Goal: Task Accomplishment & Management: Manage account settings

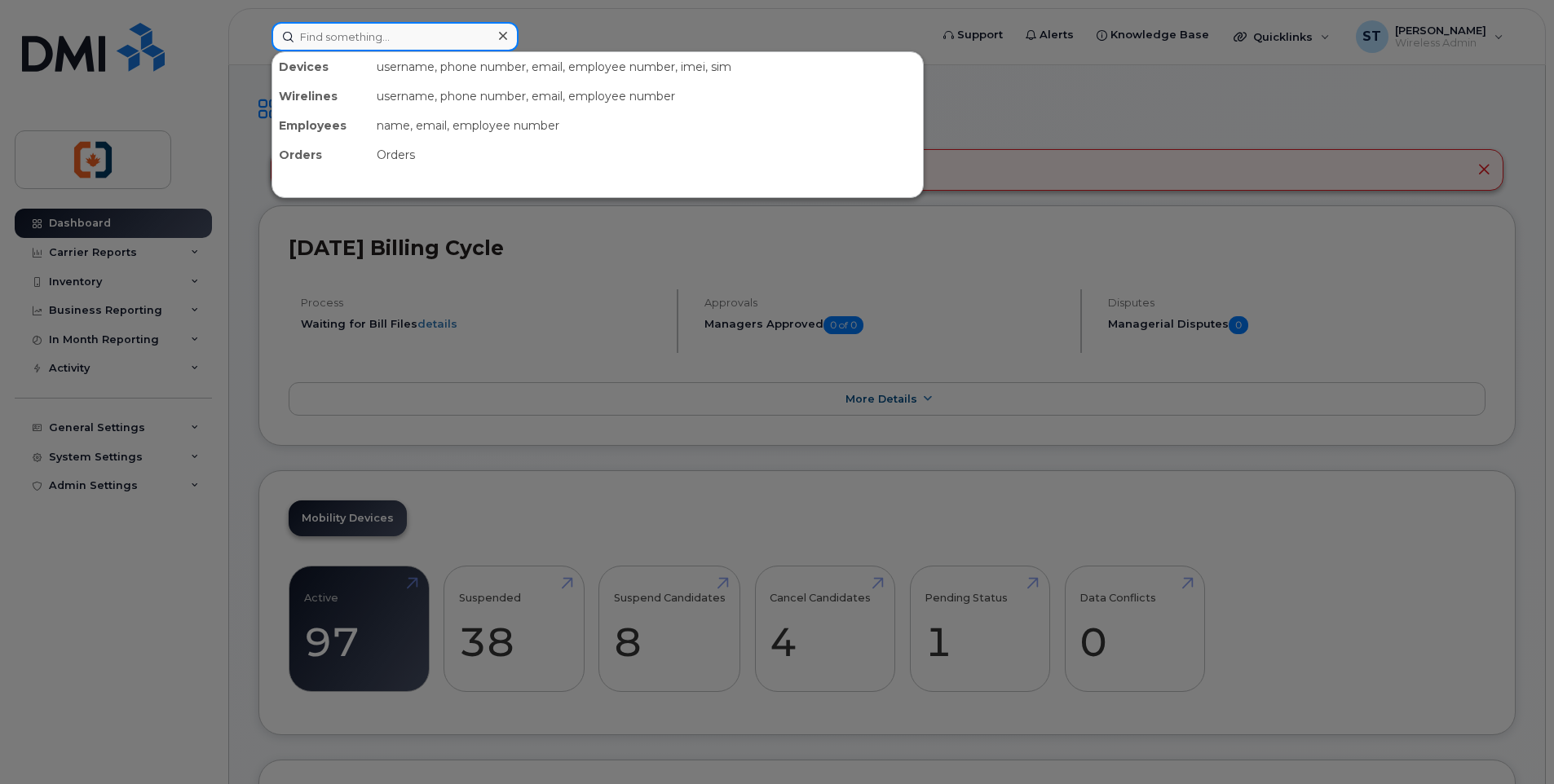
click at [334, 43] on input at bounding box center [395, 36] width 248 height 29
paste input "2502137525"
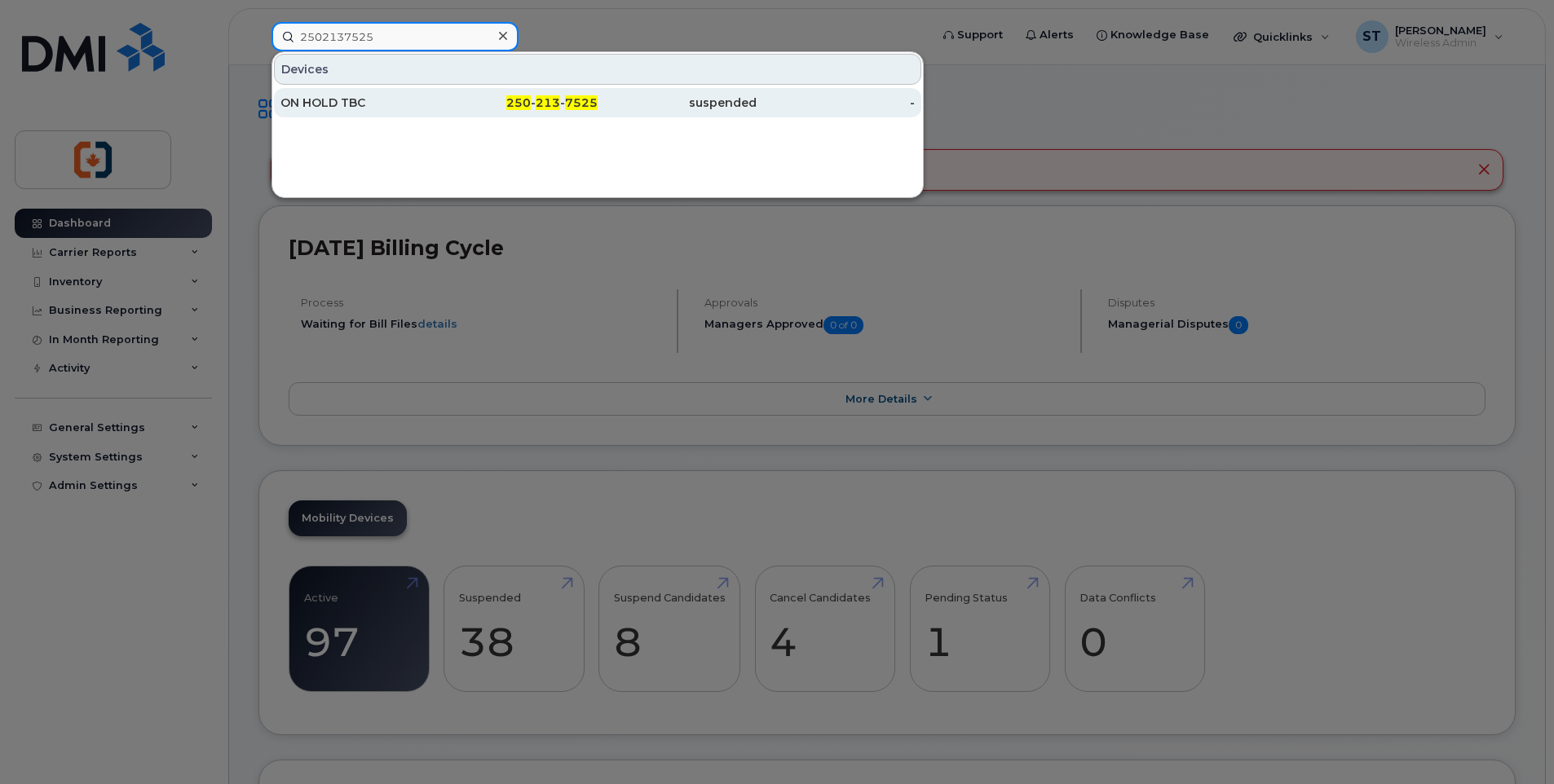
type input "2502137525"
click at [419, 110] on div "ON HOLD TBC" at bounding box center [359, 102] width 159 height 16
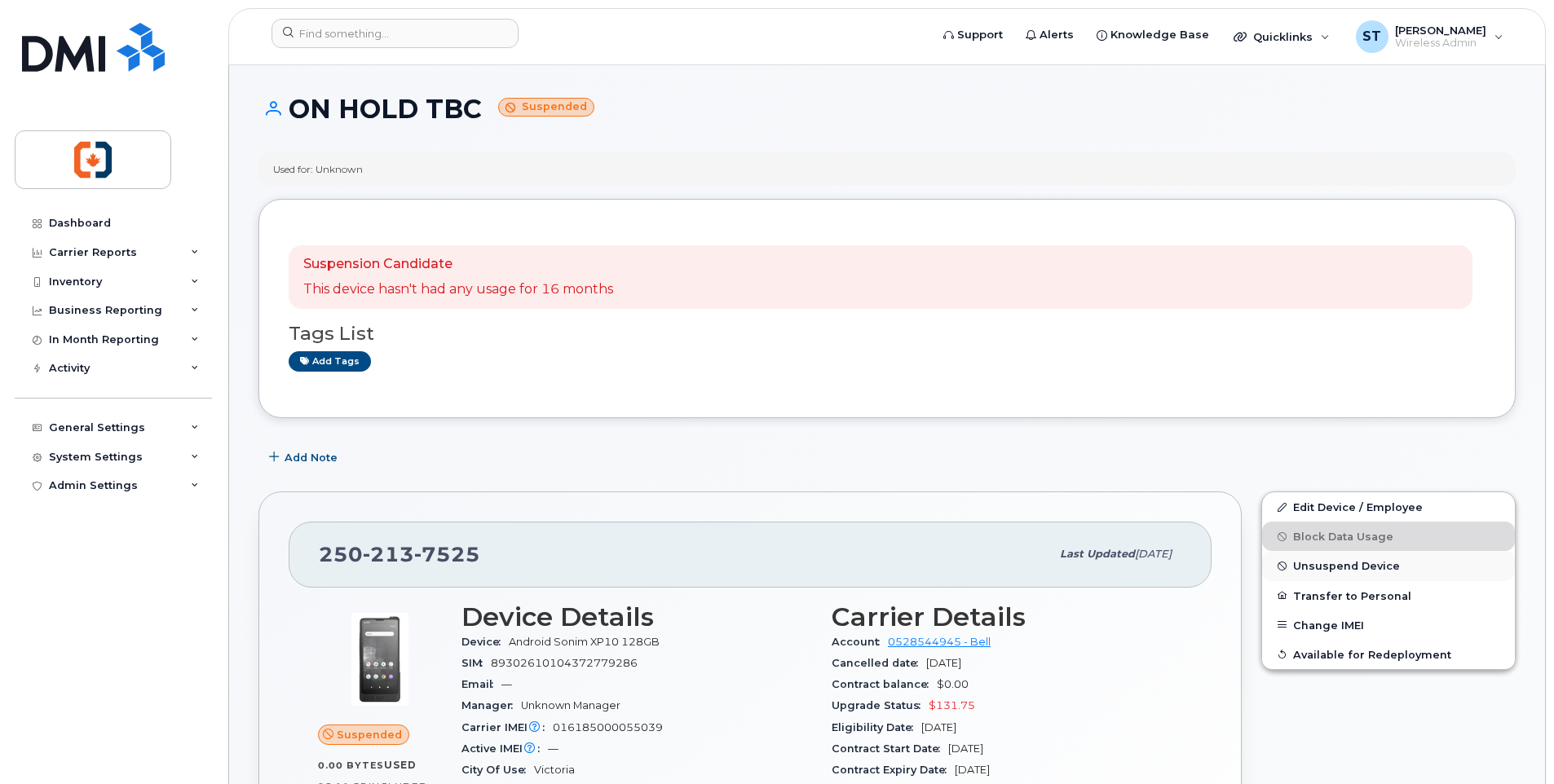
click at [1317, 568] on span "Unsuspend Device" at bounding box center [1346, 566] width 107 height 12
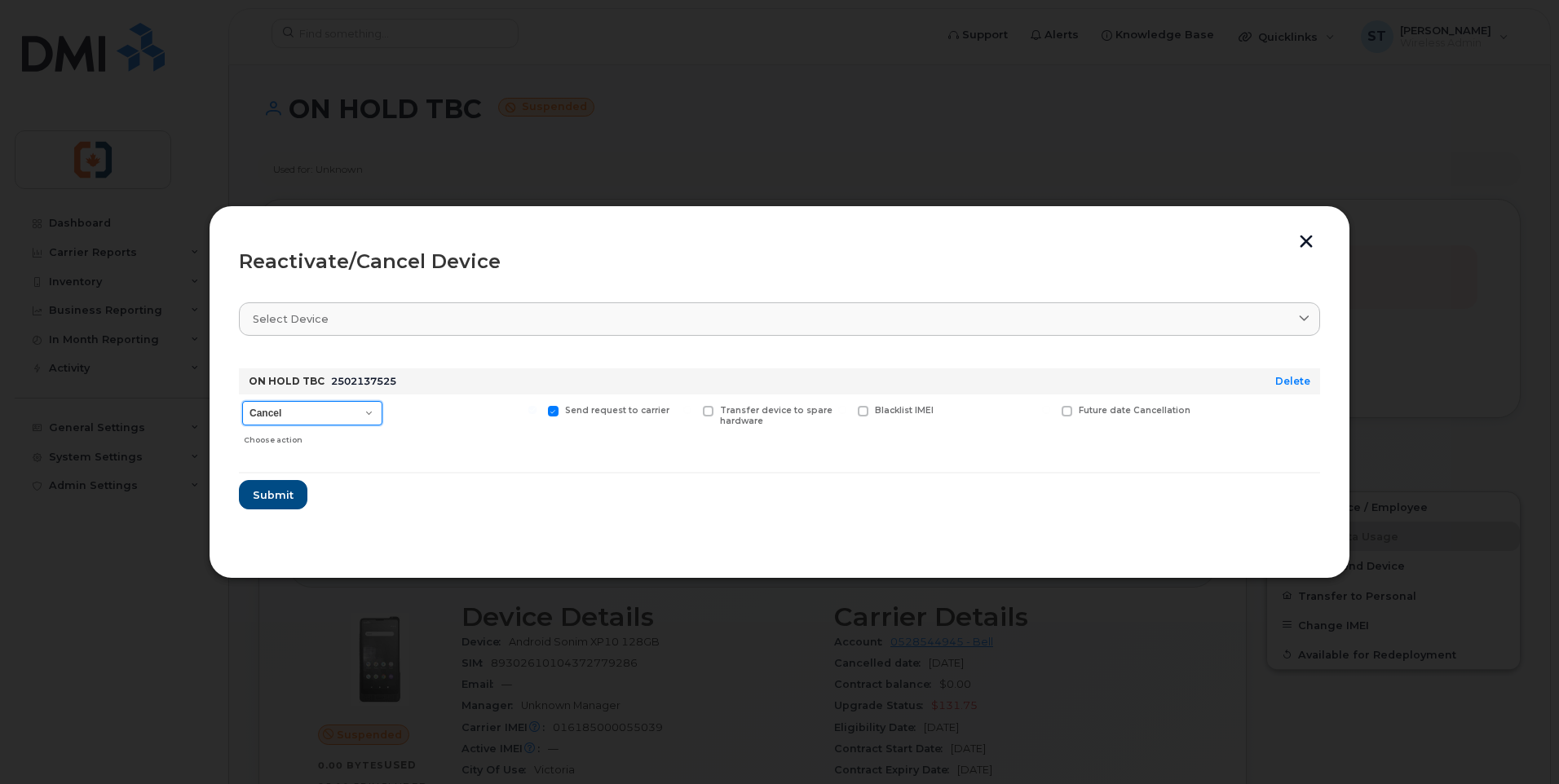
click at [302, 417] on select "Cancel Suspend - Extend Suspension Reactivate" at bounding box center [312, 413] width 140 height 24
select select "[object Object]"
click at [242, 402] on select "Cancel Suspend - Extend Suspension Reactivate" at bounding box center [312, 413] width 140 height 24
click at [279, 496] on span "Submit" at bounding box center [272, 495] width 41 height 15
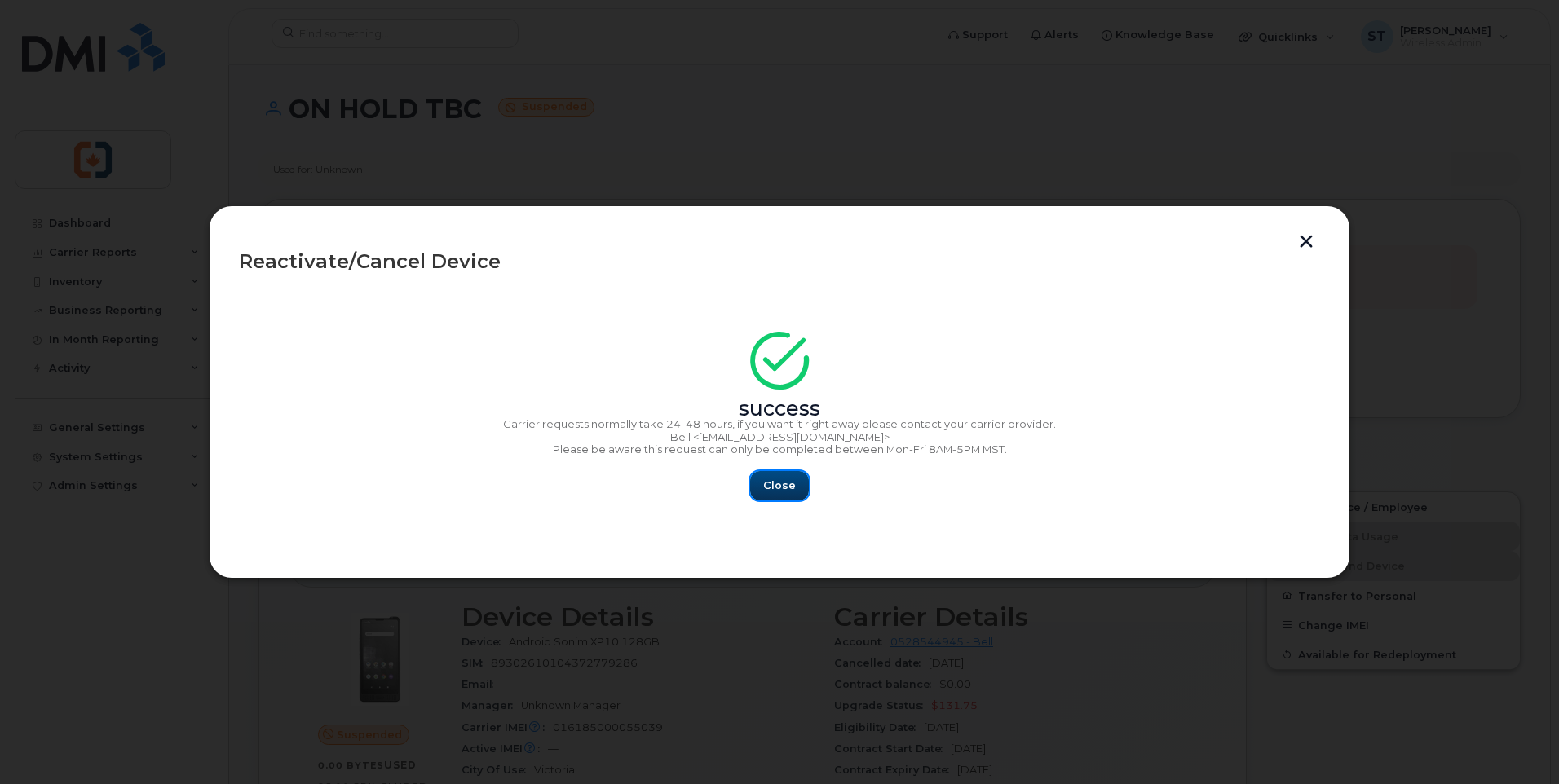
click at [788, 489] on span "Close" at bounding box center [780, 485] width 33 height 15
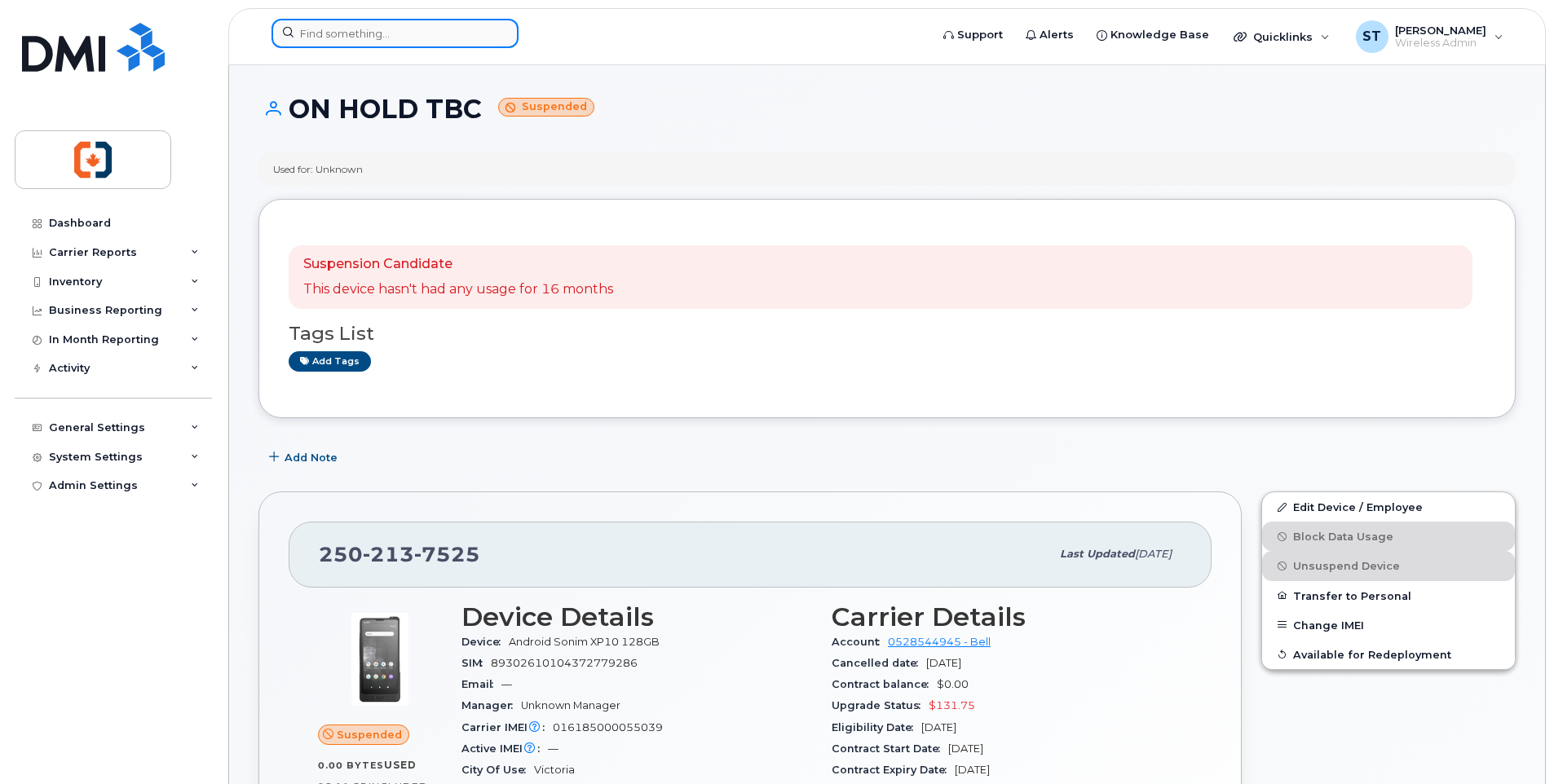
click at [350, 28] on input at bounding box center [395, 34] width 248 height 29
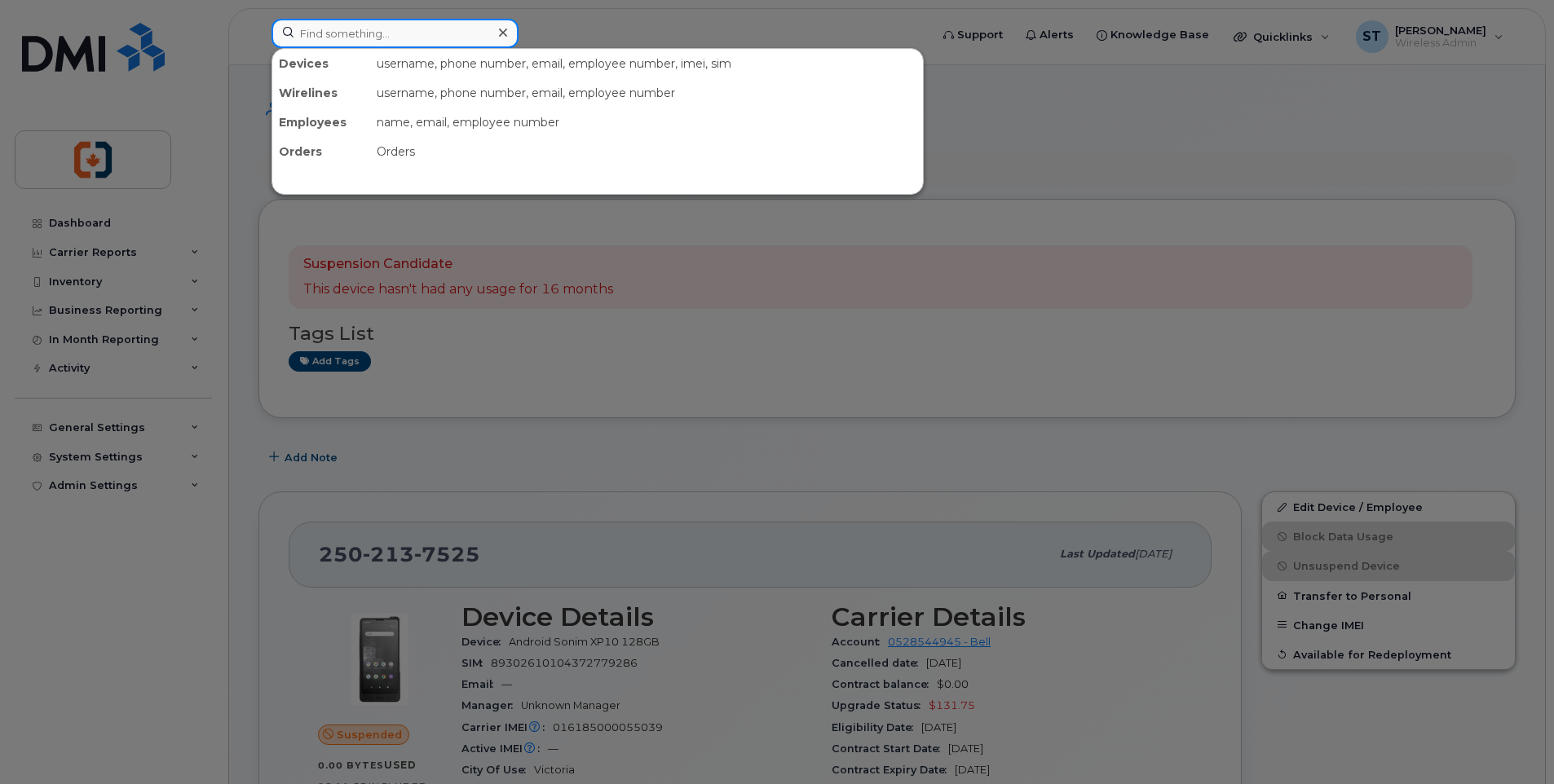
paste input "2502301720"
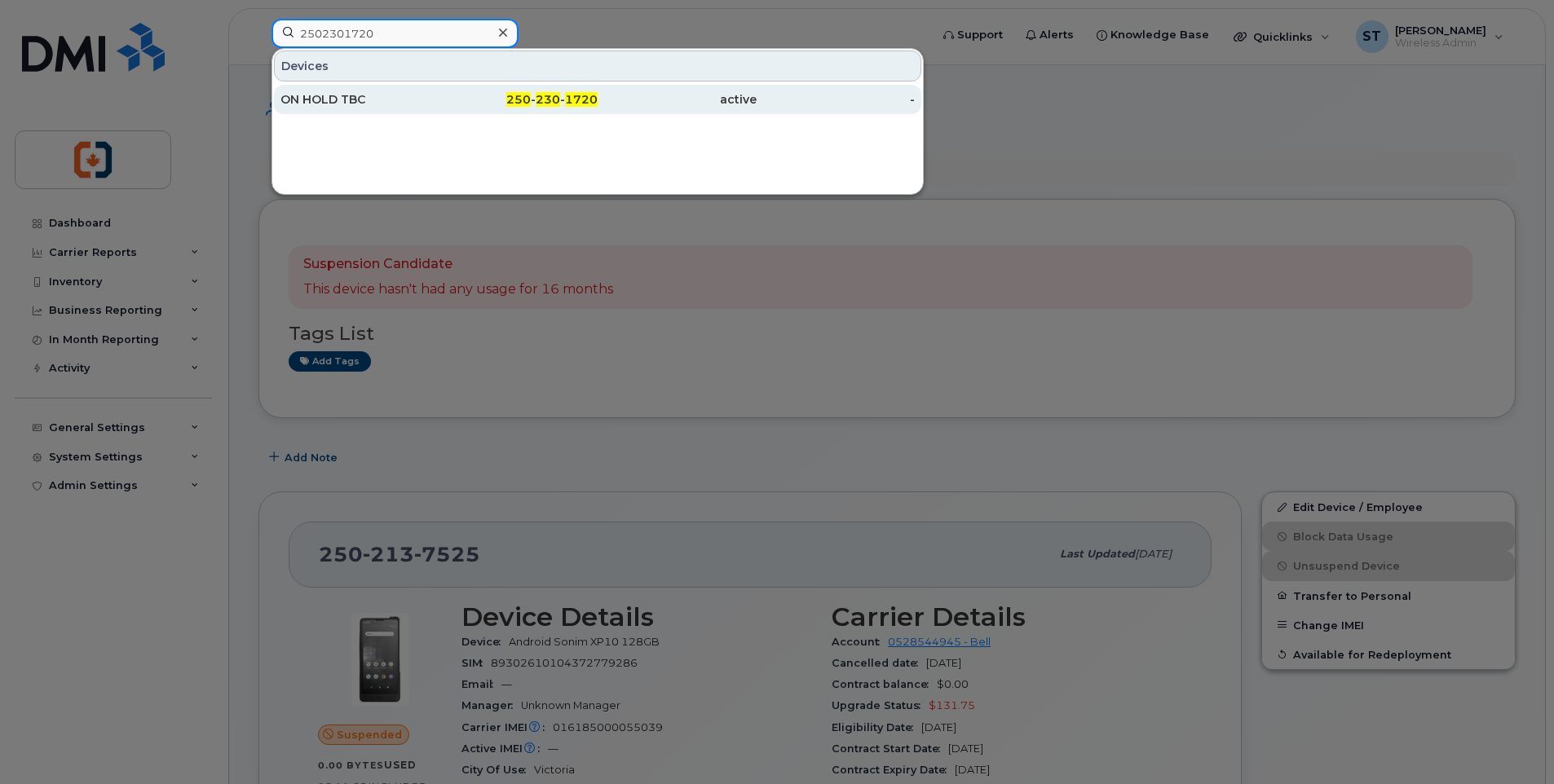
type input "2502301720"
click at [597, 108] on div "250 - 230 - 1720" at bounding box center [676, 100] width 159 height 29
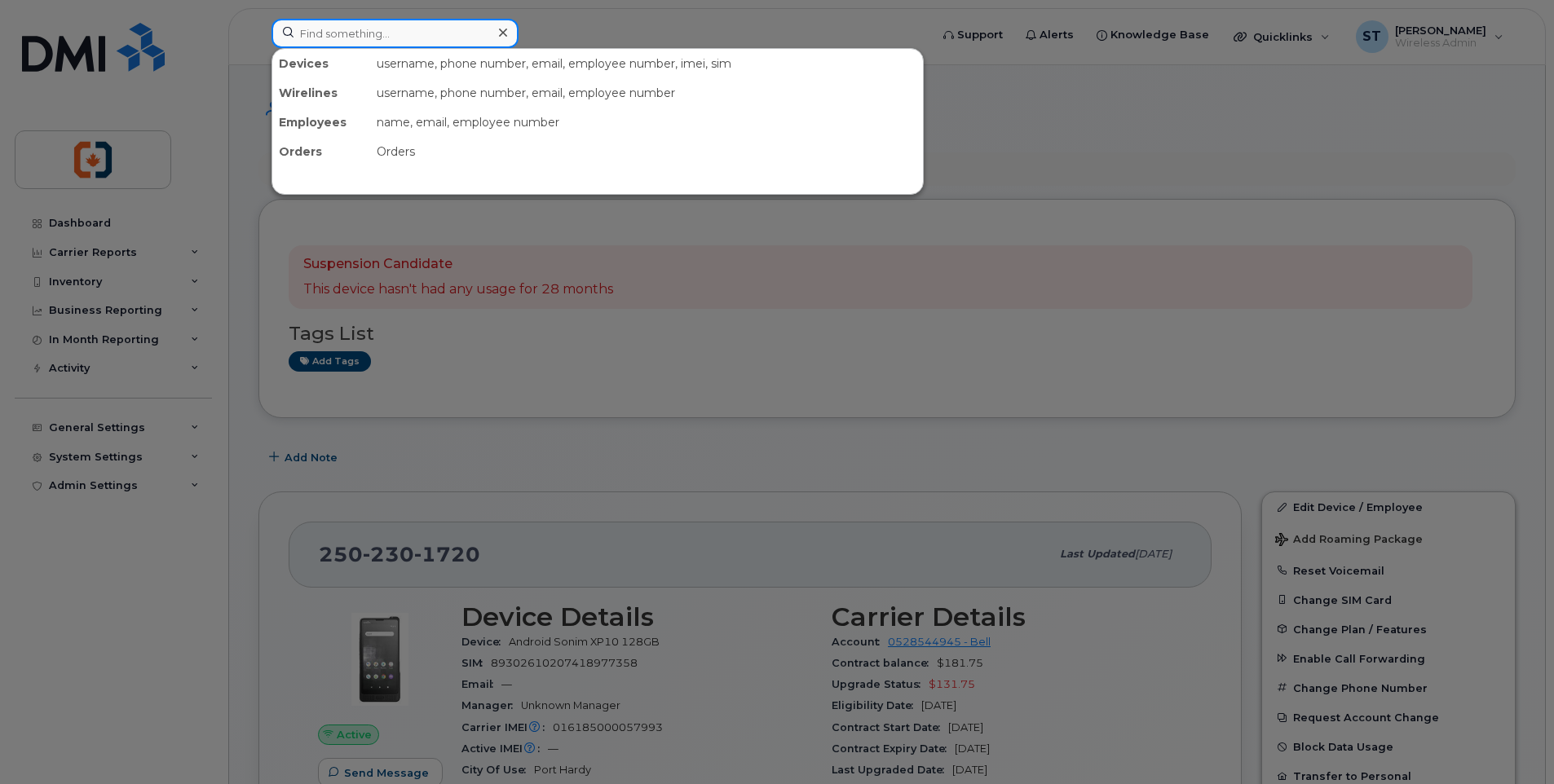
click at [399, 29] on input at bounding box center [395, 34] width 248 height 29
paste input "2505107016"
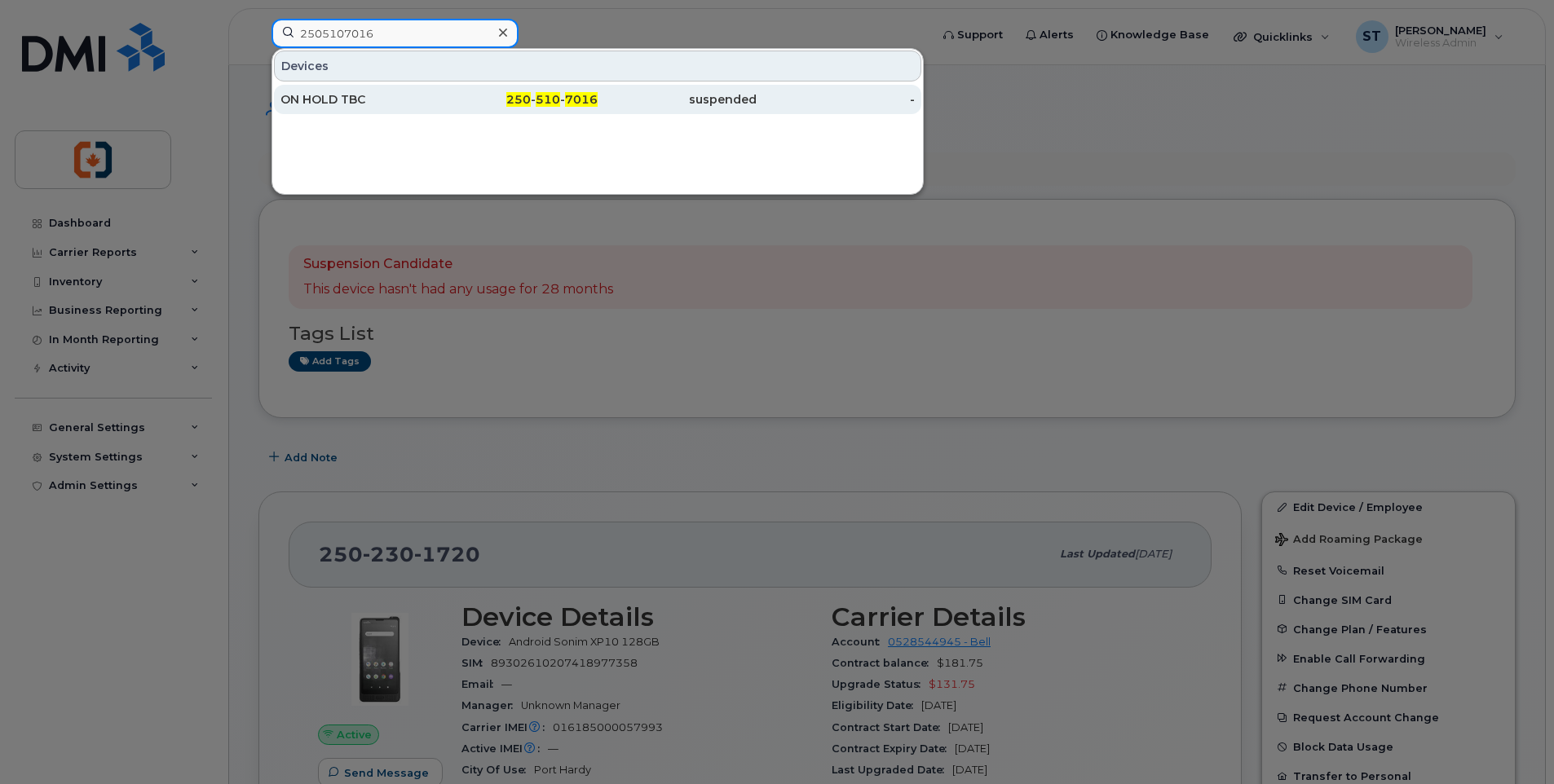
type input "2505107016"
click at [473, 95] on div "250 - 510 - 7016" at bounding box center [519, 100] width 159 height 16
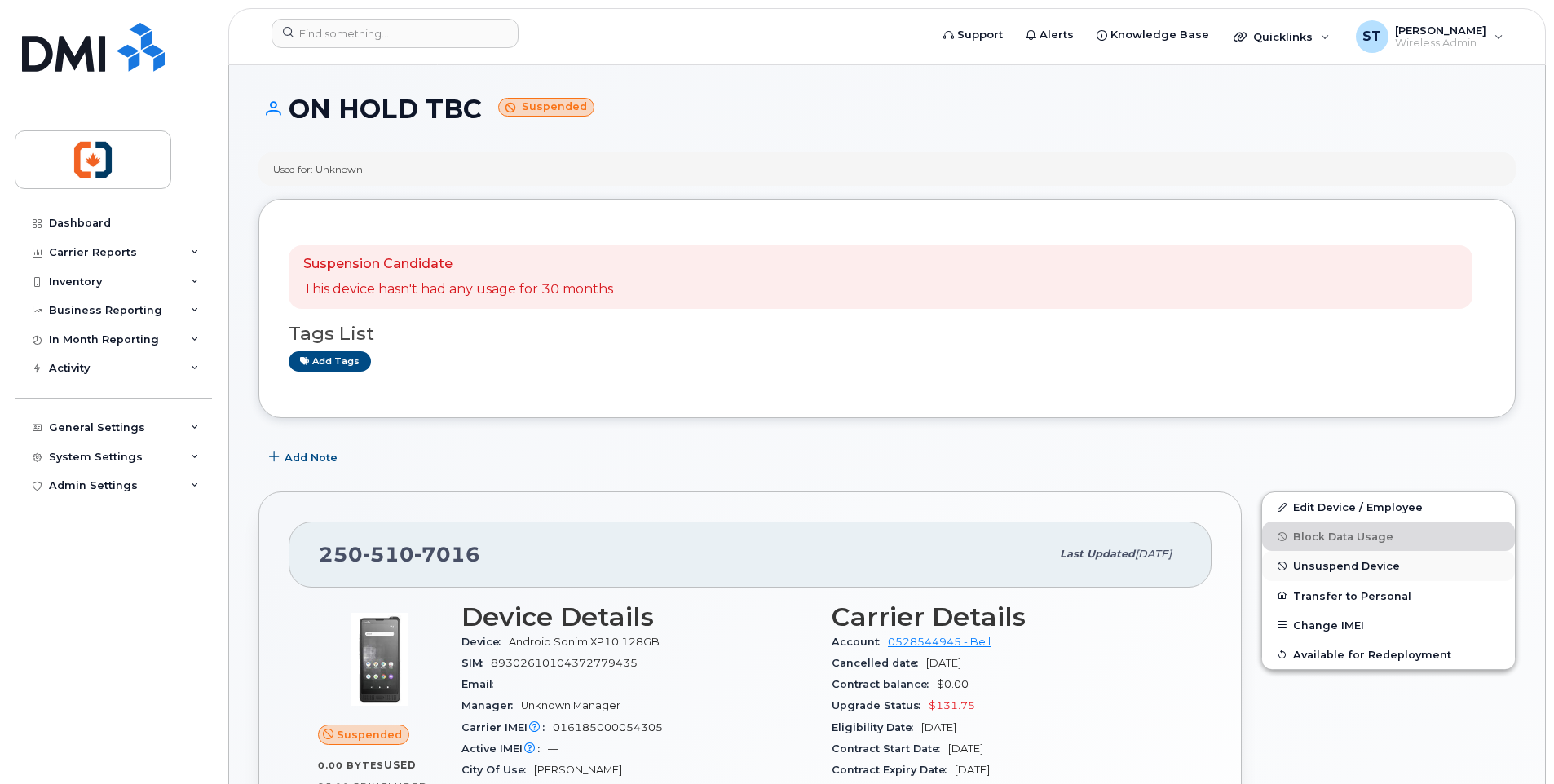
click at [1322, 566] on span "Unsuspend Device" at bounding box center [1346, 566] width 107 height 12
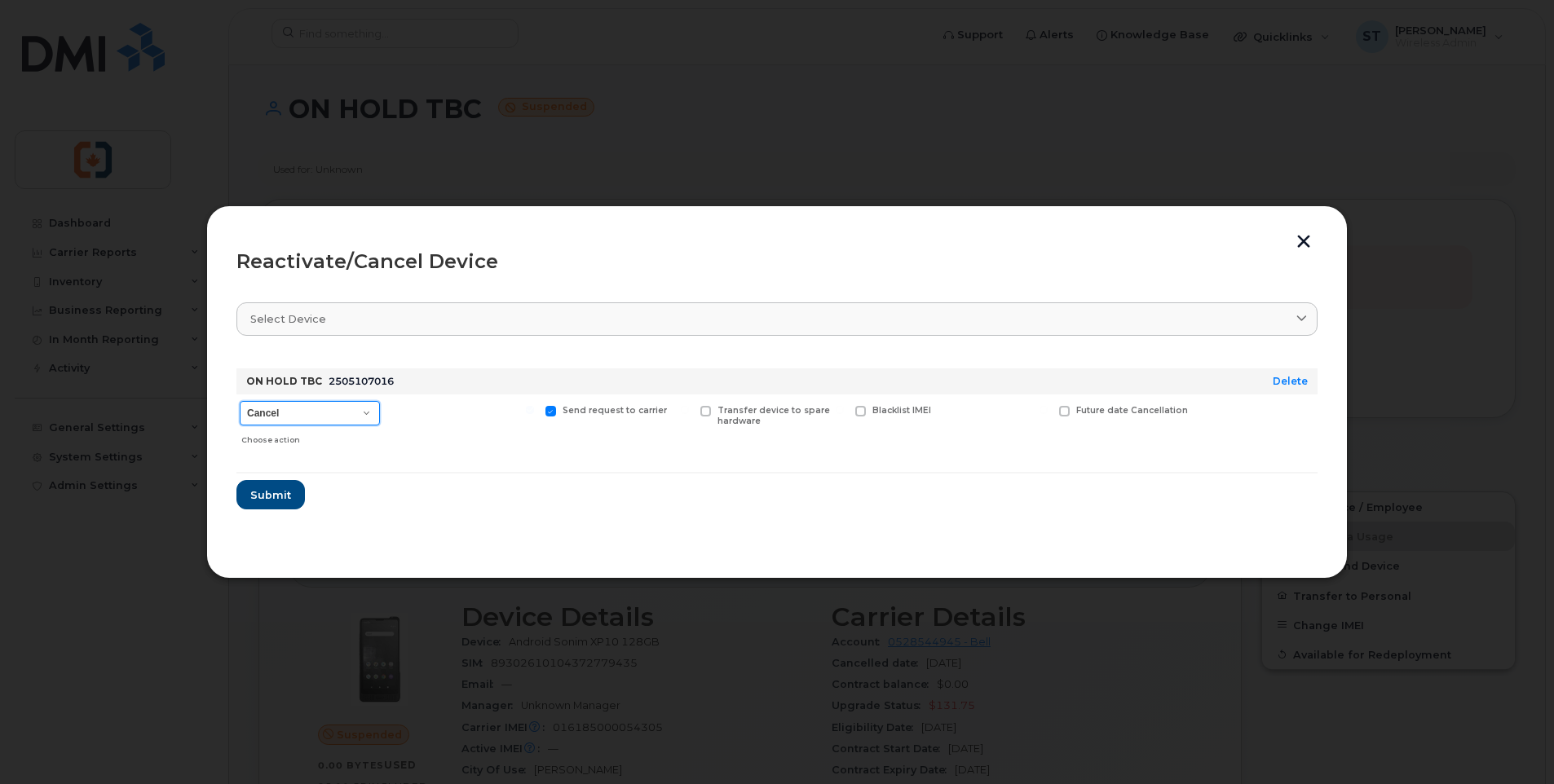
click at [293, 420] on select "Cancel Suspend - Extend Suspension Reactivate" at bounding box center [309, 413] width 141 height 24
select select "[object Object]"
click at [239, 402] on select "Cancel Suspend - Extend Suspension Reactivate" at bounding box center [309, 413] width 141 height 24
click at [272, 496] on span "Submit" at bounding box center [269, 495] width 41 height 15
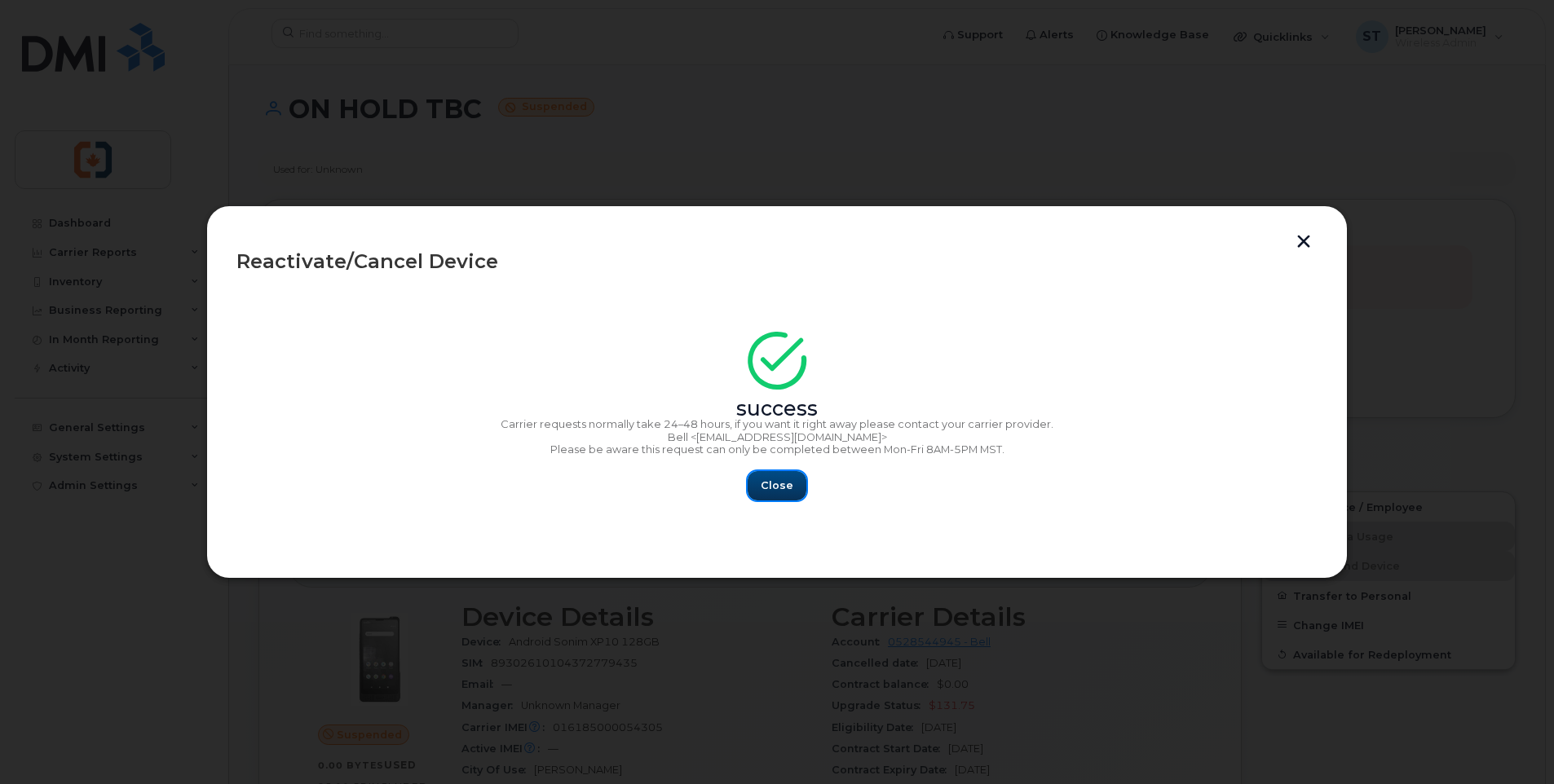
click at [785, 479] on span "Close" at bounding box center [777, 485] width 33 height 15
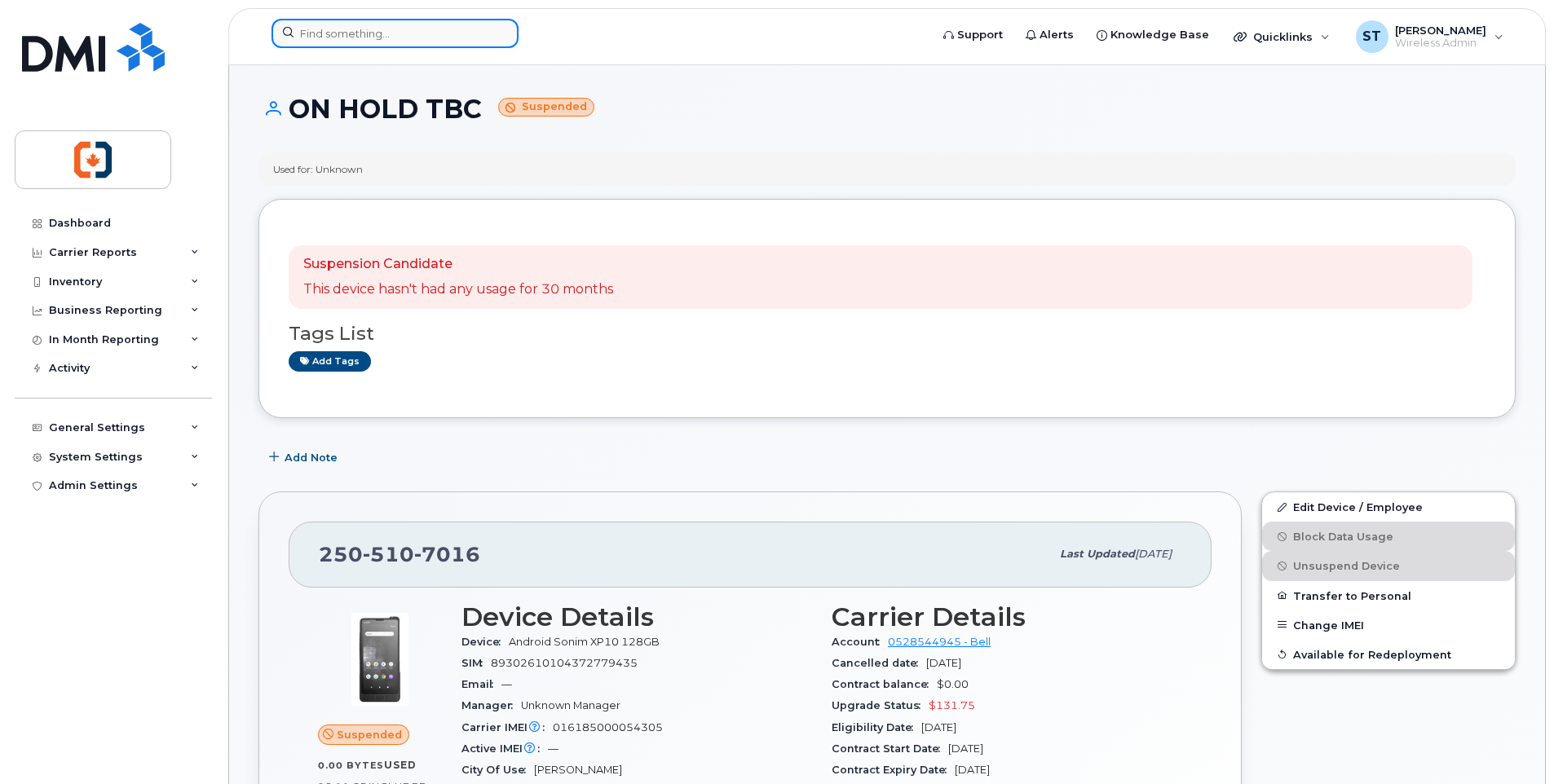
click at [410, 33] on input at bounding box center [395, 34] width 248 height 29
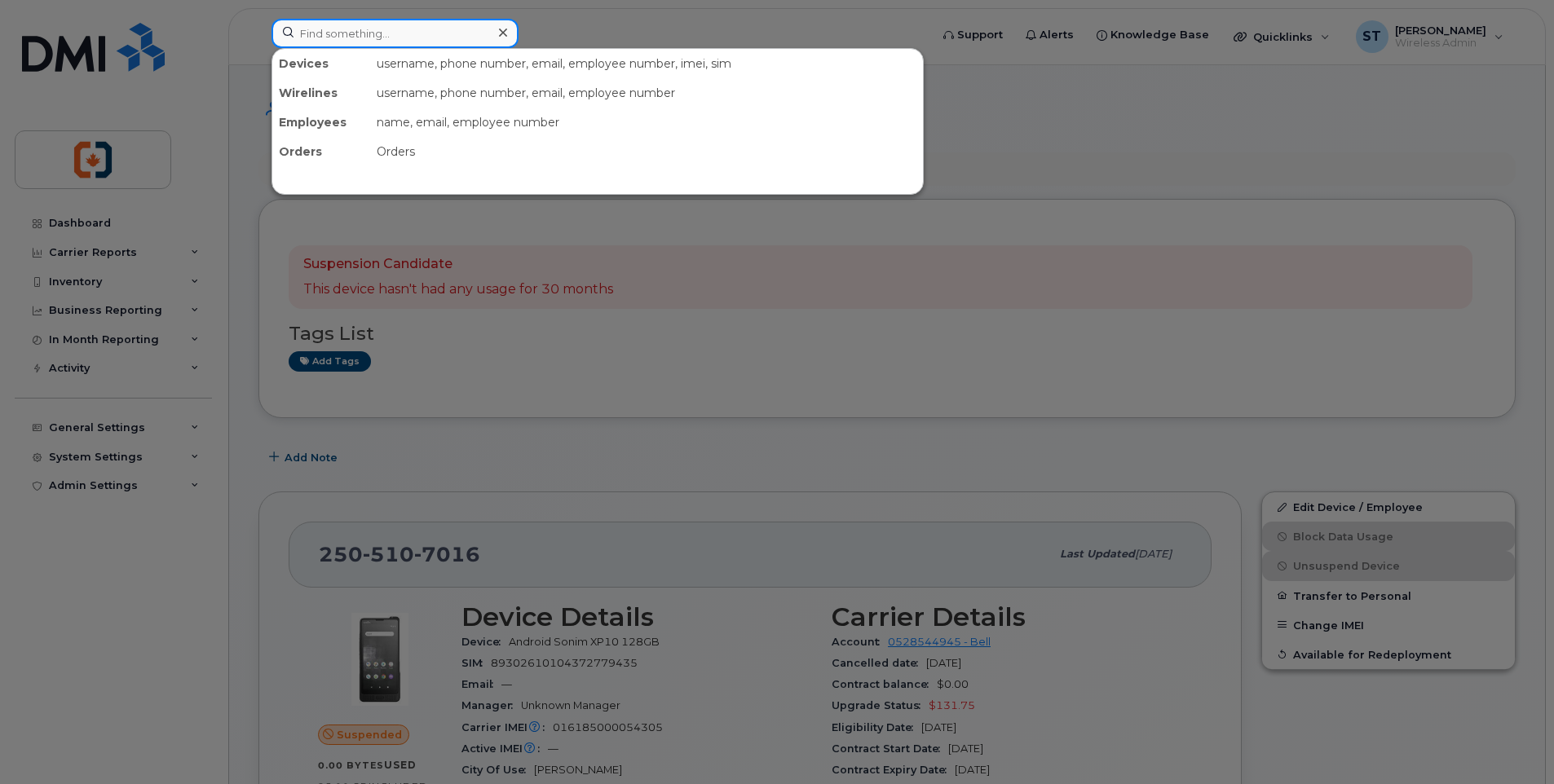
paste input "2506184190"
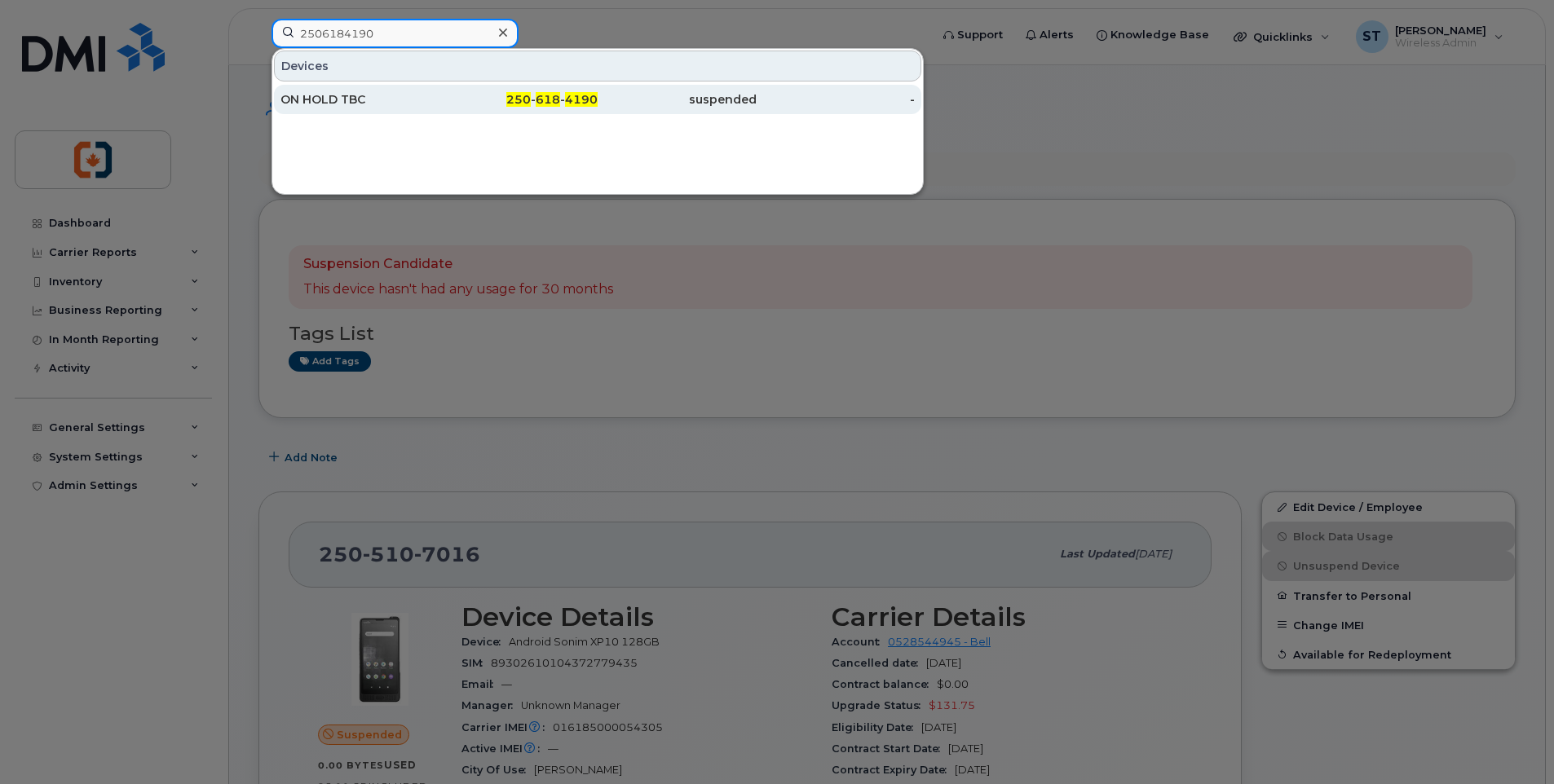
type input "2506184190"
click at [515, 97] on span "250" at bounding box center [519, 100] width 24 height 15
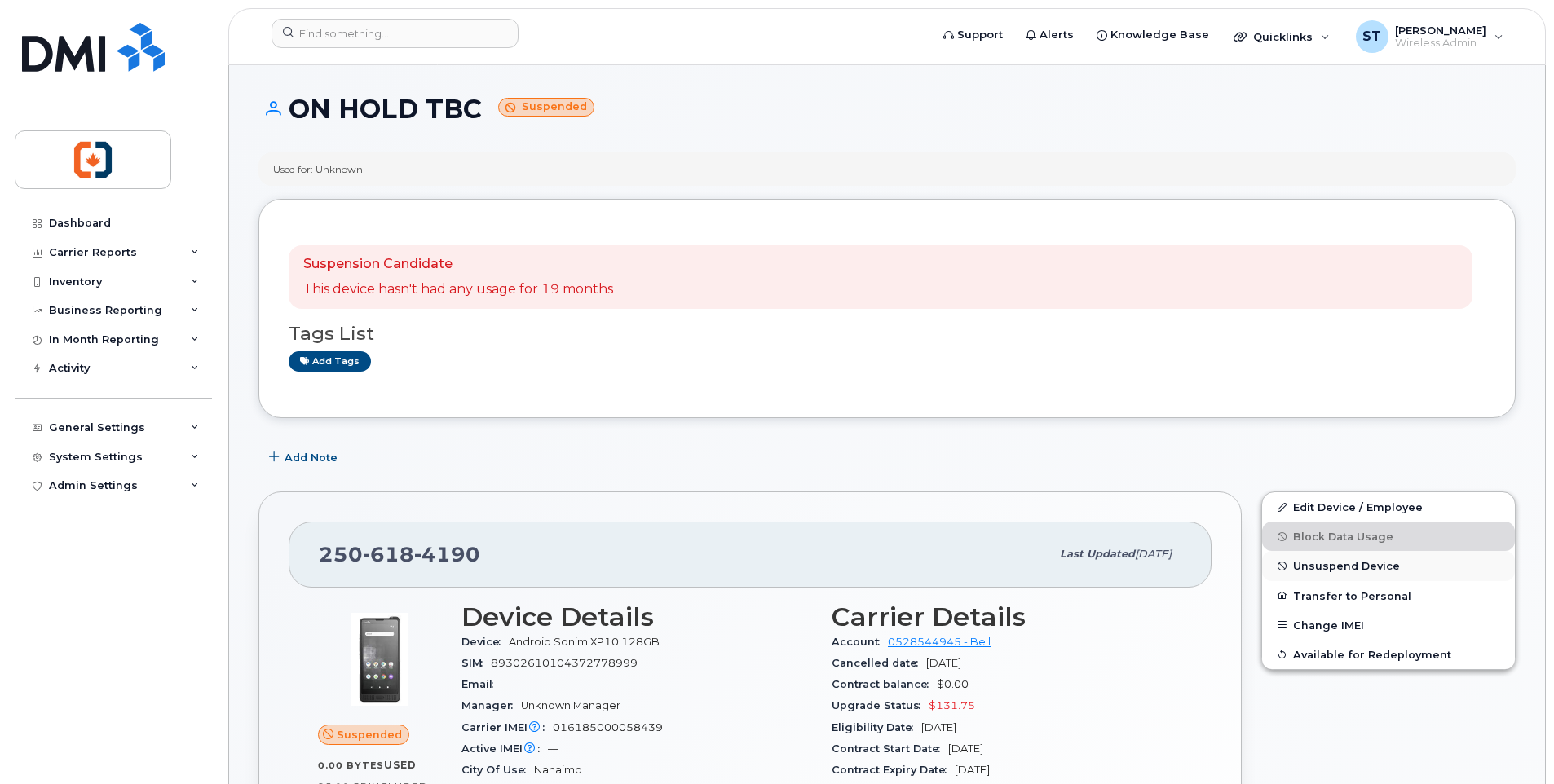
click at [1326, 568] on span "Unsuspend Device" at bounding box center [1346, 566] width 107 height 12
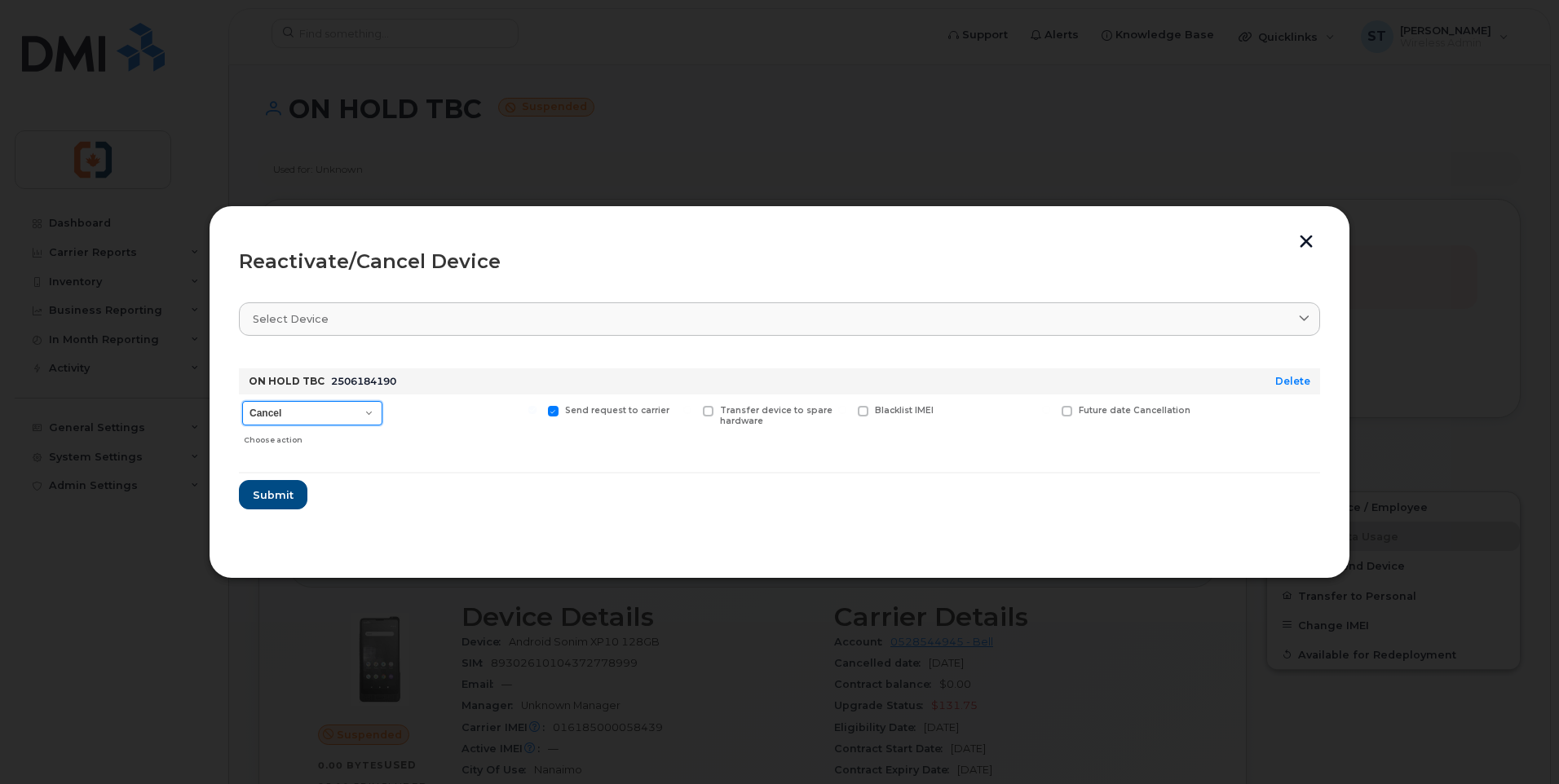
click at [305, 417] on select "Cancel Suspend - Extend Suspension Reactivate" at bounding box center [312, 413] width 140 height 24
select select "[object Object]"
click at [242, 402] on select "Cancel Suspend - Extend Suspension Reactivate" at bounding box center [312, 413] width 140 height 24
click at [280, 490] on span "Submit" at bounding box center [272, 495] width 41 height 15
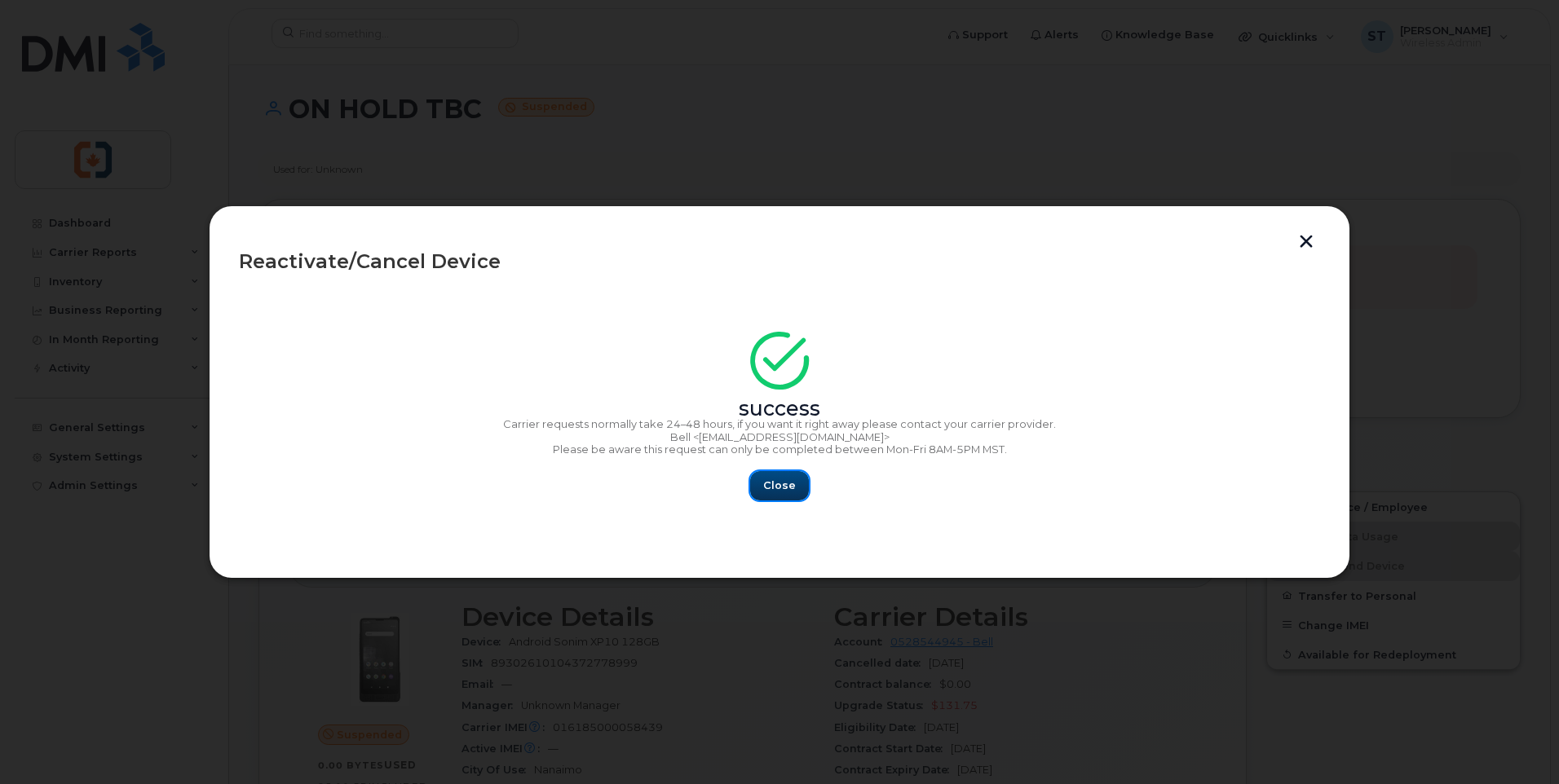
click at [790, 482] on span "Close" at bounding box center [780, 485] width 33 height 15
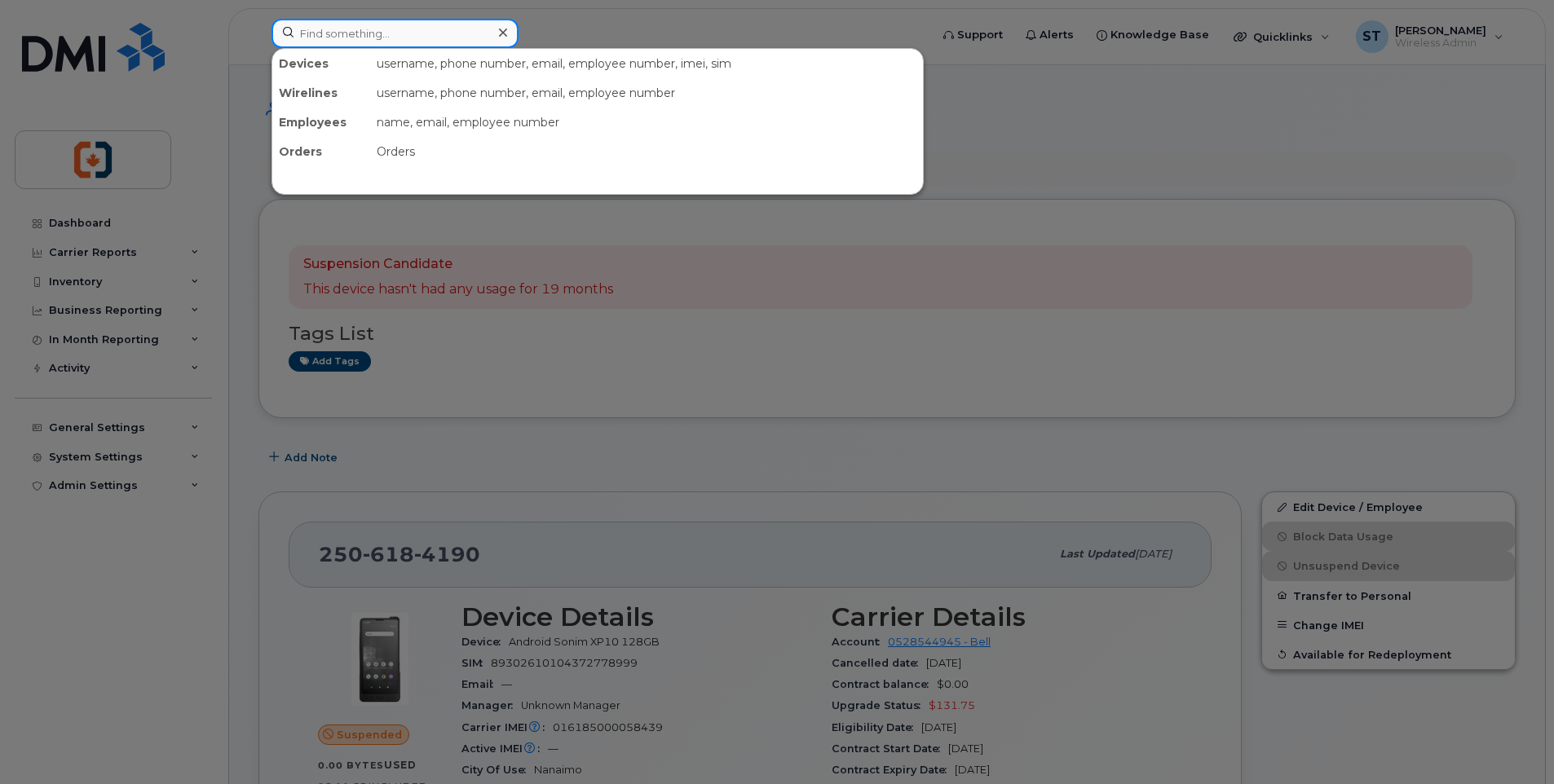
click at [404, 36] on input at bounding box center [395, 34] width 248 height 29
paste input "2506687814"
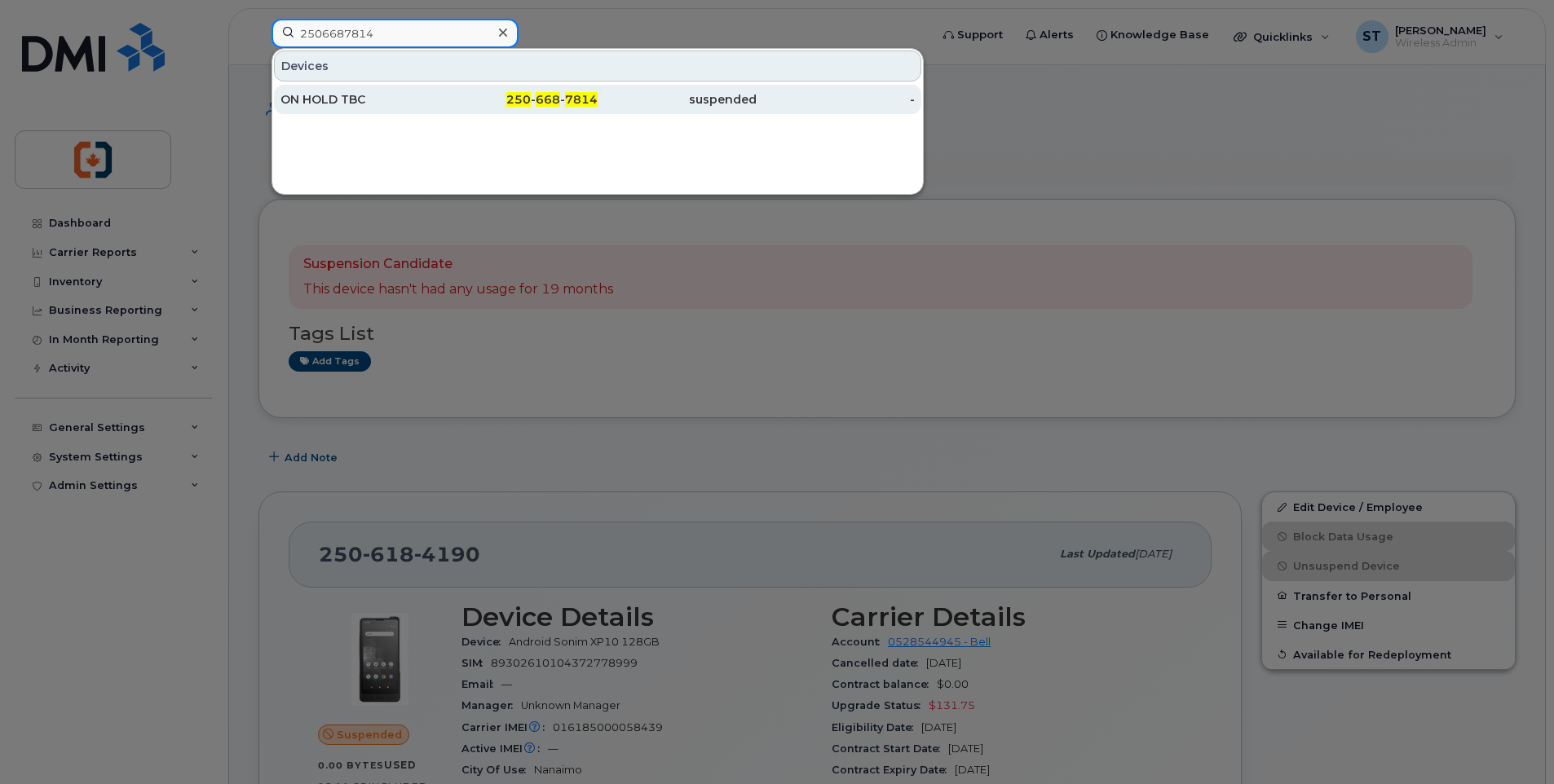
type input "2506687814"
click at [481, 102] on div "250 - 668 - 7814" at bounding box center [519, 100] width 159 height 16
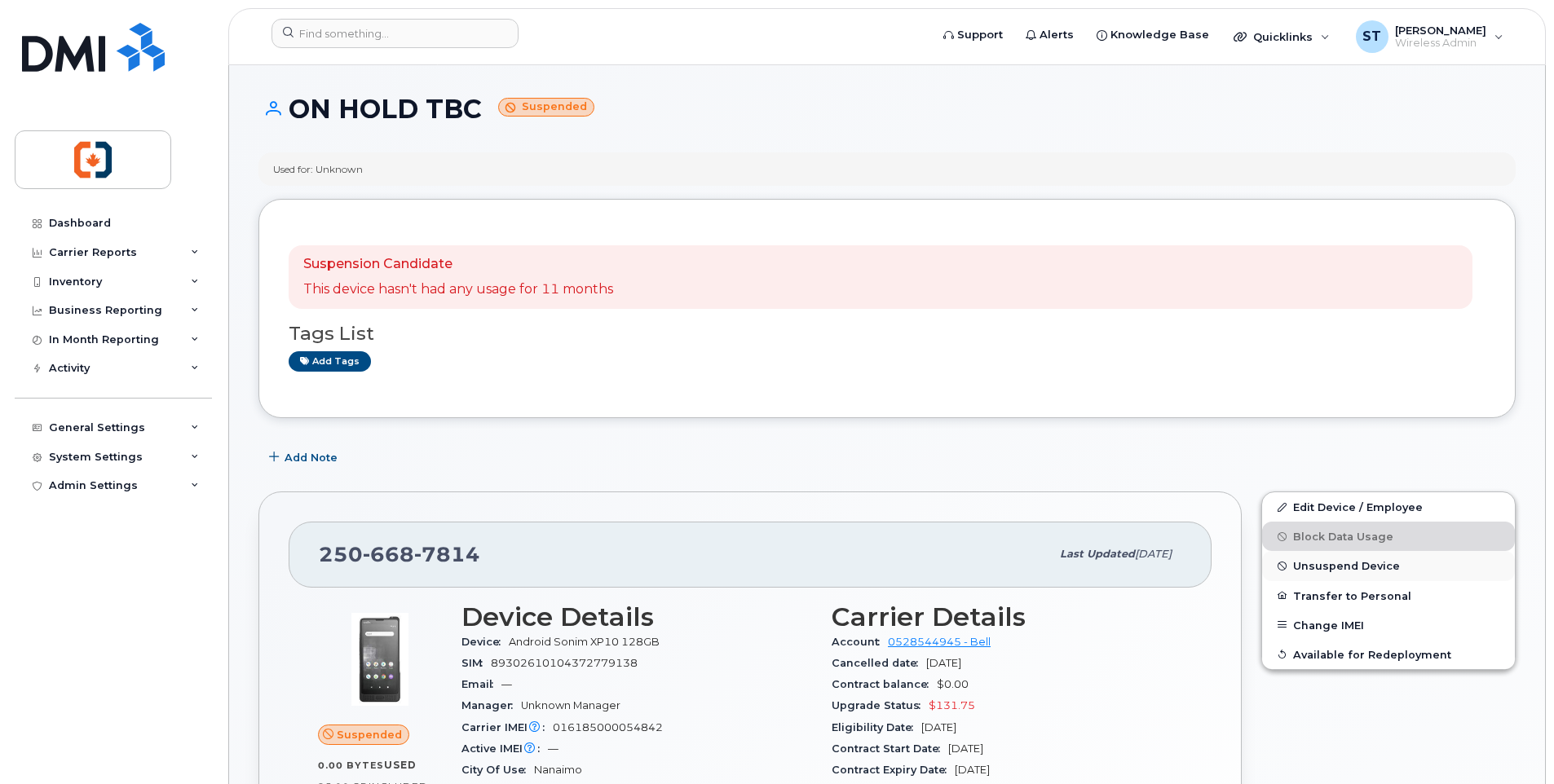
click at [1314, 571] on span "Unsuspend Device" at bounding box center [1346, 566] width 107 height 12
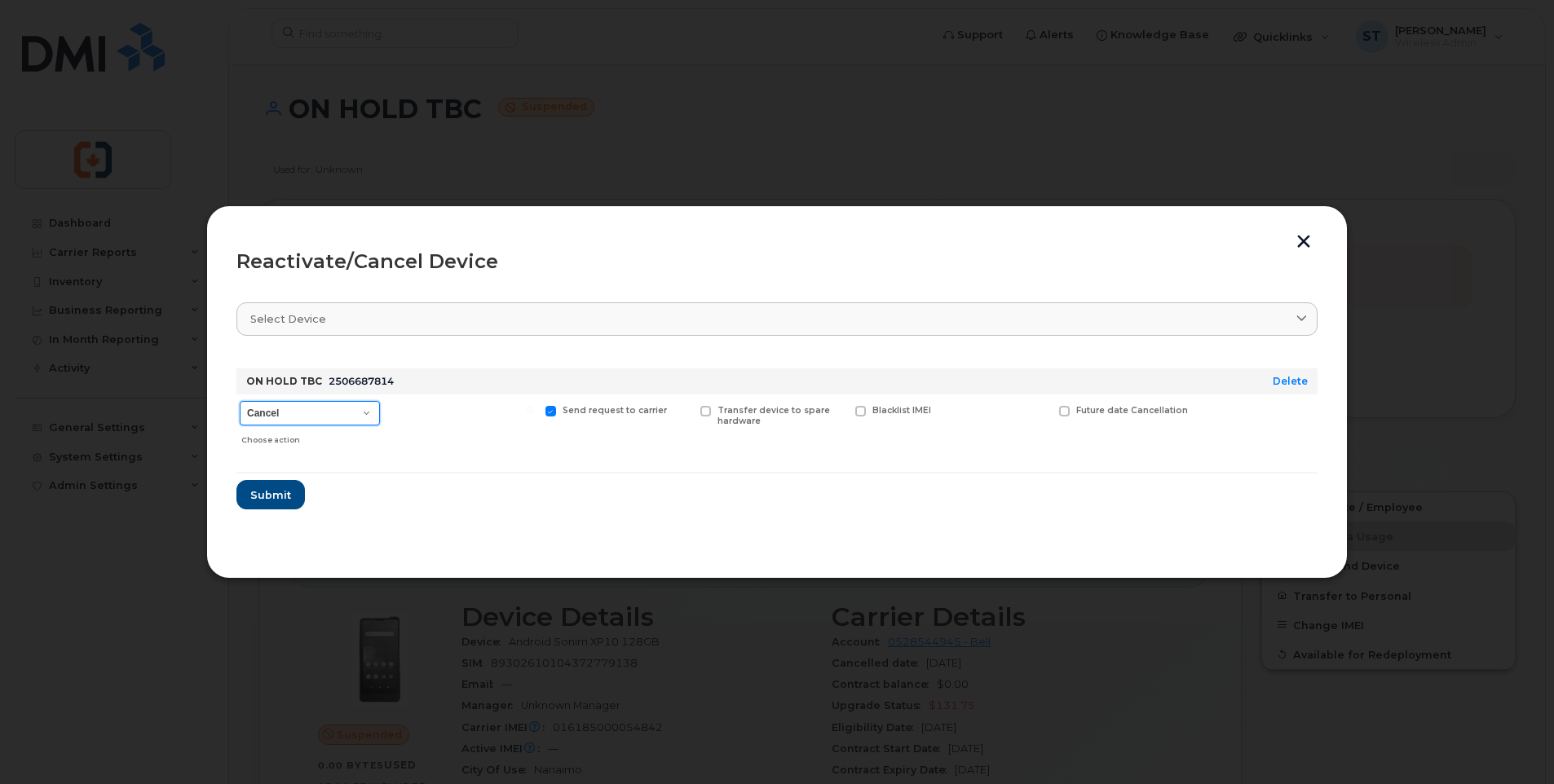
click at [294, 417] on select "Cancel Suspend - Extend Suspension Reactivate" at bounding box center [309, 413] width 141 height 24
select select "[object Object]"
click at [239, 402] on select "Cancel Suspend - Extend Suspension Reactivate" at bounding box center [309, 413] width 141 height 24
click at [271, 501] on span "Submit" at bounding box center [269, 495] width 41 height 15
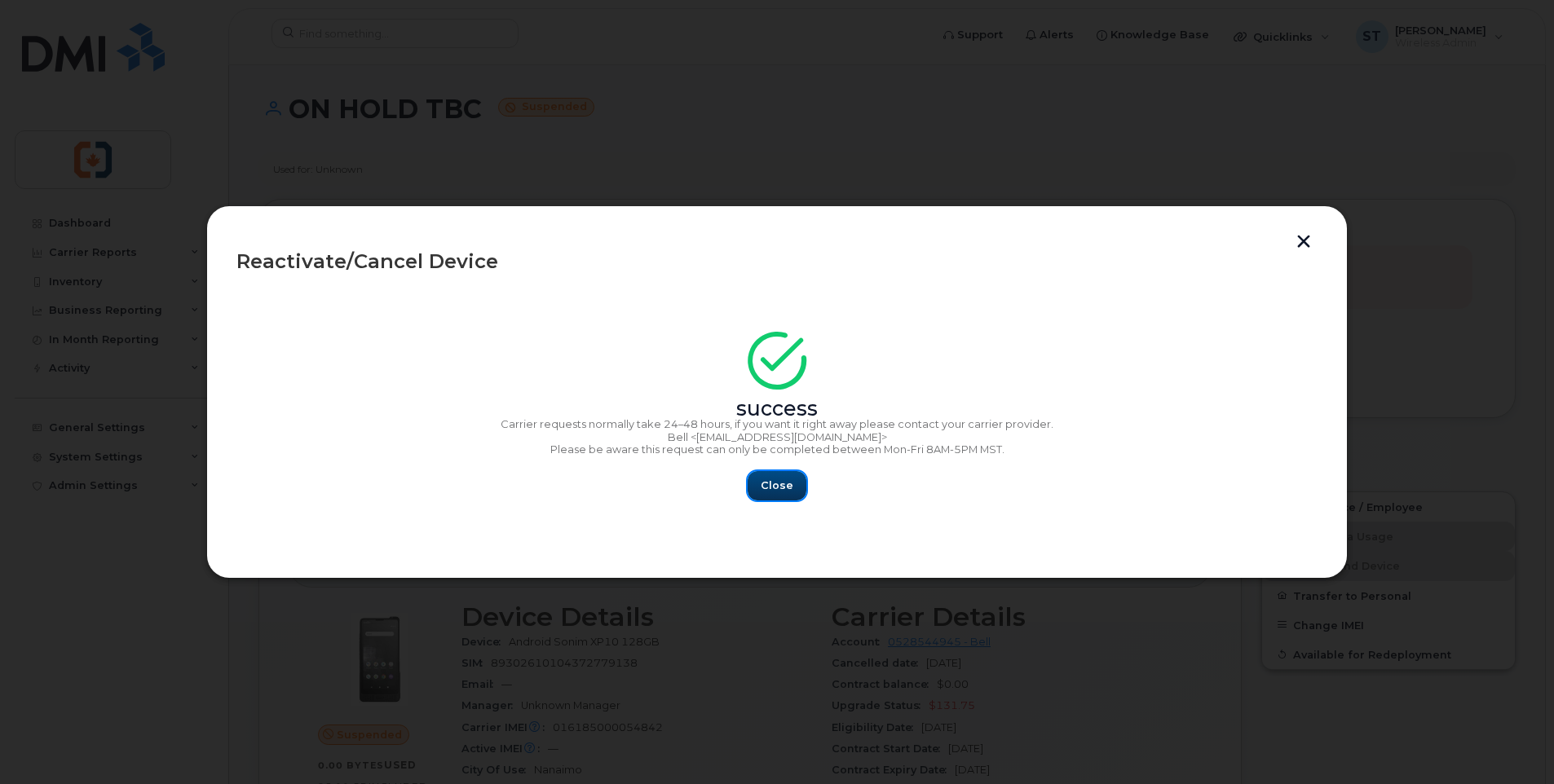
click at [771, 490] on span "Close" at bounding box center [777, 485] width 33 height 15
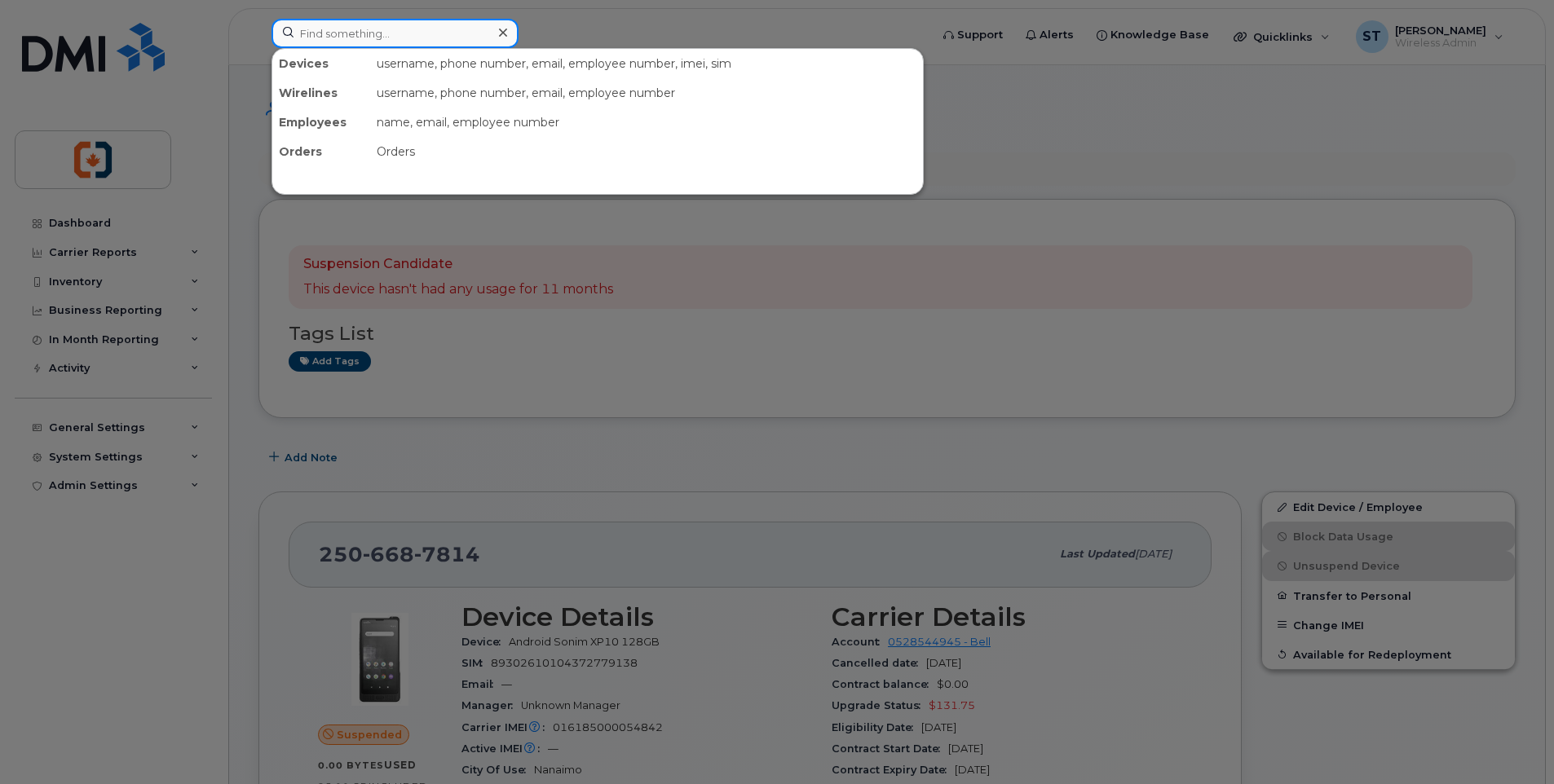
click at [353, 34] on input at bounding box center [395, 34] width 248 height 29
paste input "2507135635"
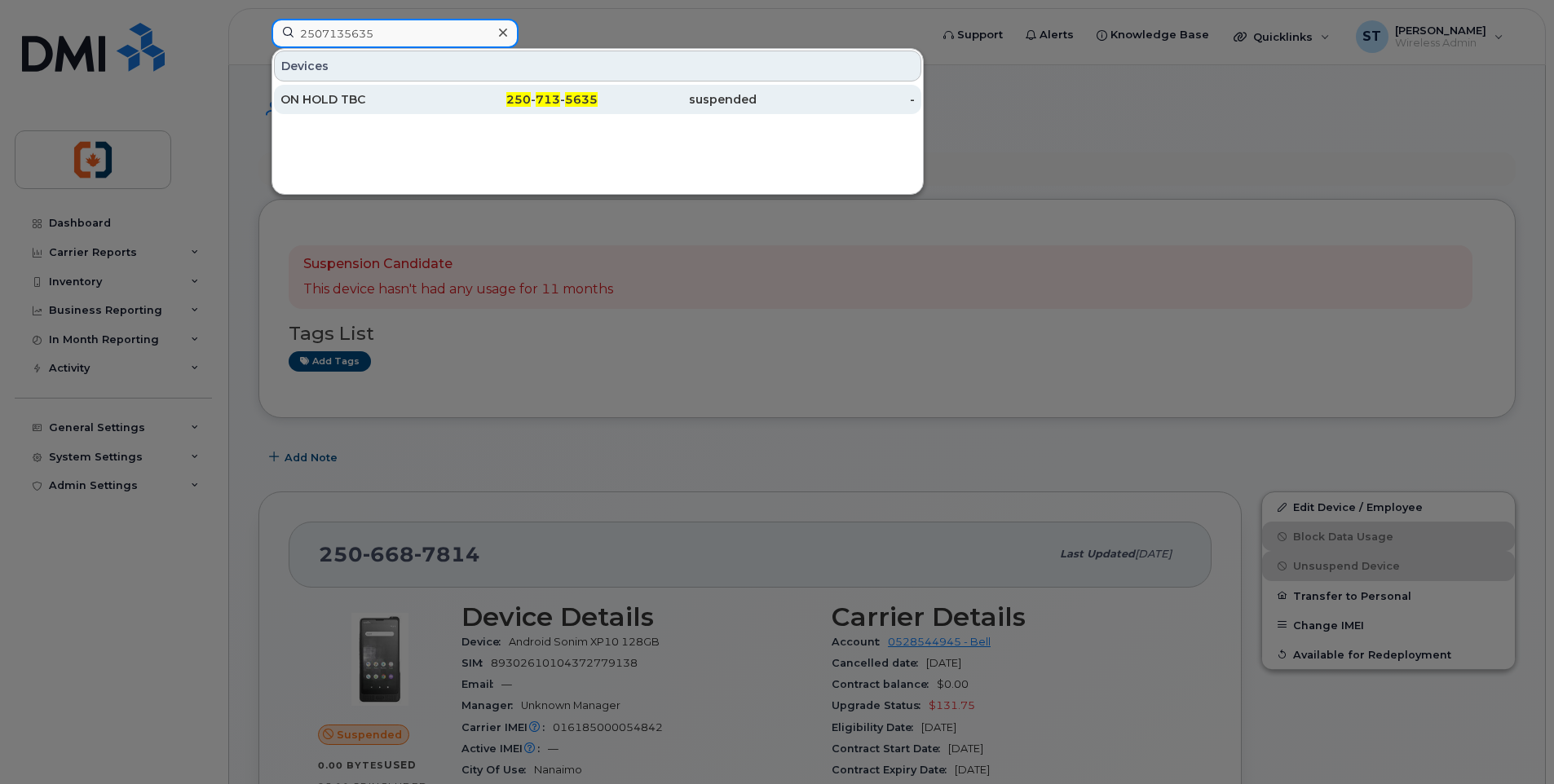
type input "2507135635"
click at [499, 107] on div "250 - 713 - 5635" at bounding box center [519, 100] width 159 height 16
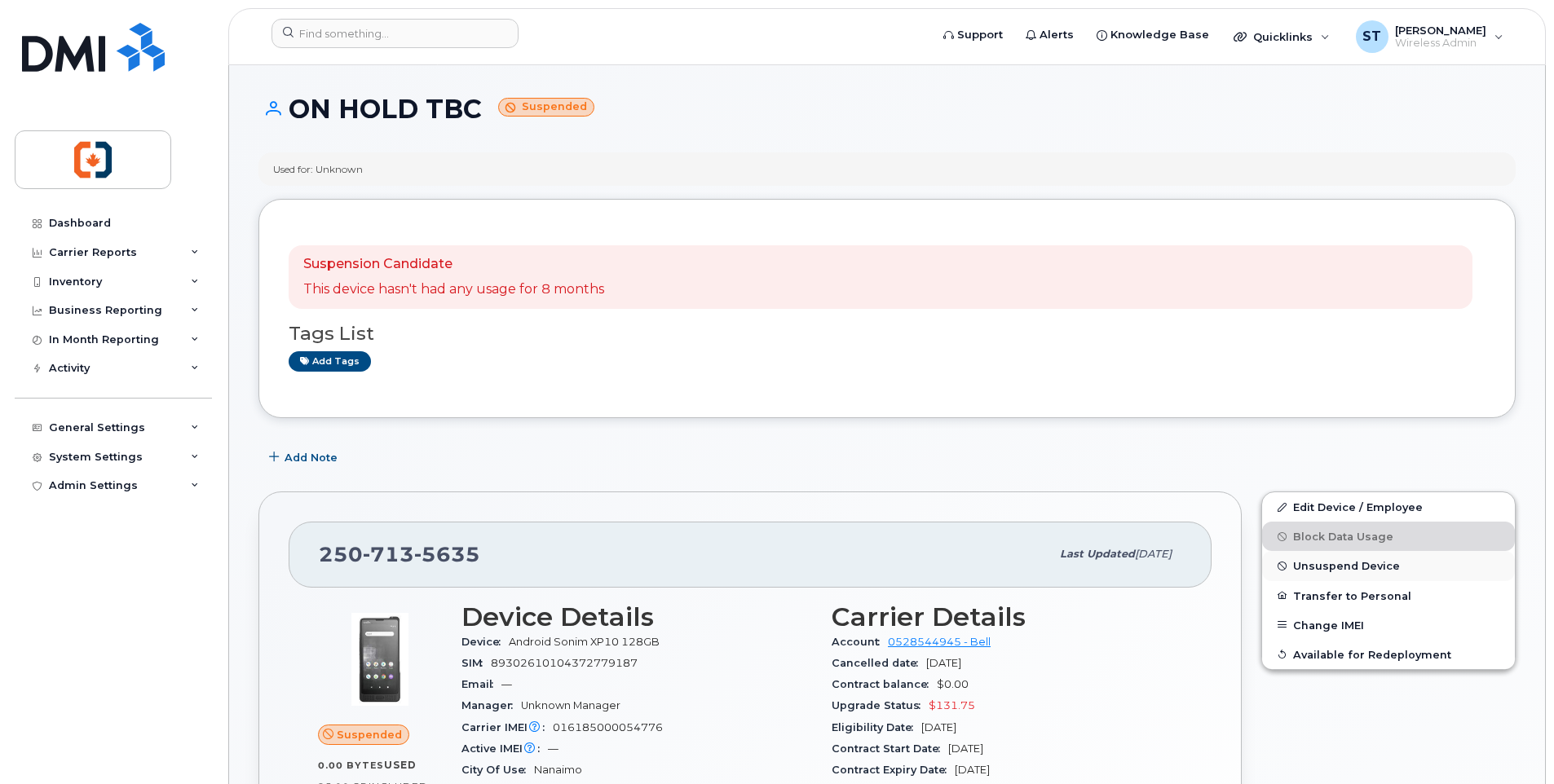
click at [1319, 567] on span "Unsuspend Device" at bounding box center [1346, 566] width 107 height 12
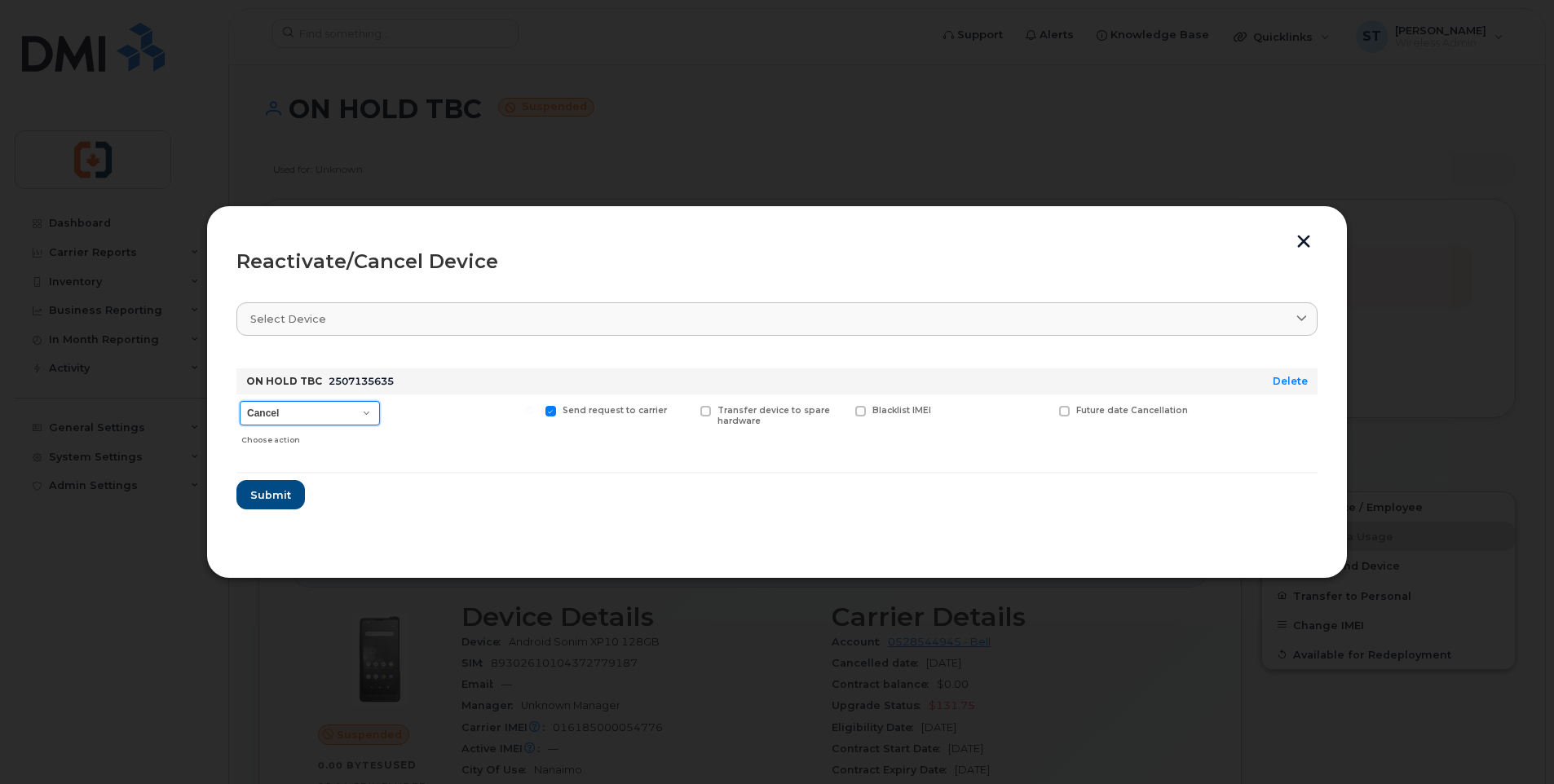
click at [304, 414] on select "Cancel Suspend - Extend Suspension Reactivate" at bounding box center [309, 413] width 141 height 24
select select "[object Object]"
click at [239, 402] on select "Cancel Suspend - Extend Suspension Reactivate" at bounding box center [309, 413] width 141 height 24
click at [267, 502] on span "Submit" at bounding box center [269, 495] width 41 height 15
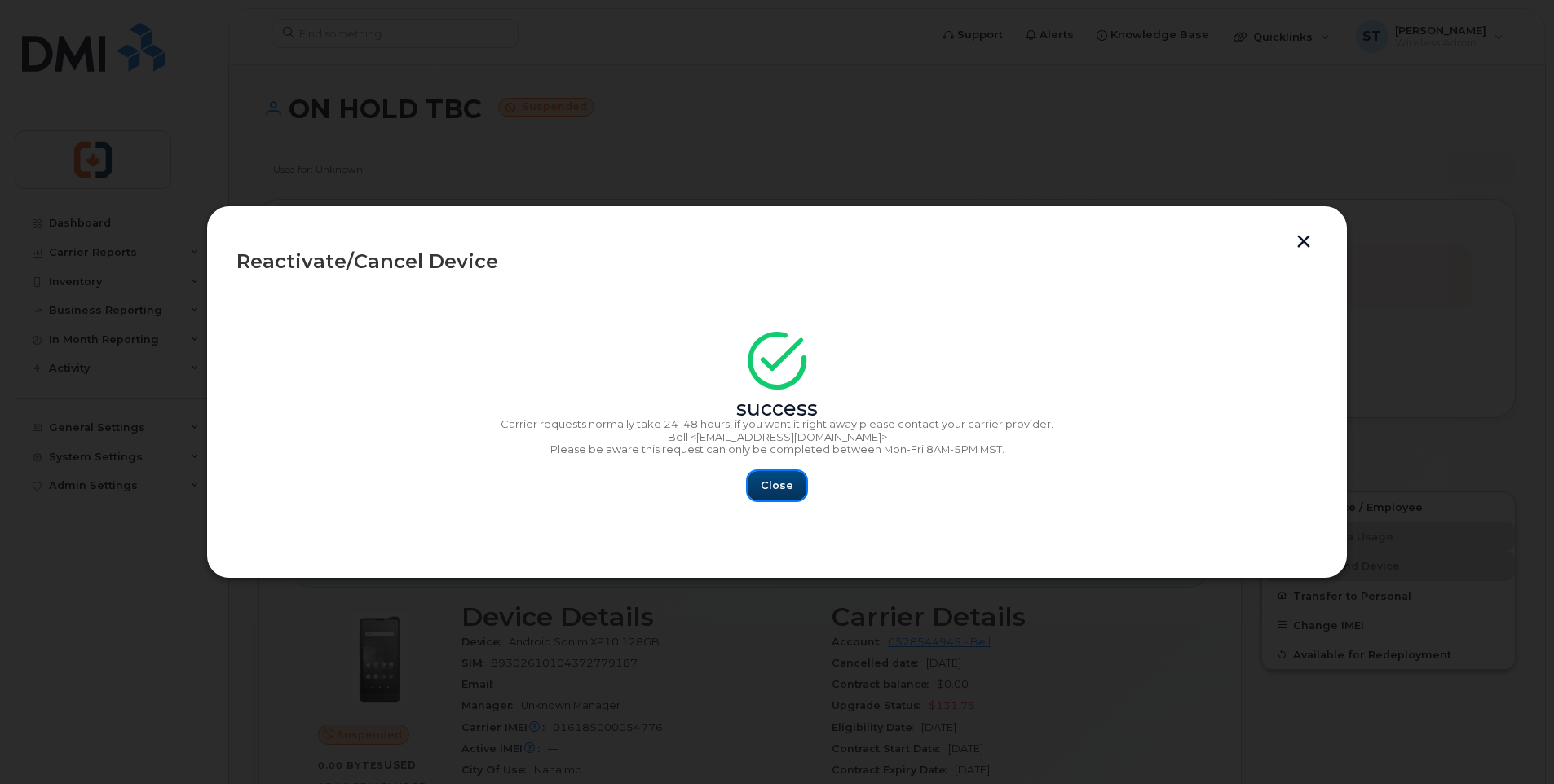
click at [772, 490] on span "Close" at bounding box center [777, 485] width 33 height 15
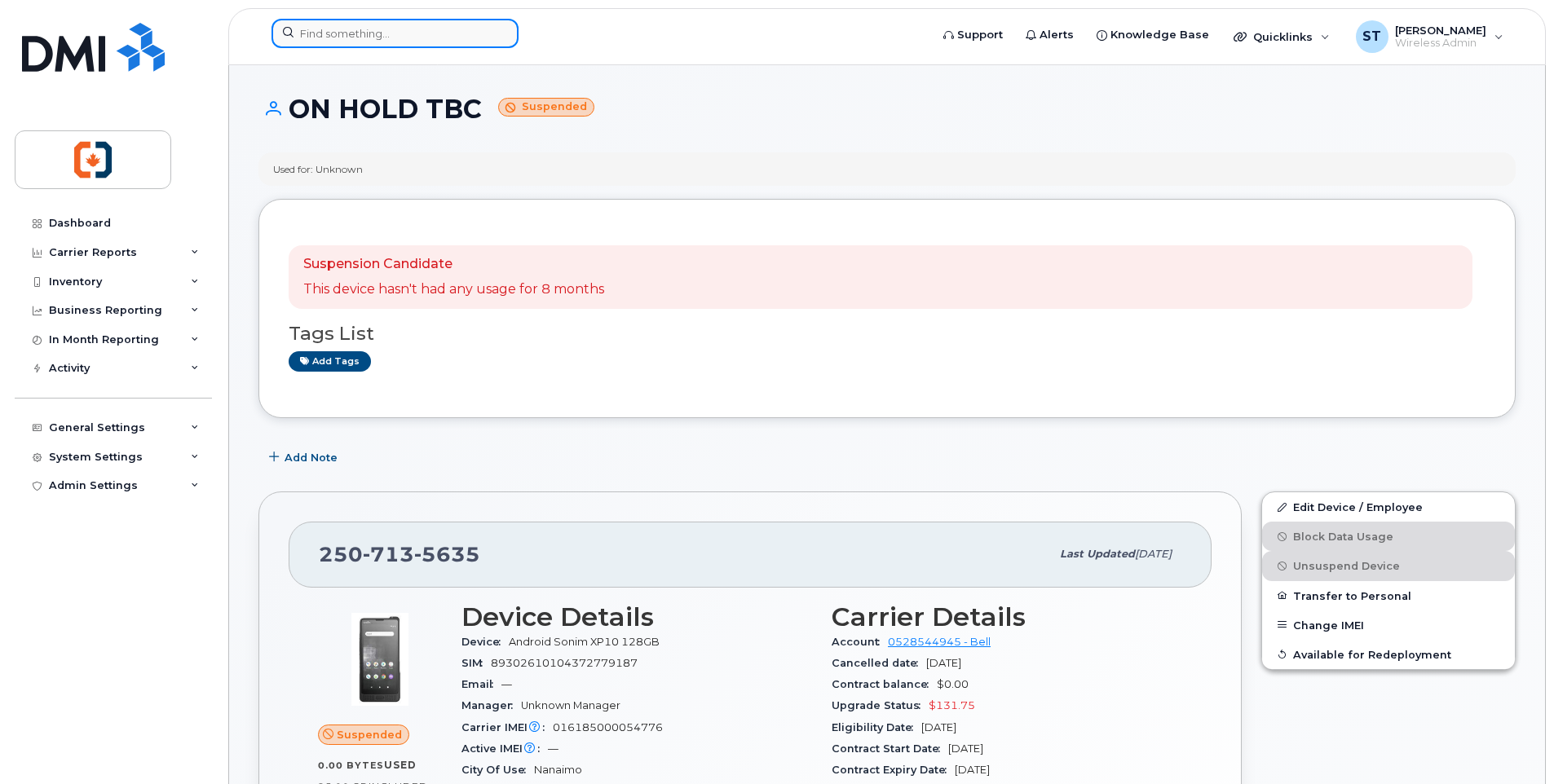
click at [377, 35] on input at bounding box center [395, 34] width 248 height 29
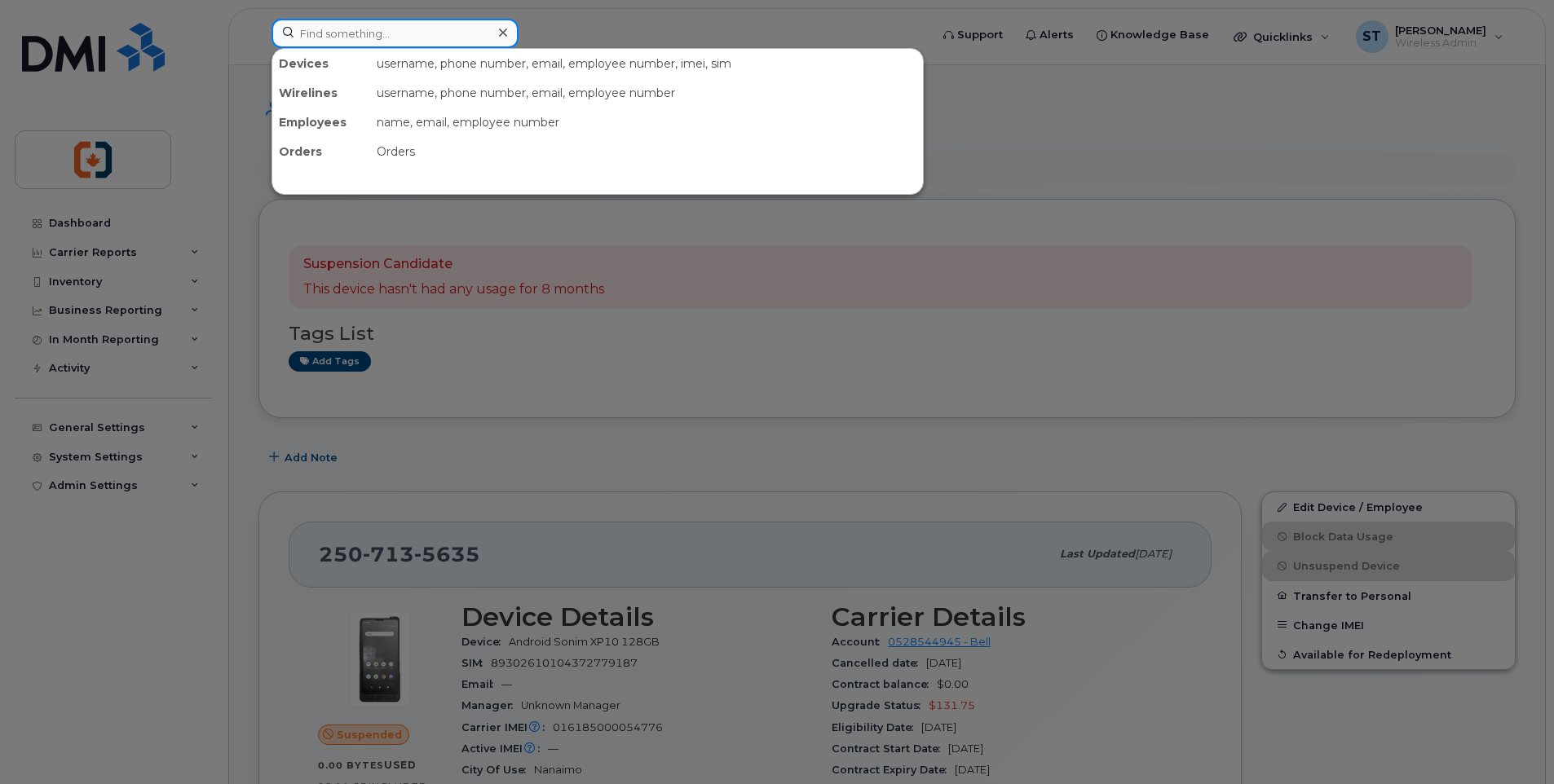
paste input "2507320070"
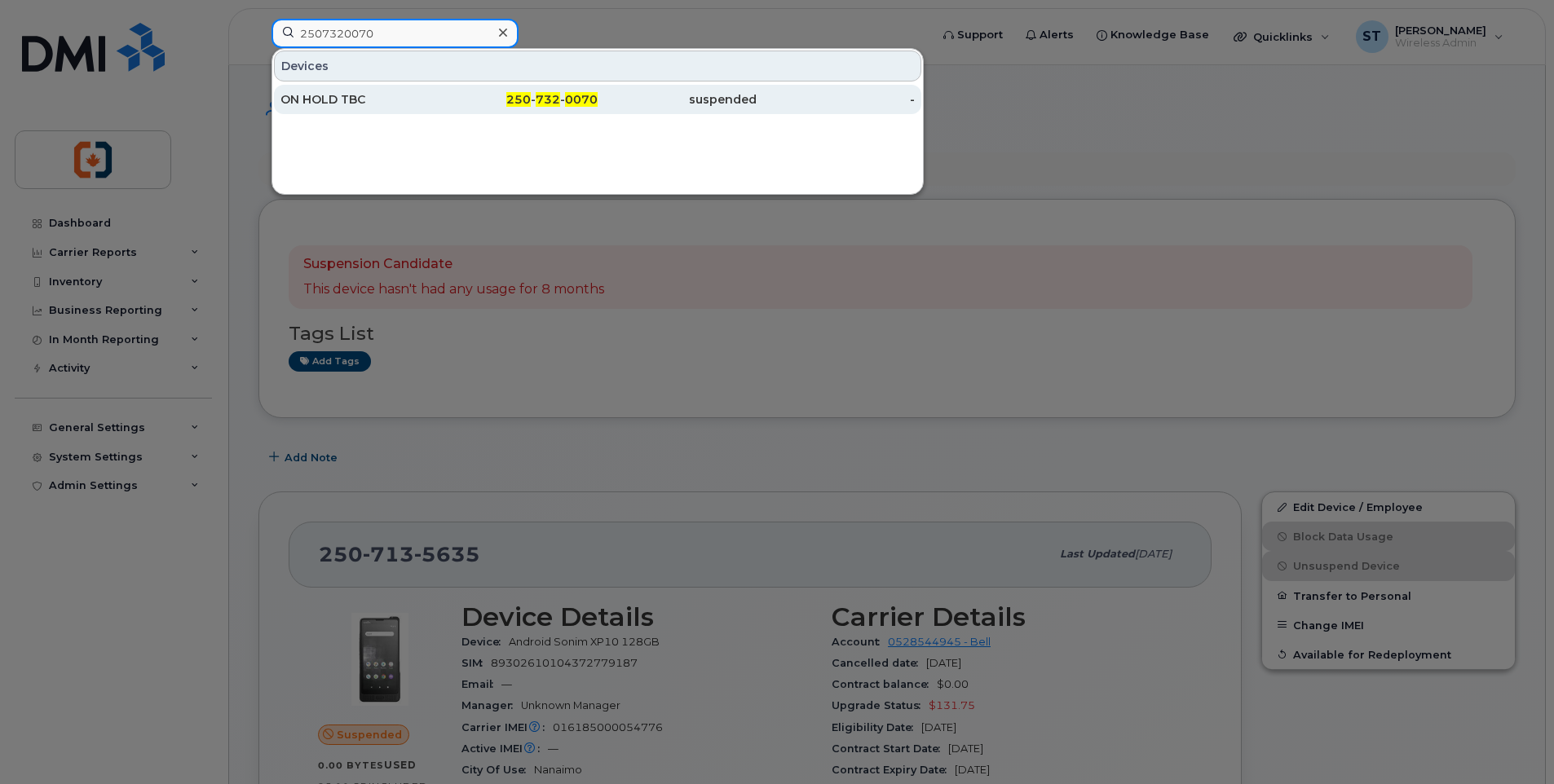
type input "2507320070"
click at [466, 100] on div "250 - 732 - 0070" at bounding box center [519, 100] width 159 height 16
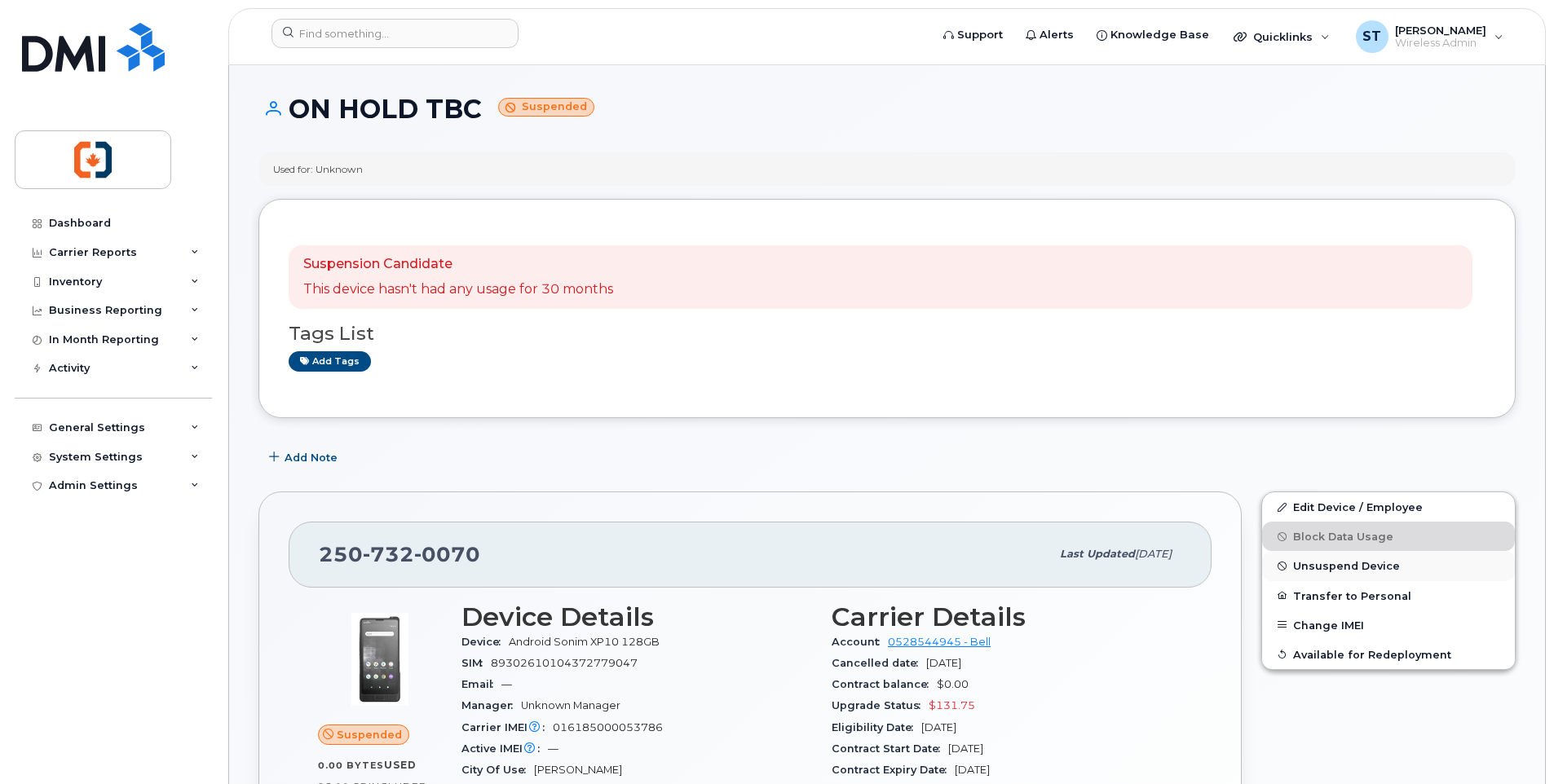
click at [1336, 568] on span "Unsuspend Device" at bounding box center [1346, 566] width 107 height 12
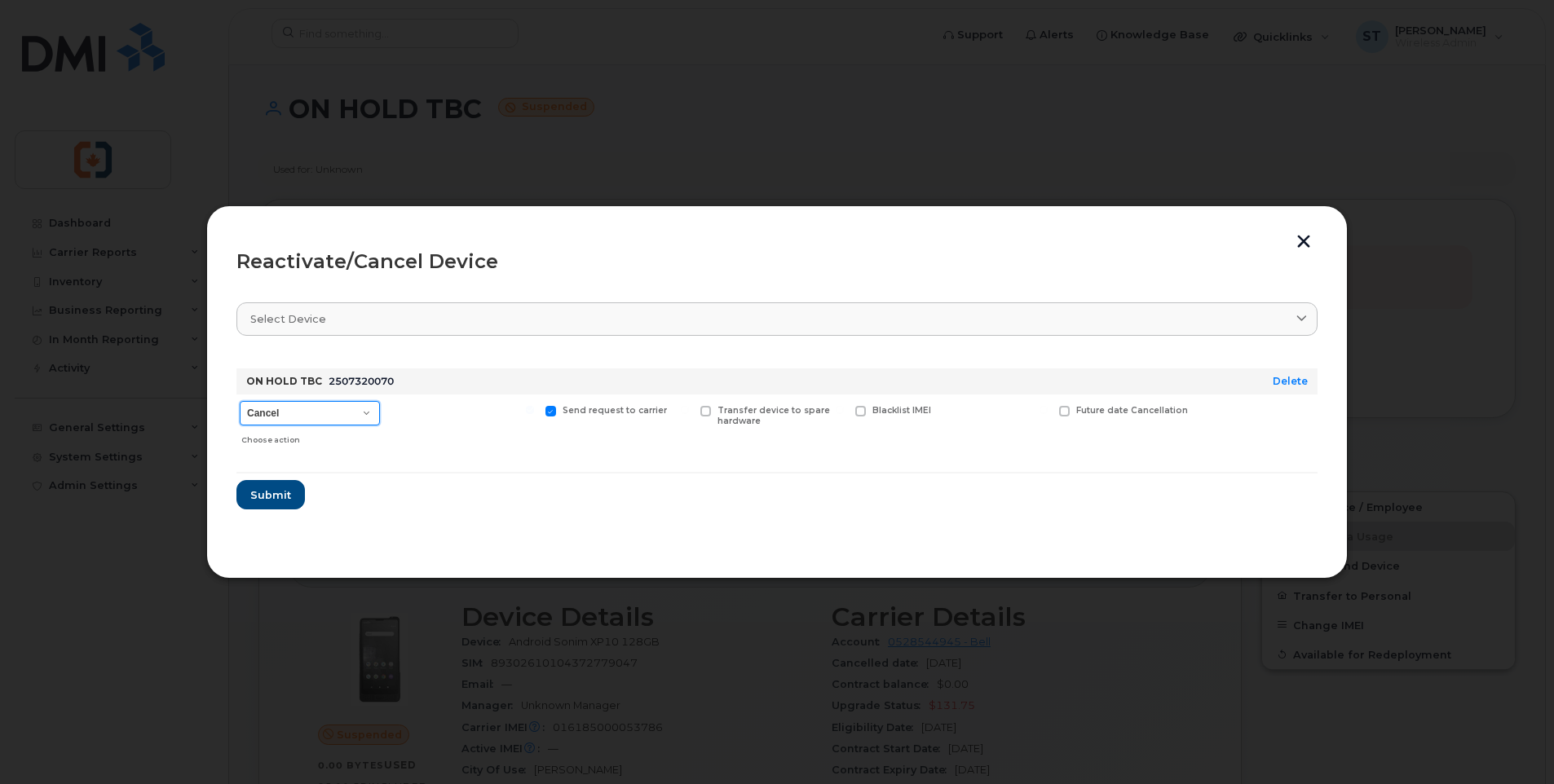
click at [293, 419] on select "Cancel Suspend - Extend Suspension Reactivate" at bounding box center [309, 413] width 141 height 24
select select "[object Object]"
click at [239, 402] on select "Cancel Suspend - Extend Suspension Reactivate" at bounding box center [309, 413] width 141 height 24
click at [272, 498] on span "Submit" at bounding box center [269, 495] width 41 height 15
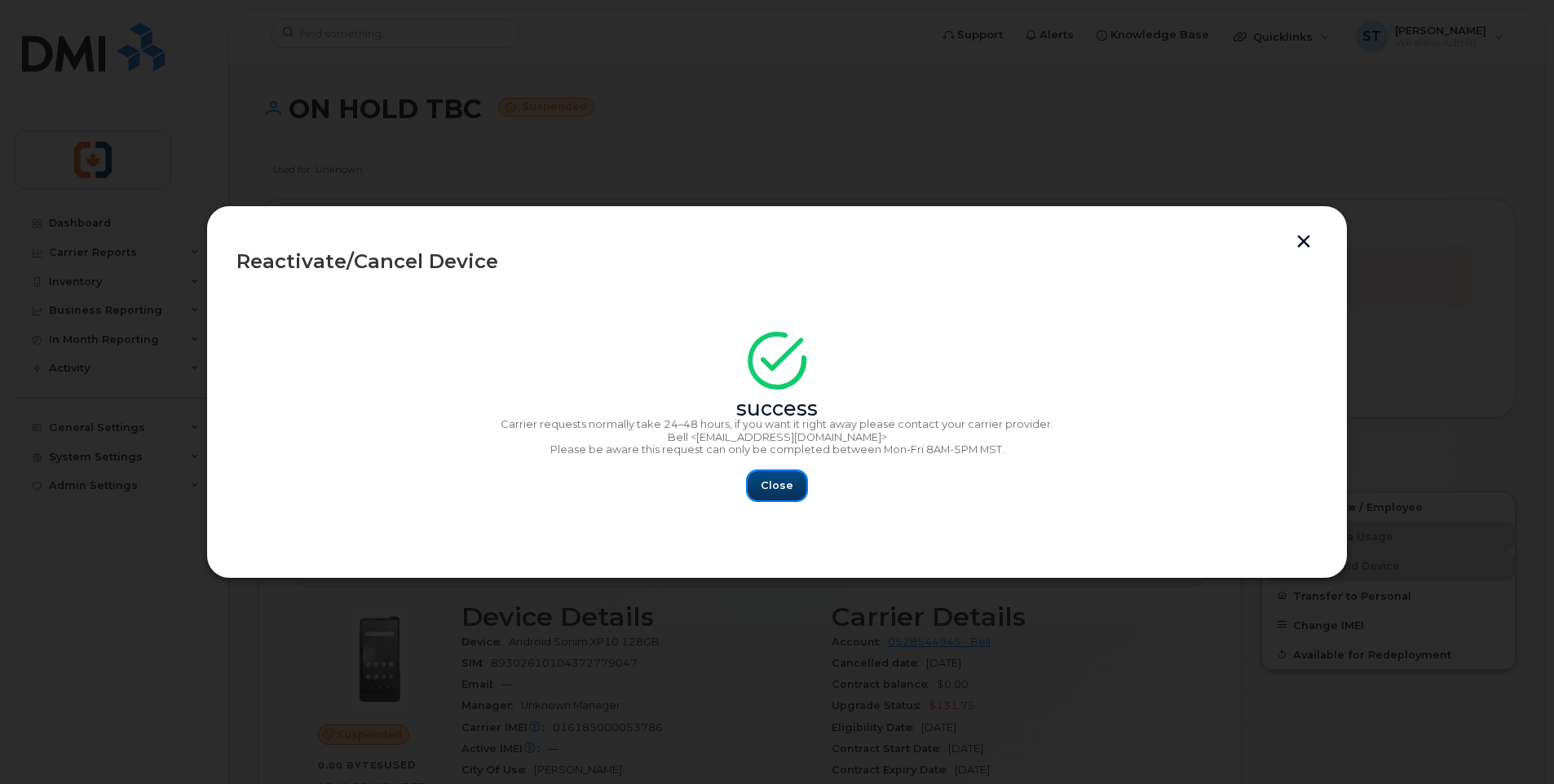
click at [797, 492] on button "Close" at bounding box center [777, 486] width 59 height 29
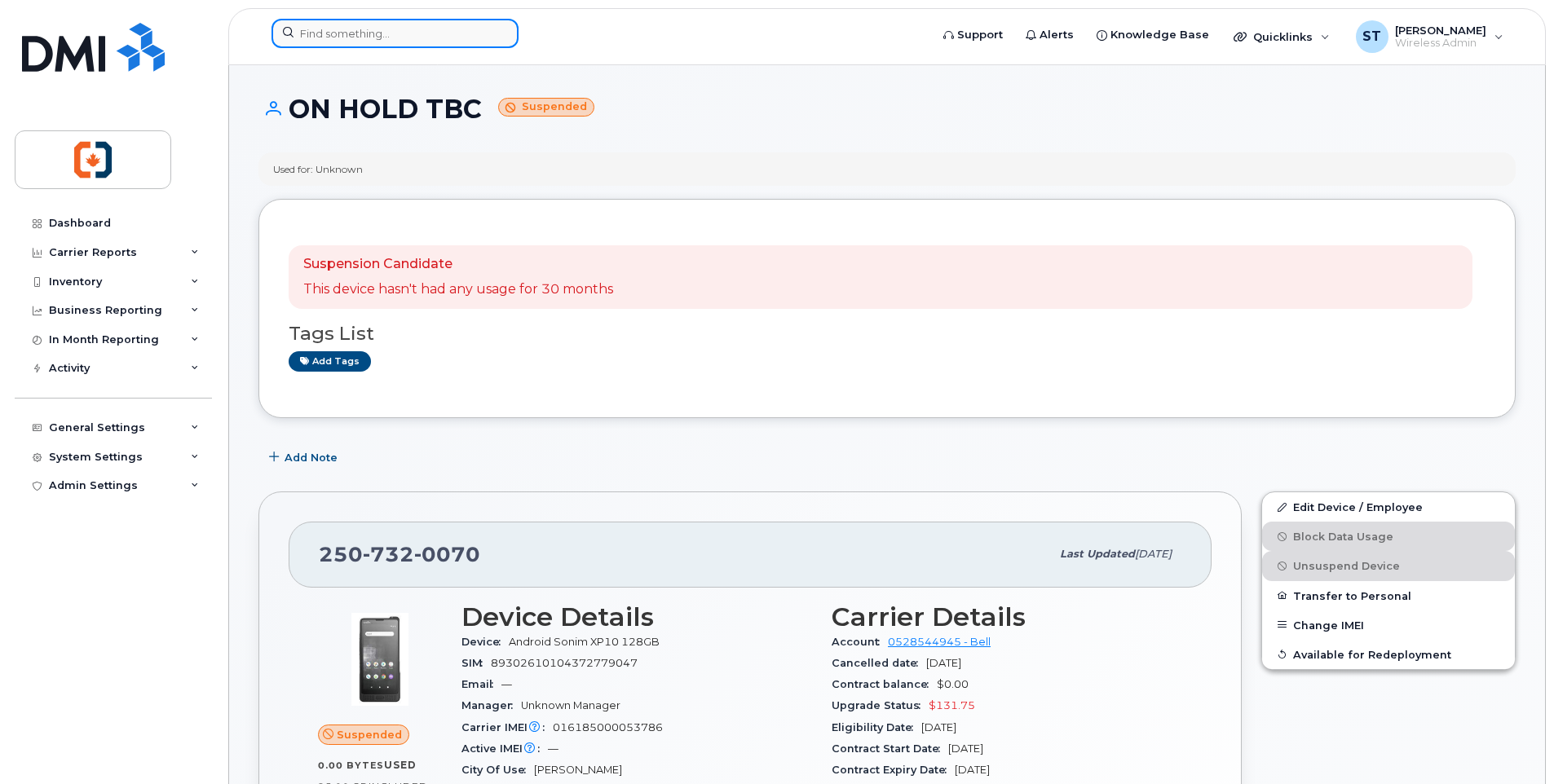
click at [353, 36] on input at bounding box center [395, 34] width 248 height 29
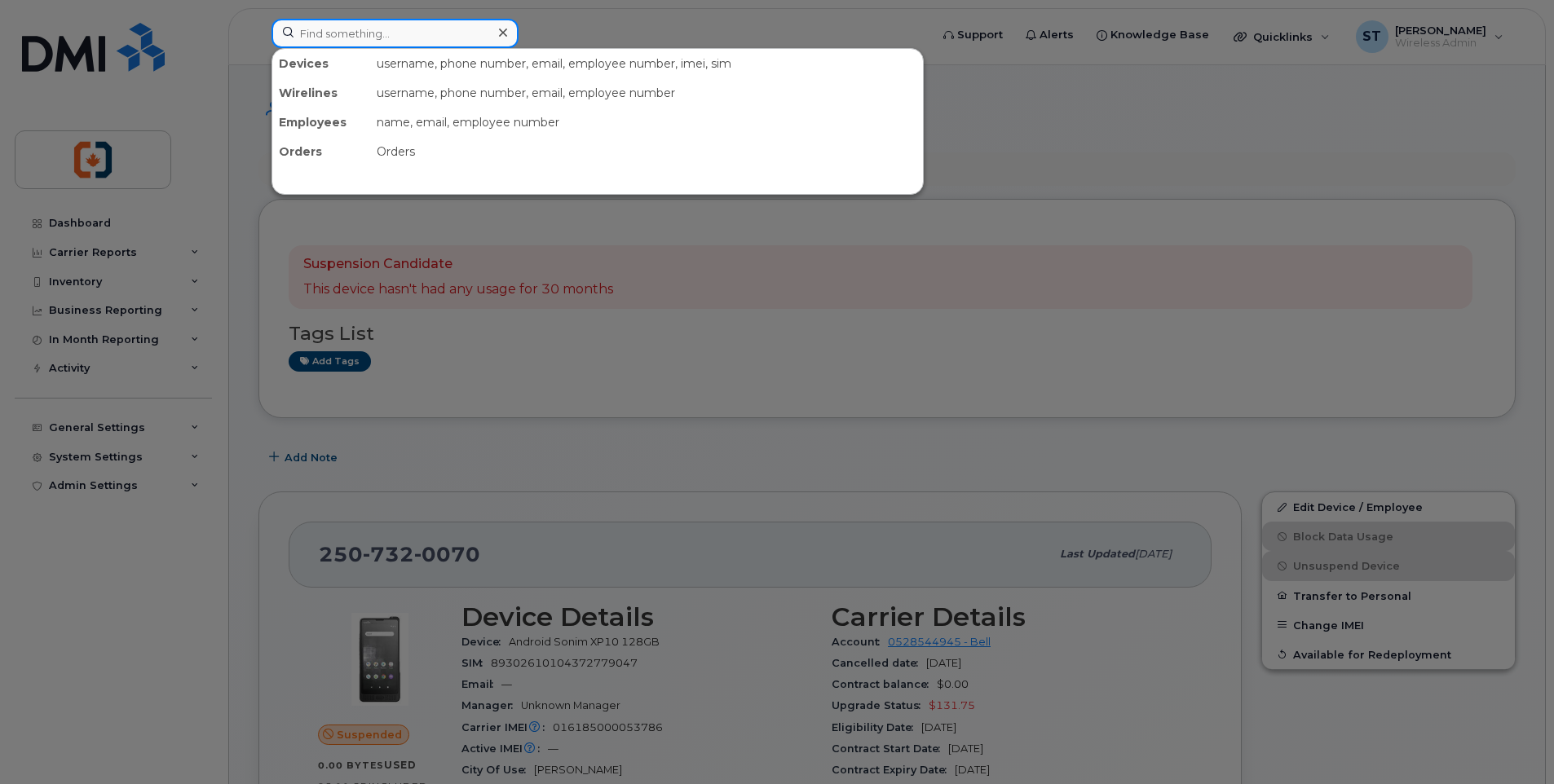
paste input "2507407950"
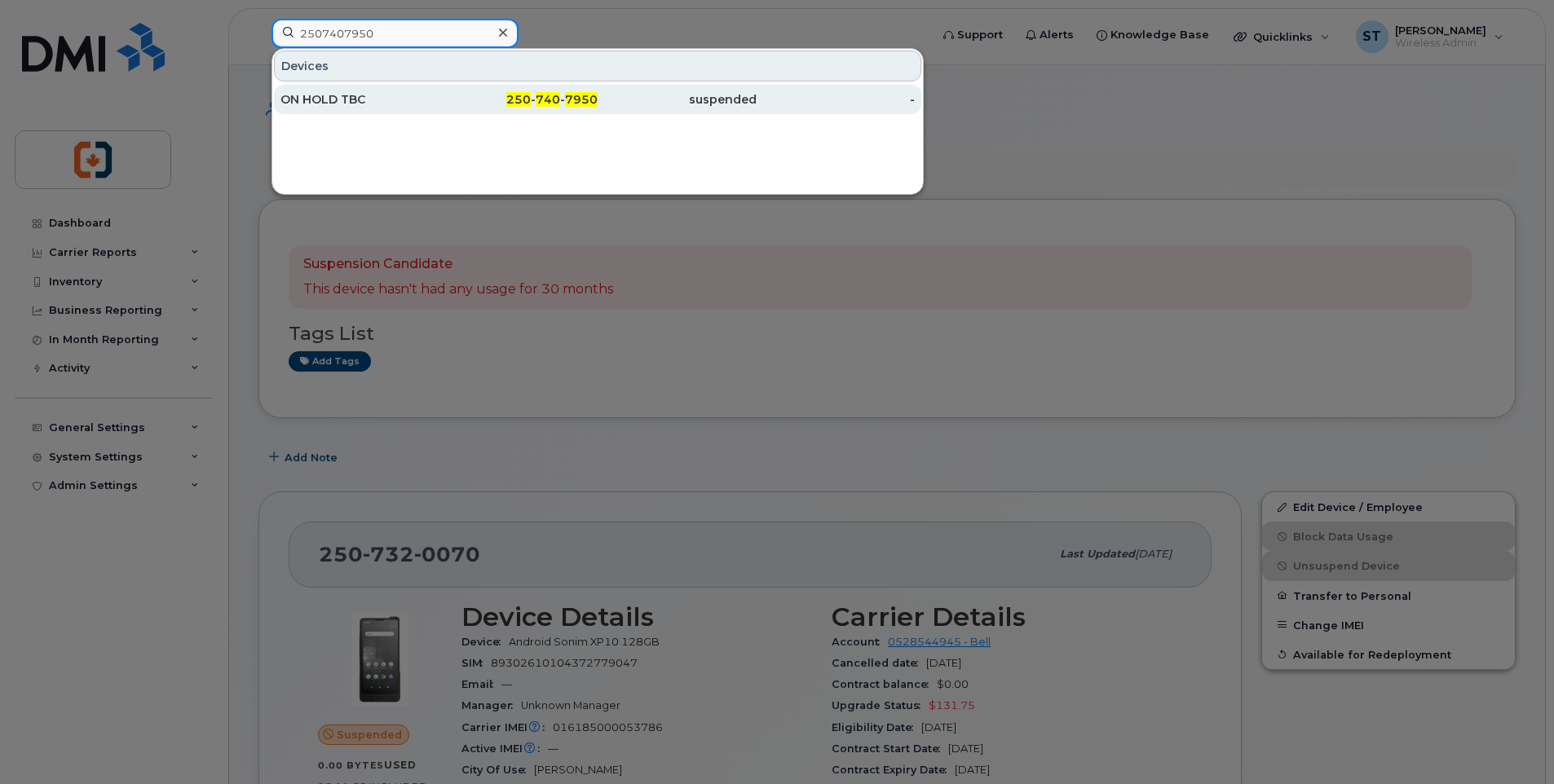
type input "2507407950"
click at [493, 102] on div "250 - 740 - 7950" at bounding box center [519, 100] width 159 height 16
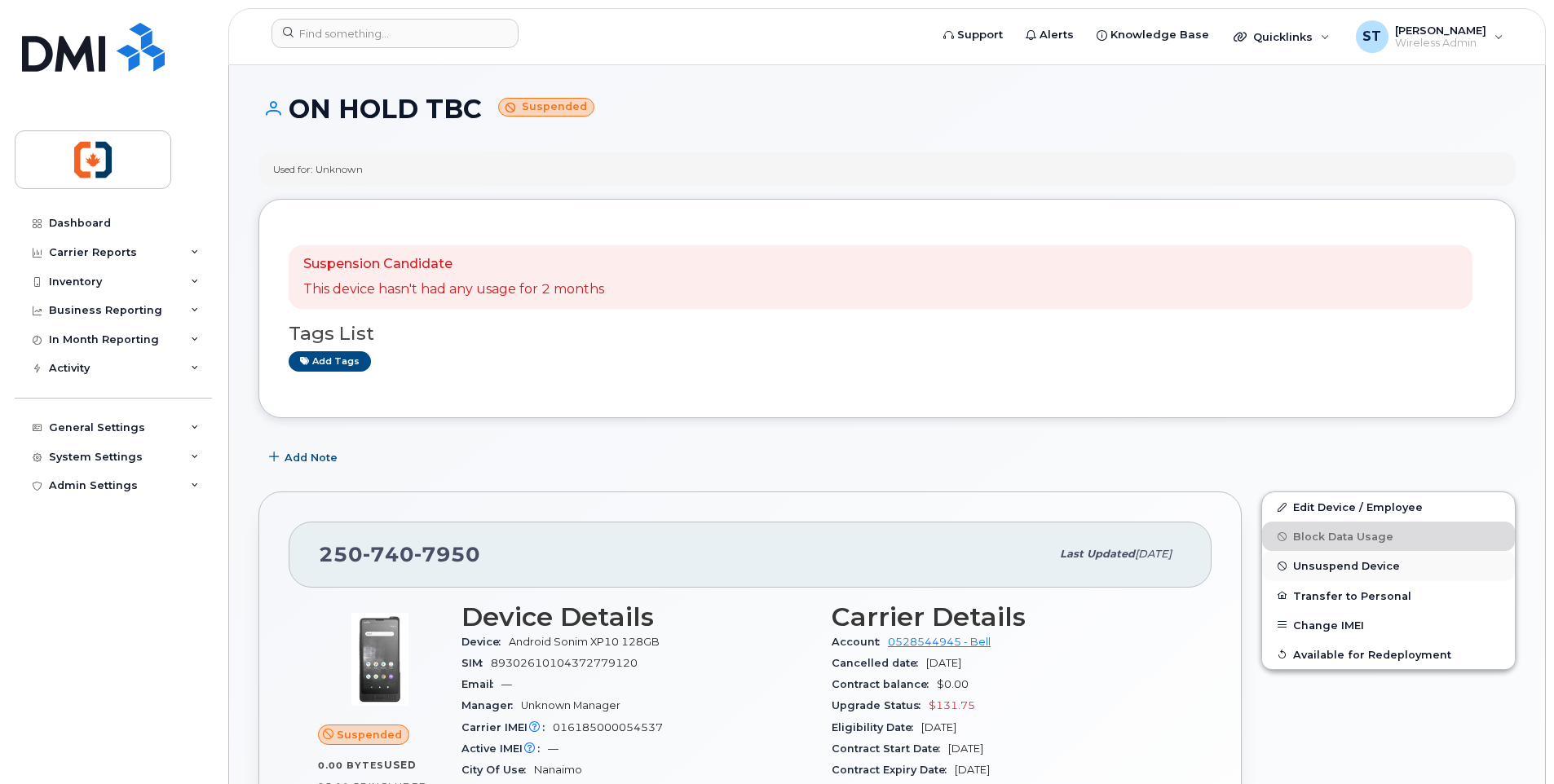
click at [1312, 570] on span "Unsuspend Device" at bounding box center [1346, 566] width 107 height 12
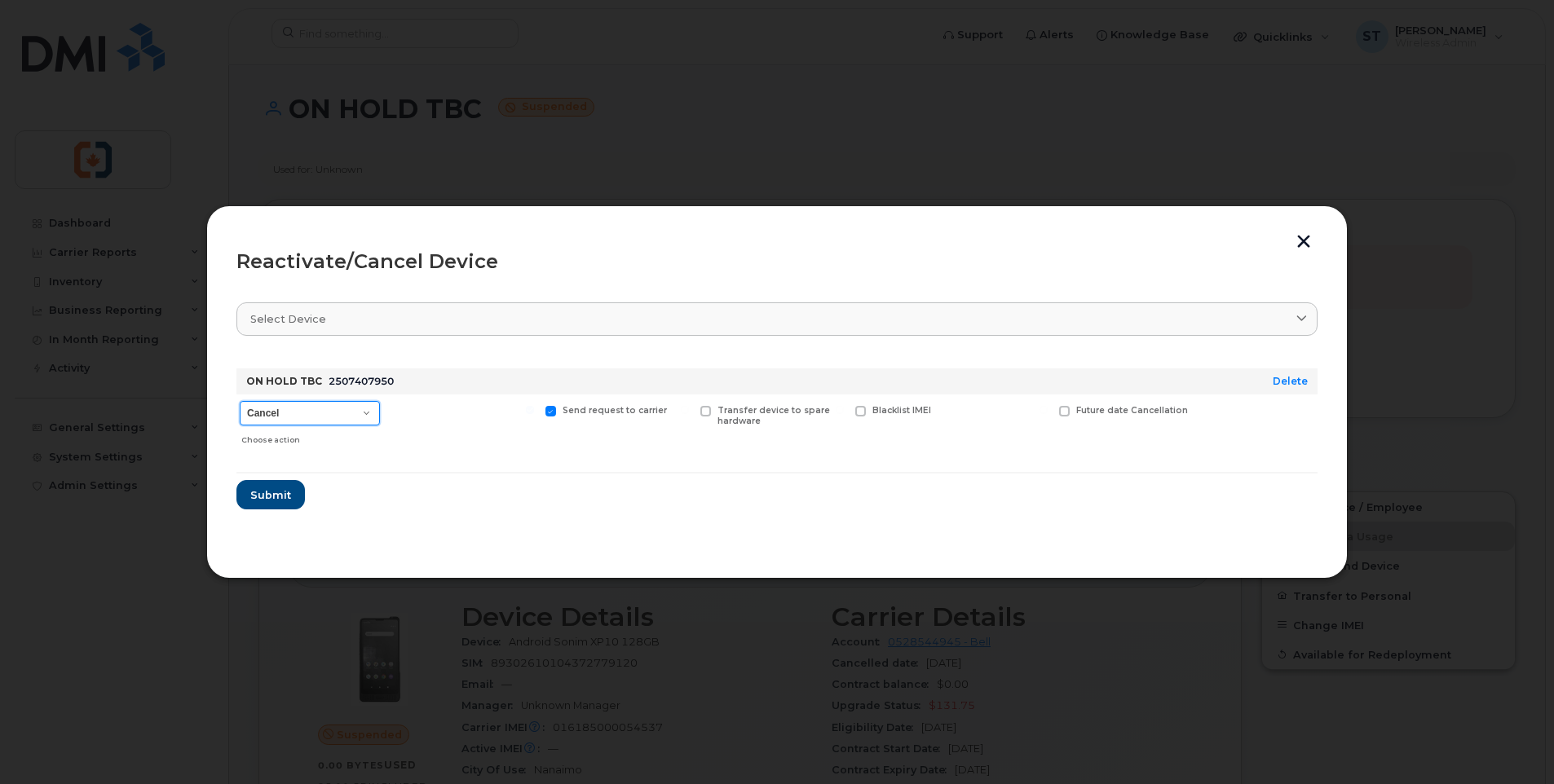
click at [309, 421] on select "Cancel Suspend - Extend Suspension Reactivate" at bounding box center [309, 413] width 141 height 24
select select "[object Object]"
click at [239, 402] on select "Cancel Suspend - Extend Suspension Reactivate" at bounding box center [309, 413] width 141 height 24
click at [279, 497] on span "Submit" at bounding box center [269, 495] width 41 height 15
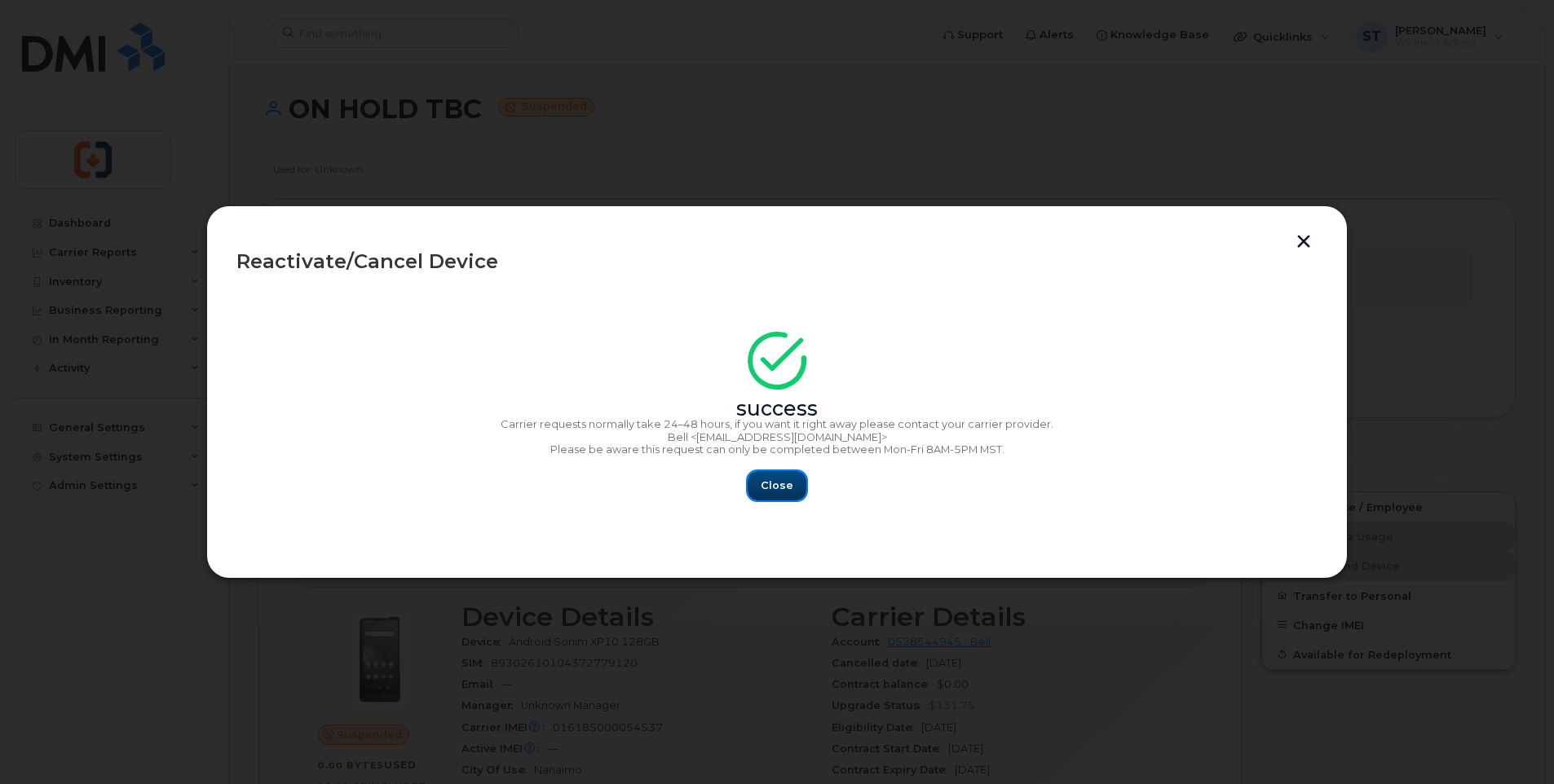
click at [779, 486] on span "Close" at bounding box center [777, 485] width 33 height 15
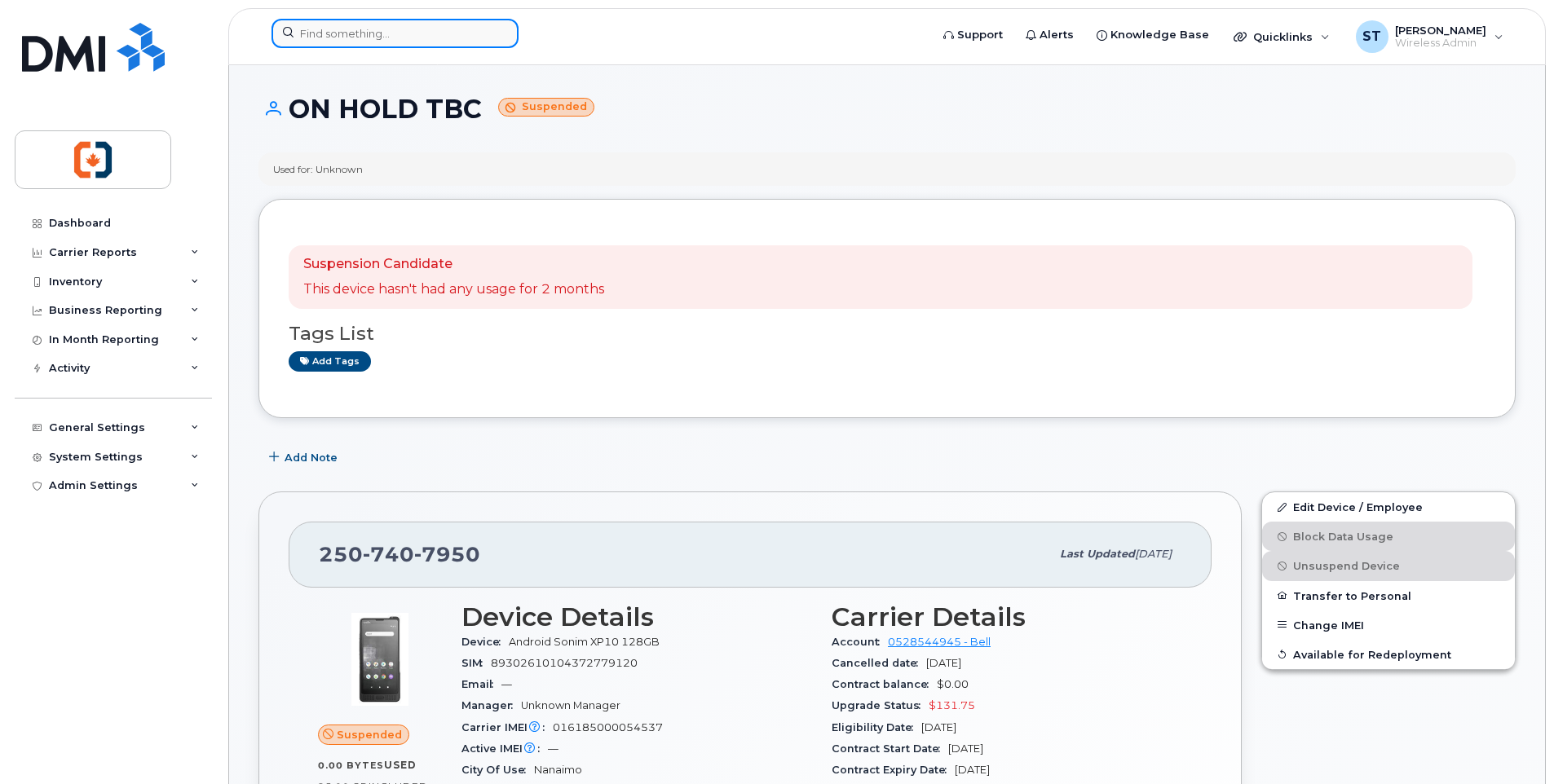
click at [387, 34] on input at bounding box center [395, 34] width 248 height 29
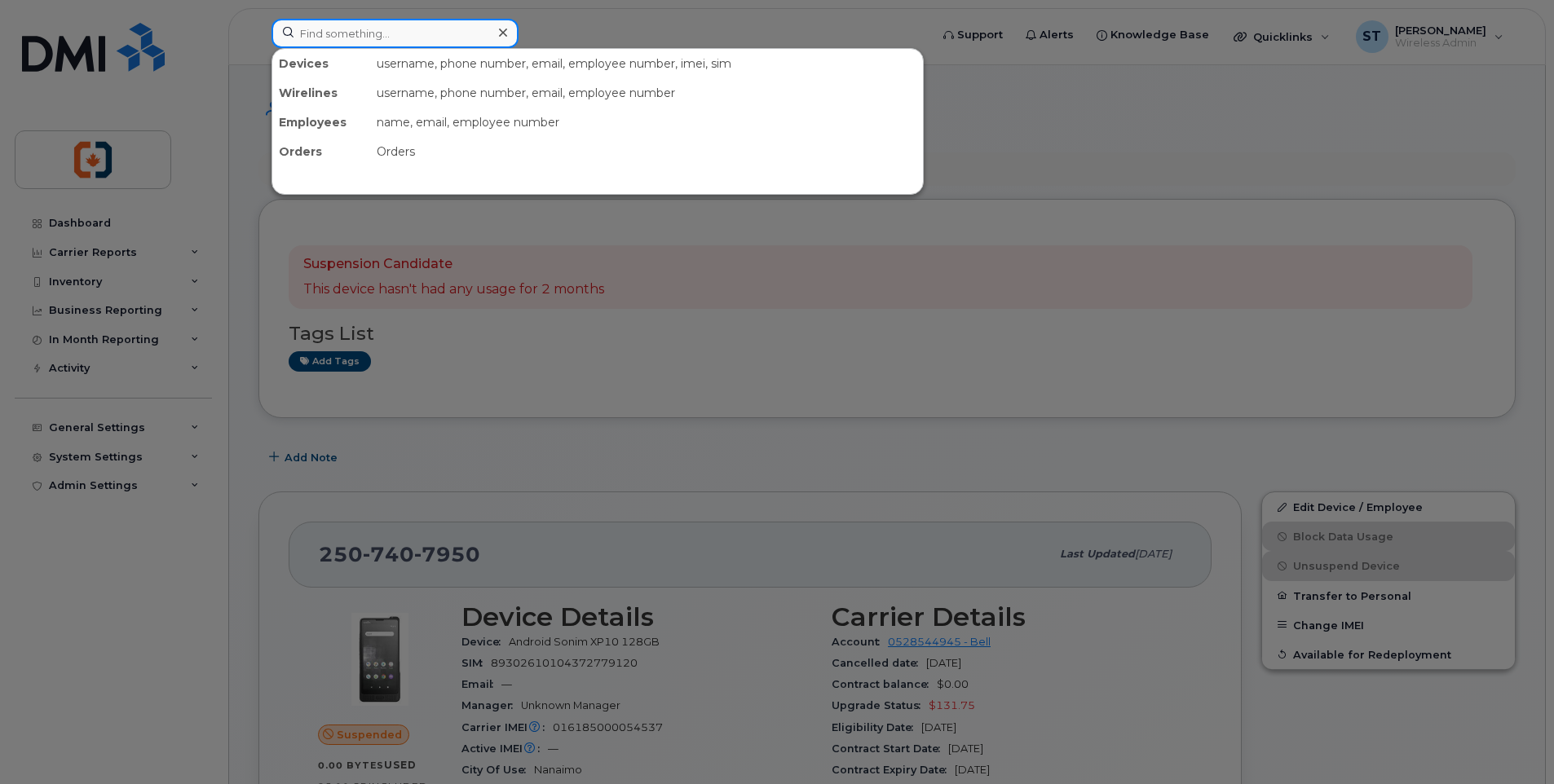
paste input "2508827188"
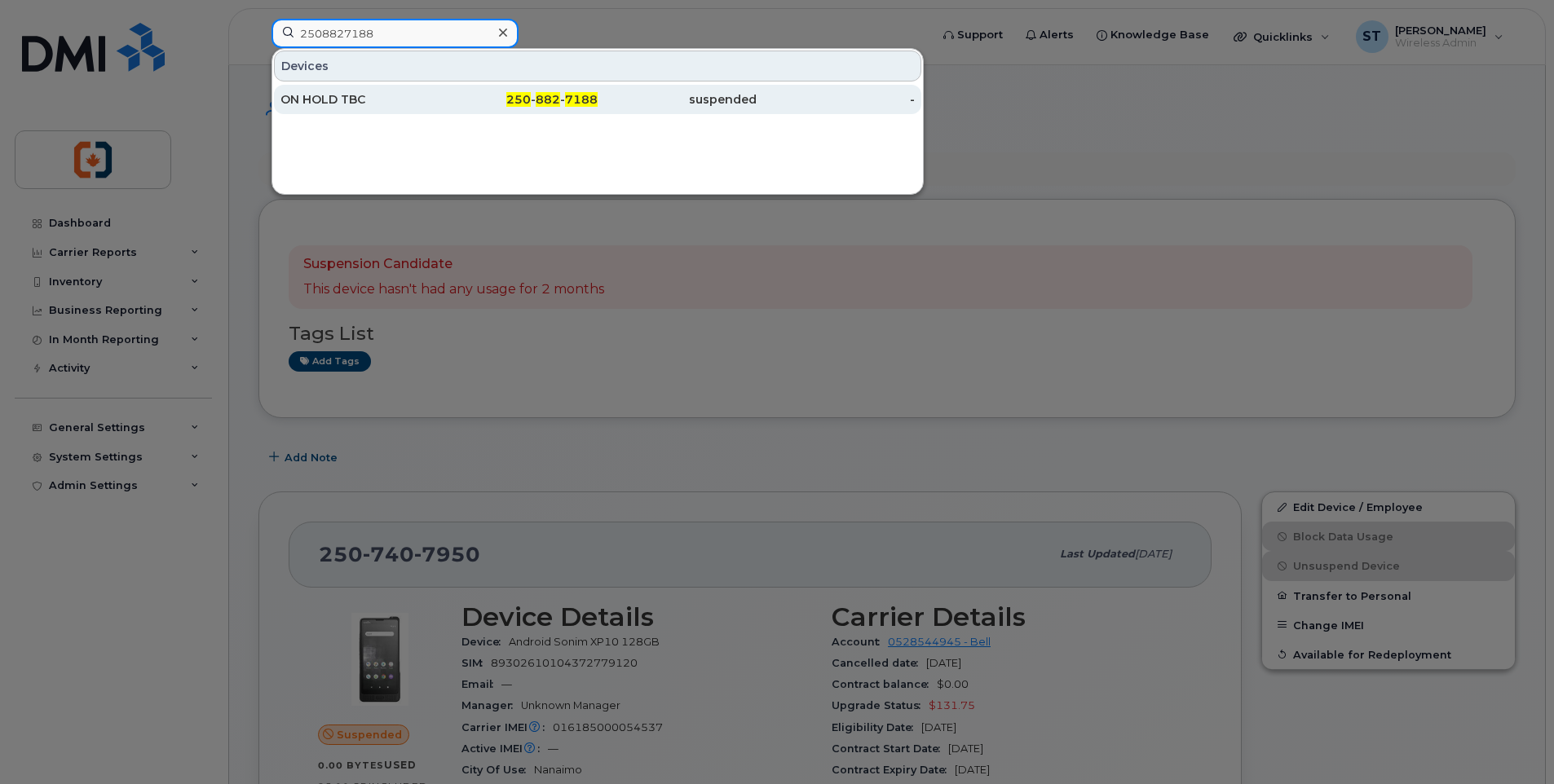
type input "2508827188"
click at [441, 93] on div "250 - 882 - 7188" at bounding box center [519, 100] width 159 height 16
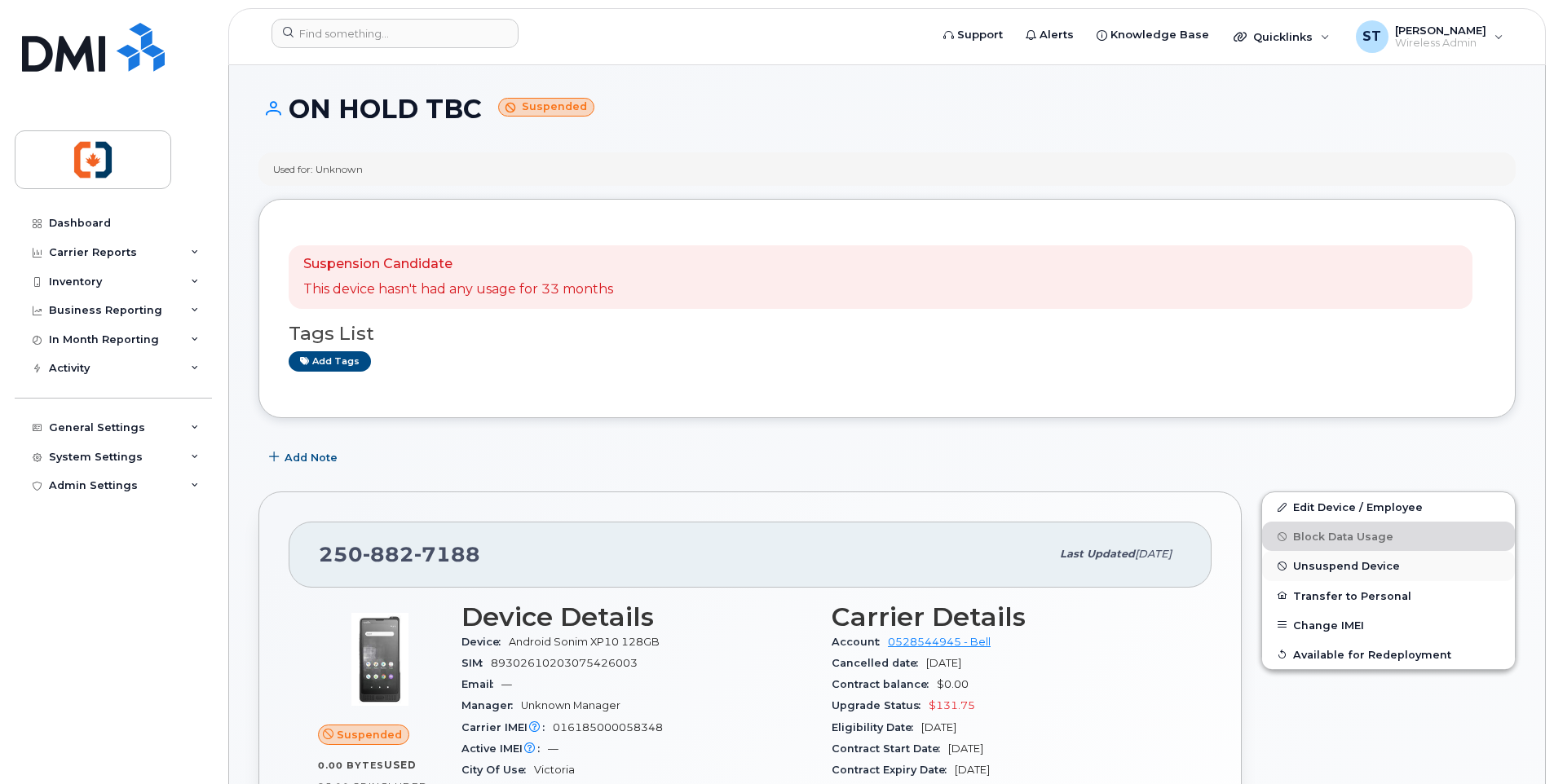
click at [1334, 566] on span "Unsuspend Device" at bounding box center [1346, 566] width 107 height 12
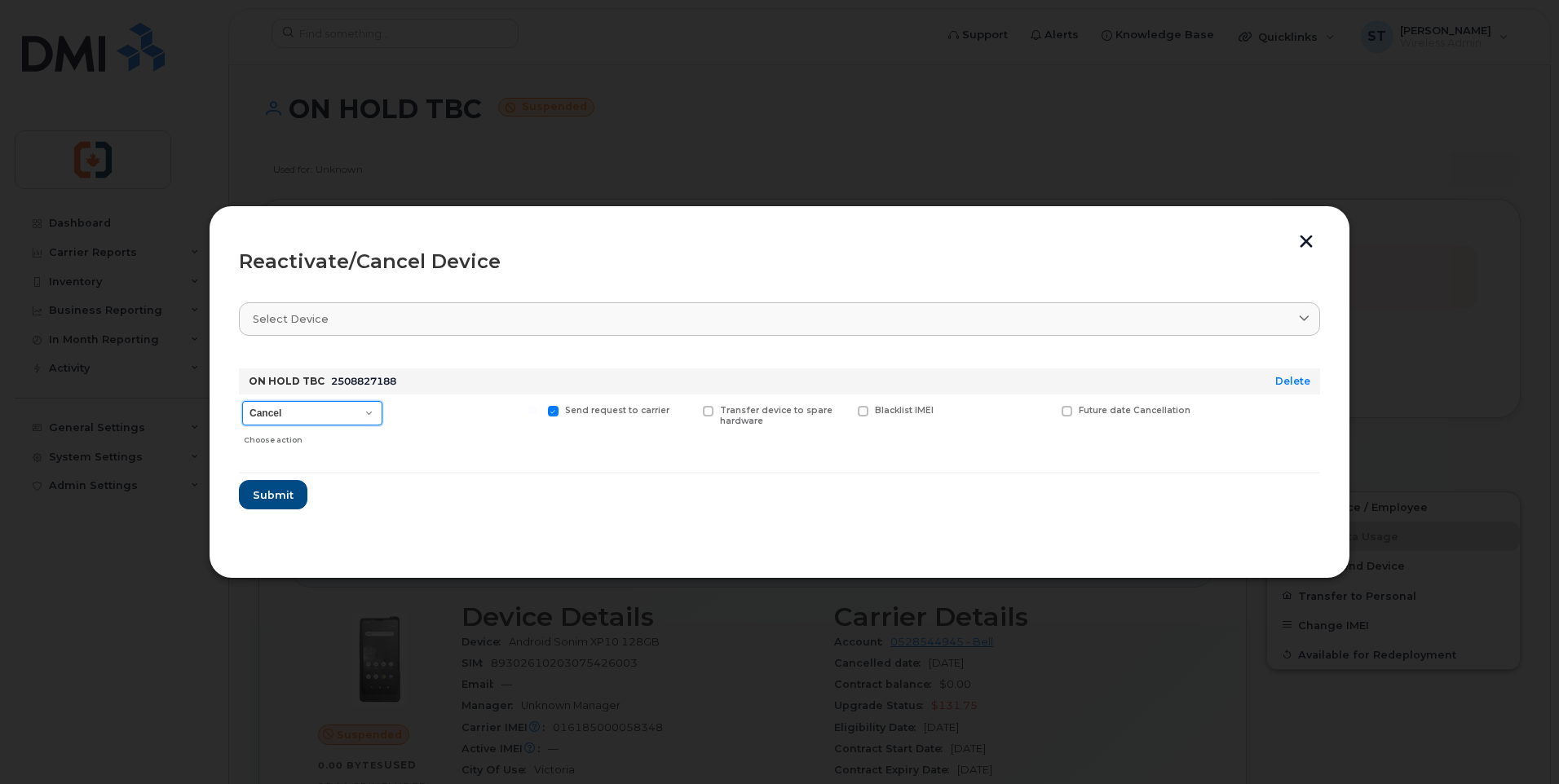
click at [267, 424] on select "Cancel Suspend - Extend Suspension Reactivate" at bounding box center [312, 413] width 140 height 24
select select "[object Object]"
click at [242, 402] on select "Cancel Suspend - Extend Suspension Reactivate" at bounding box center [312, 413] width 140 height 24
click at [273, 499] on span "Submit" at bounding box center [272, 495] width 41 height 15
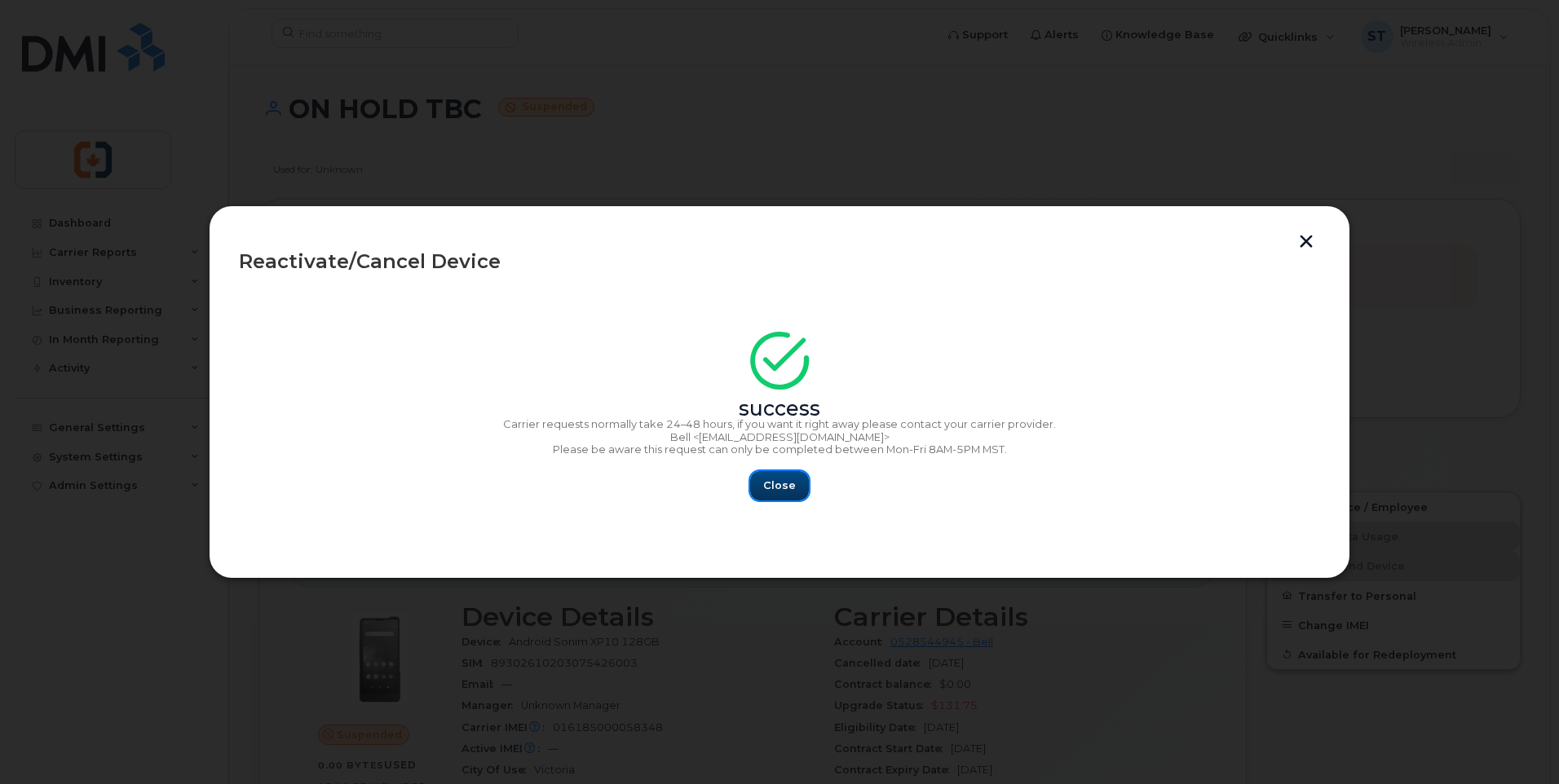
click at [785, 487] on span "Close" at bounding box center [780, 485] width 33 height 15
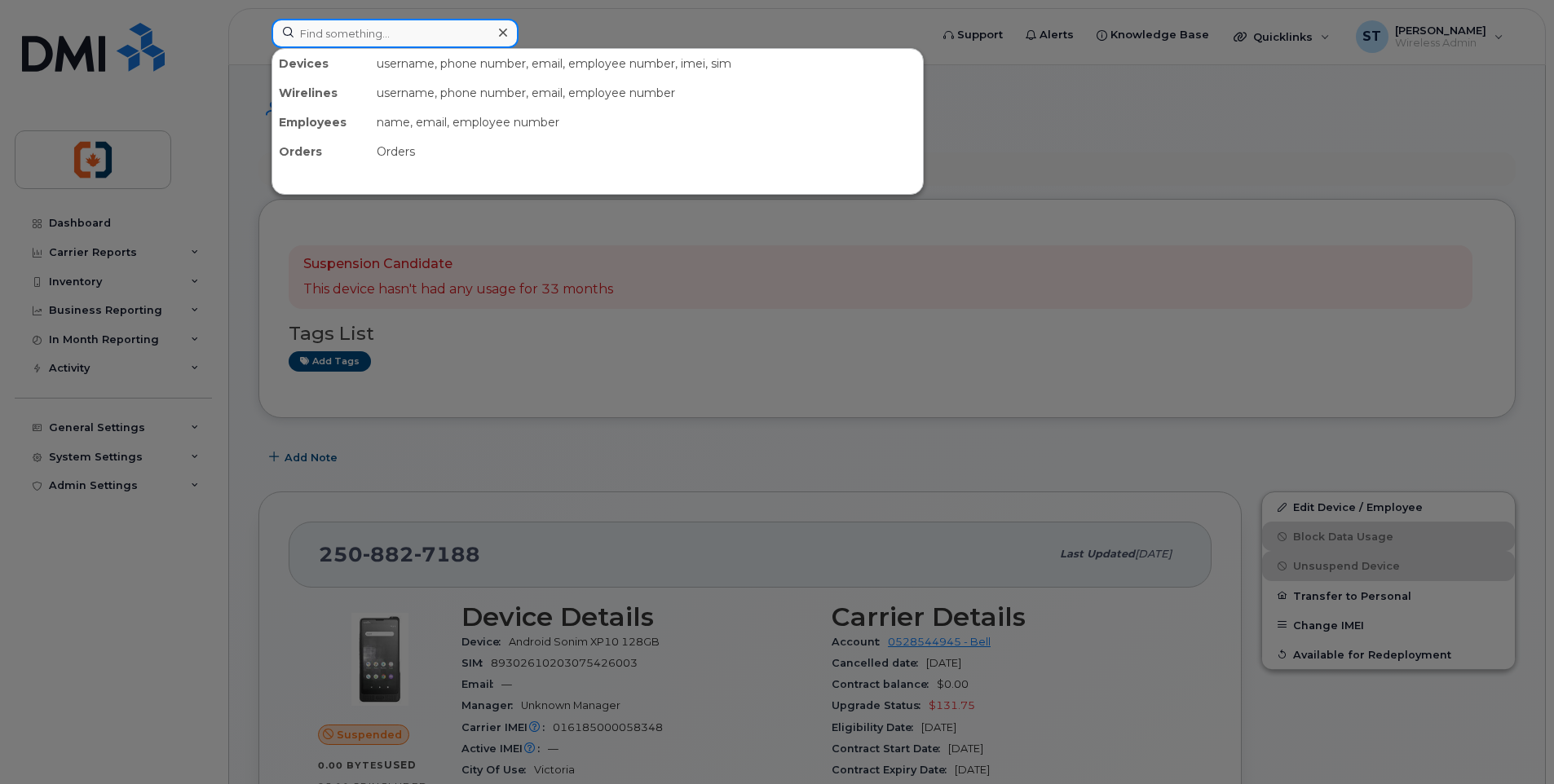
click at [331, 28] on input at bounding box center [395, 34] width 248 height 29
paste input "2508882914"
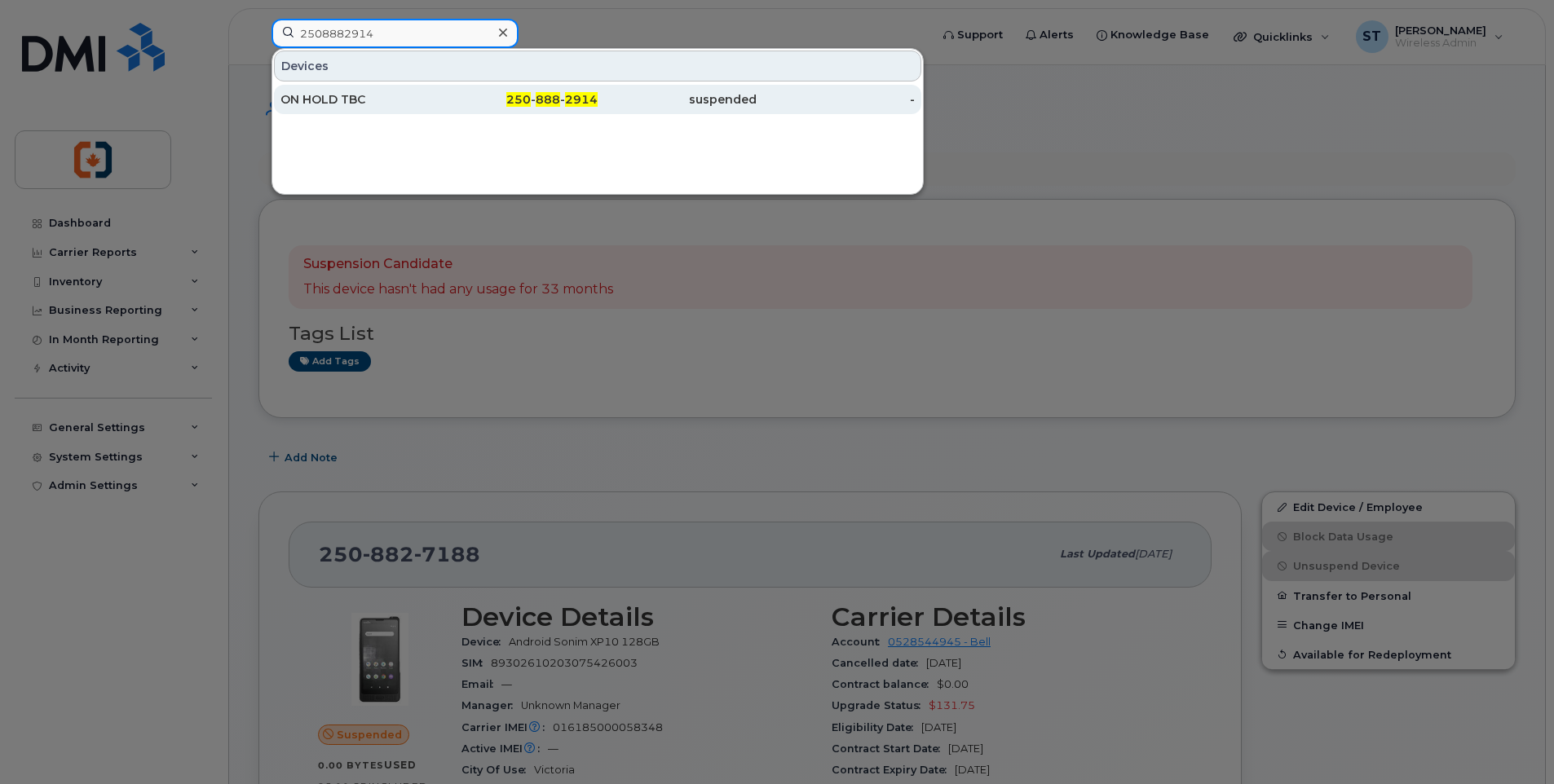
type input "2508882914"
click at [466, 106] on div "250 - 888 - 2914" at bounding box center [519, 100] width 159 height 16
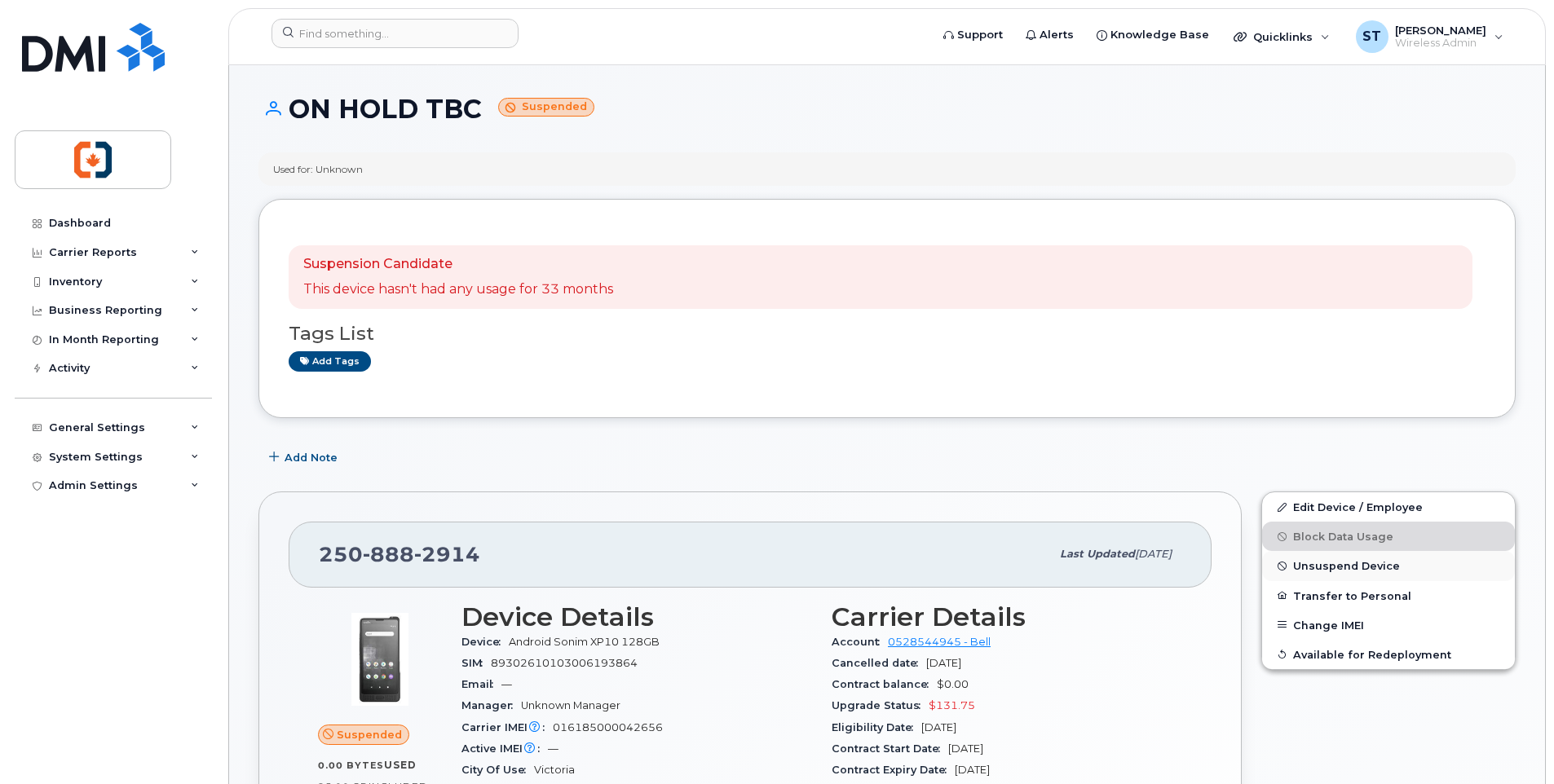
click at [1311, 571] on span "Unsuspend Device" at bounding box center [1346, 566] width 107 height 12
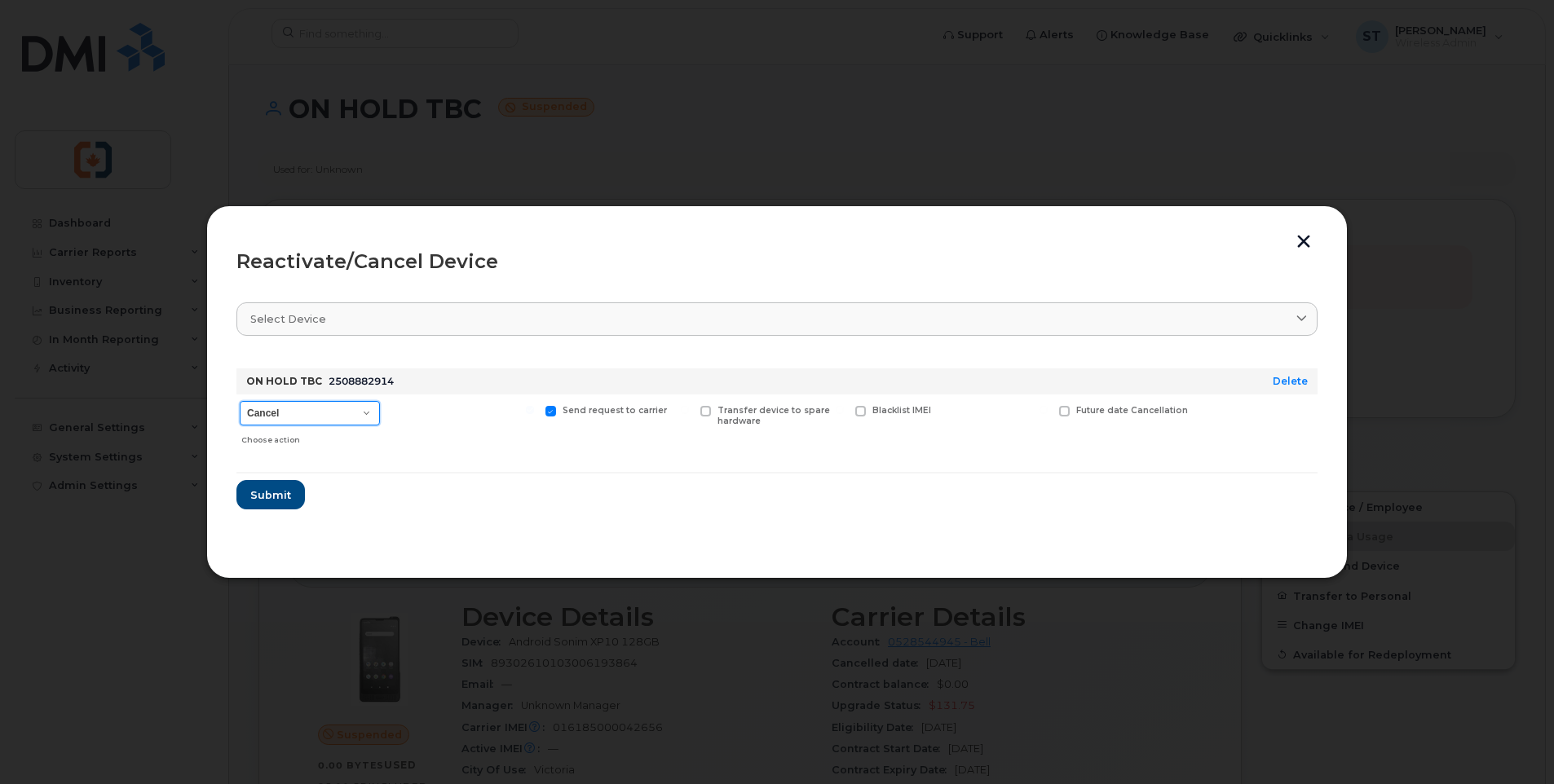
click at [320, 423] on select "Cancel Suspend - Extend Suspension Reactivate" at bounding box center [309, 413] width 141 height 24
select select "[object Object]"
click at [239, 402] on select "Cancel Suspend - Extend Suspension Reactivate" at bounding box center [309, 413] width 141 height 24
click at [256, 492] on span "Submit" at bounding box center [269, 495] width 41 height 15
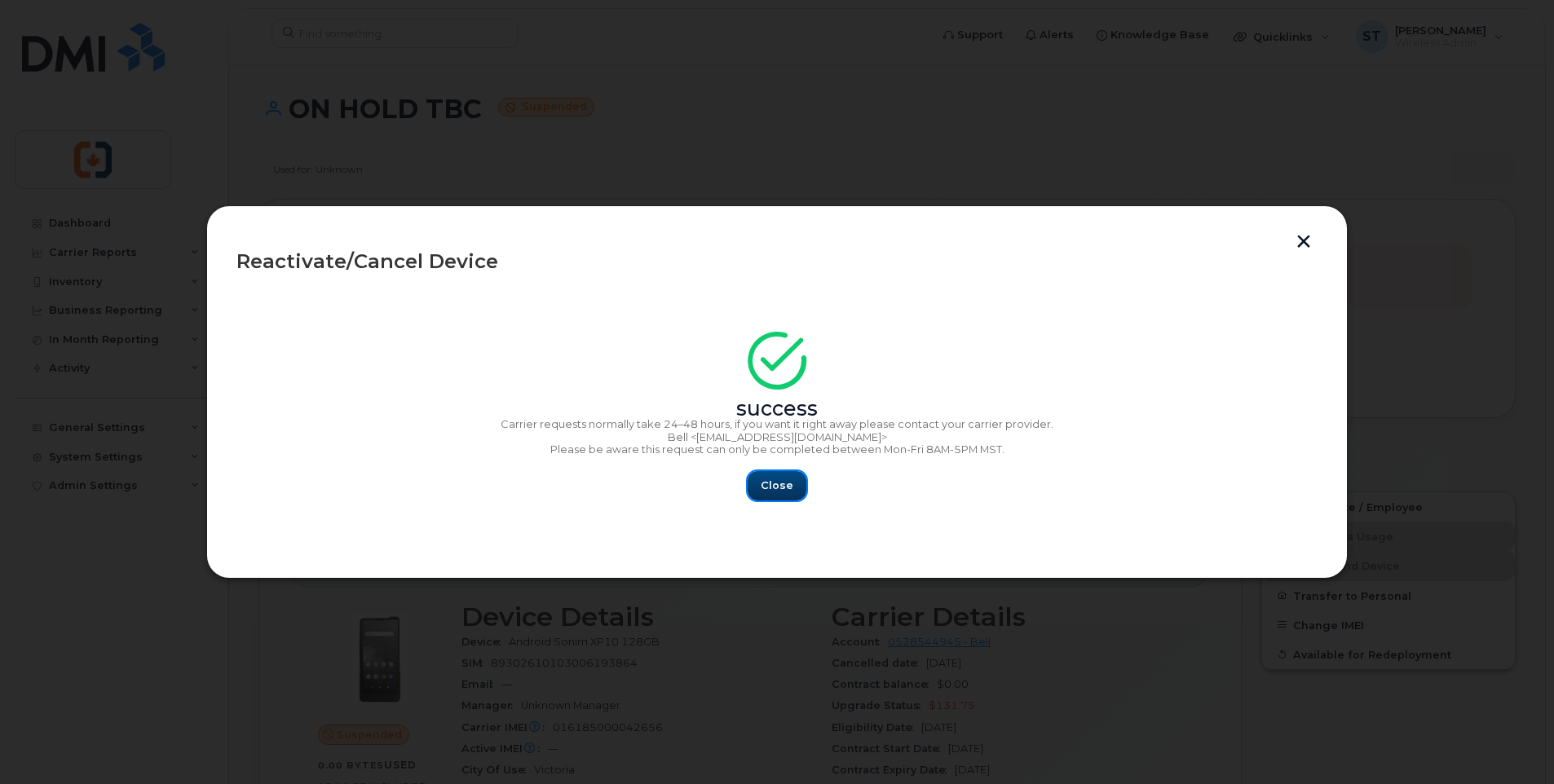
click at [791, 491] on span "Close" at bounding box center [777, 485] width 33 height 15
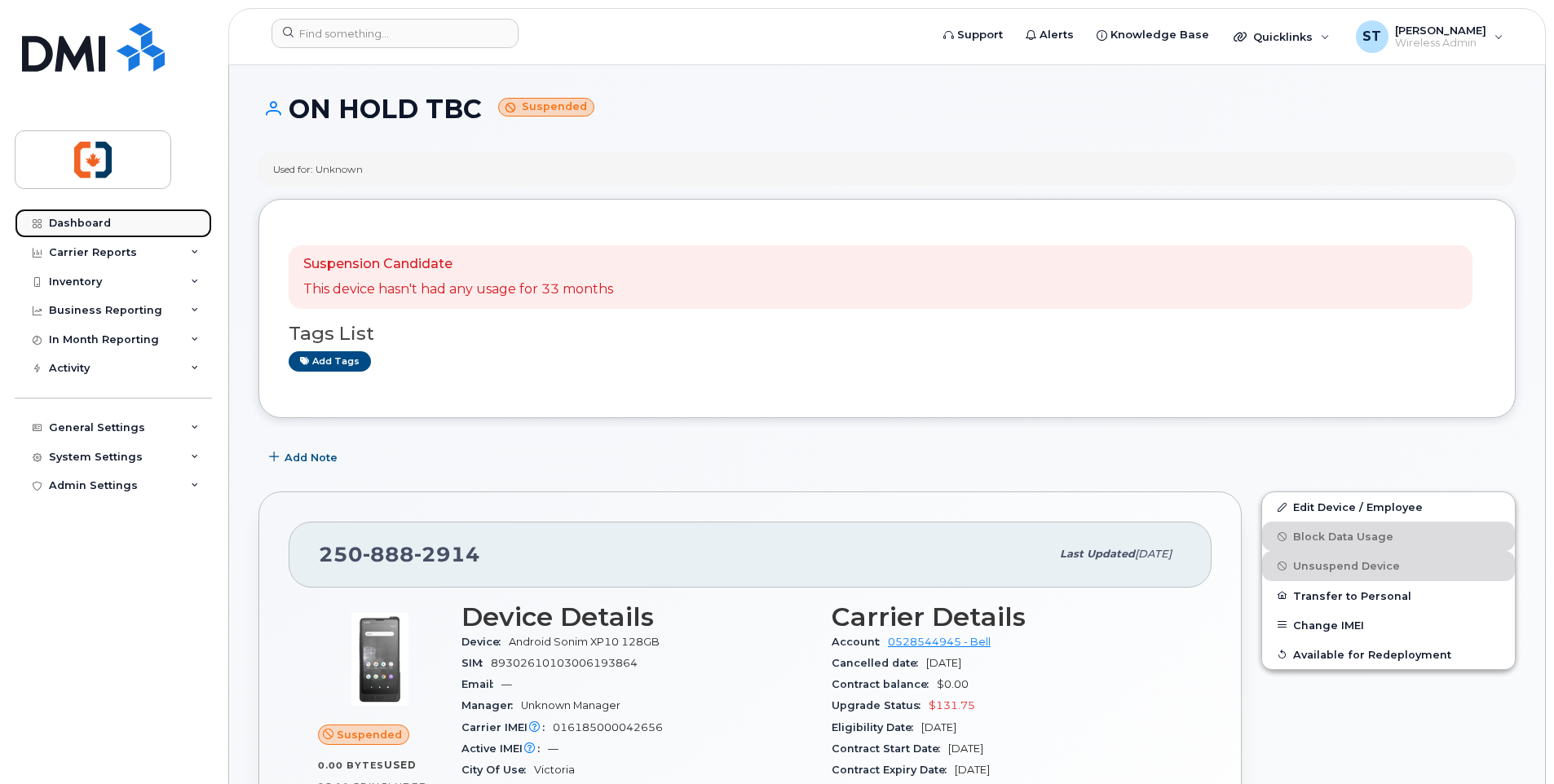
click at [83, 218] on div "Dashboard" at bounding box center [80, 223] width 62 height 13
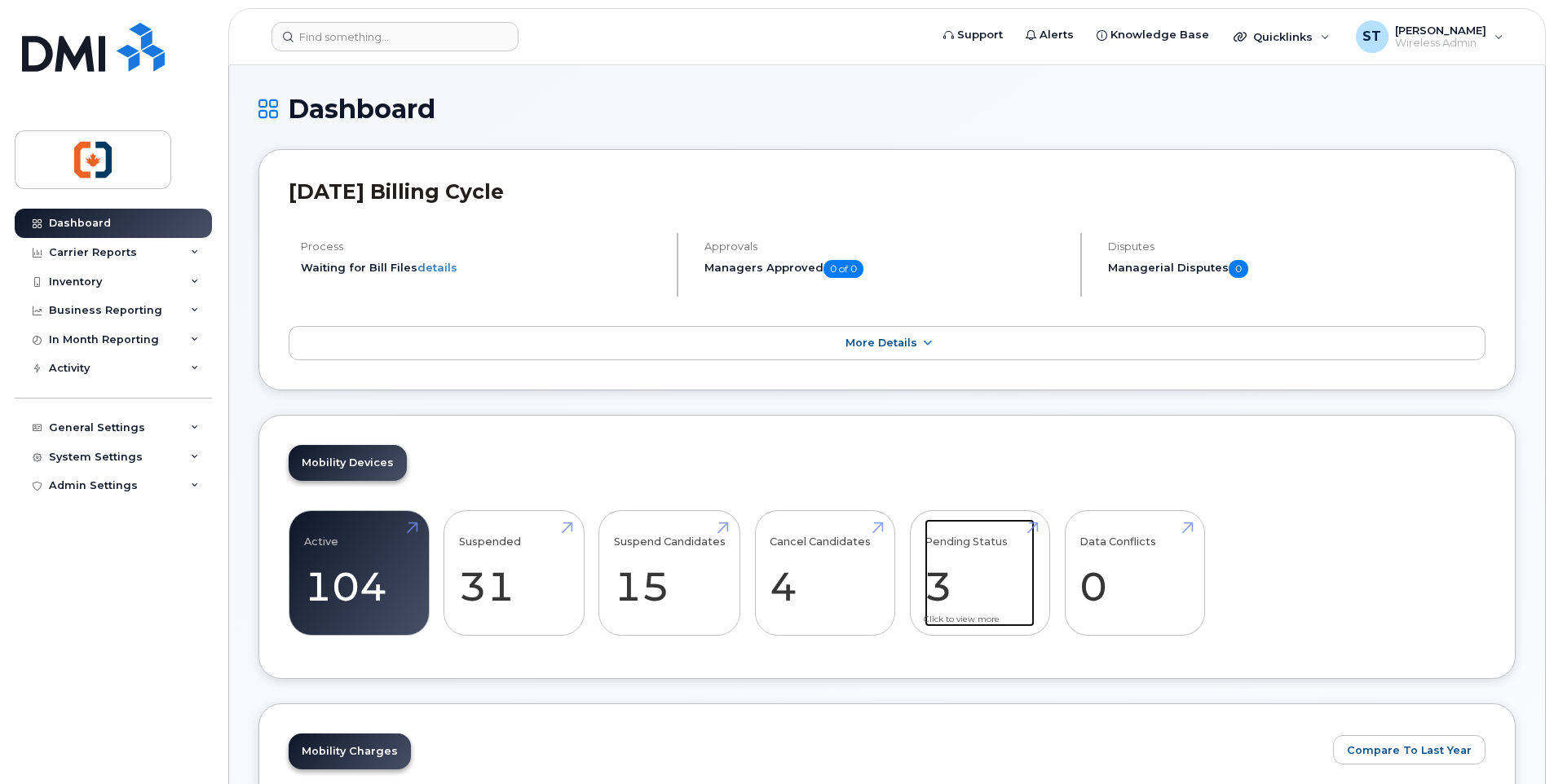
click at [996, 544] on link "Pending Status 3" at bounding box center [979, 573] width 110 height 108
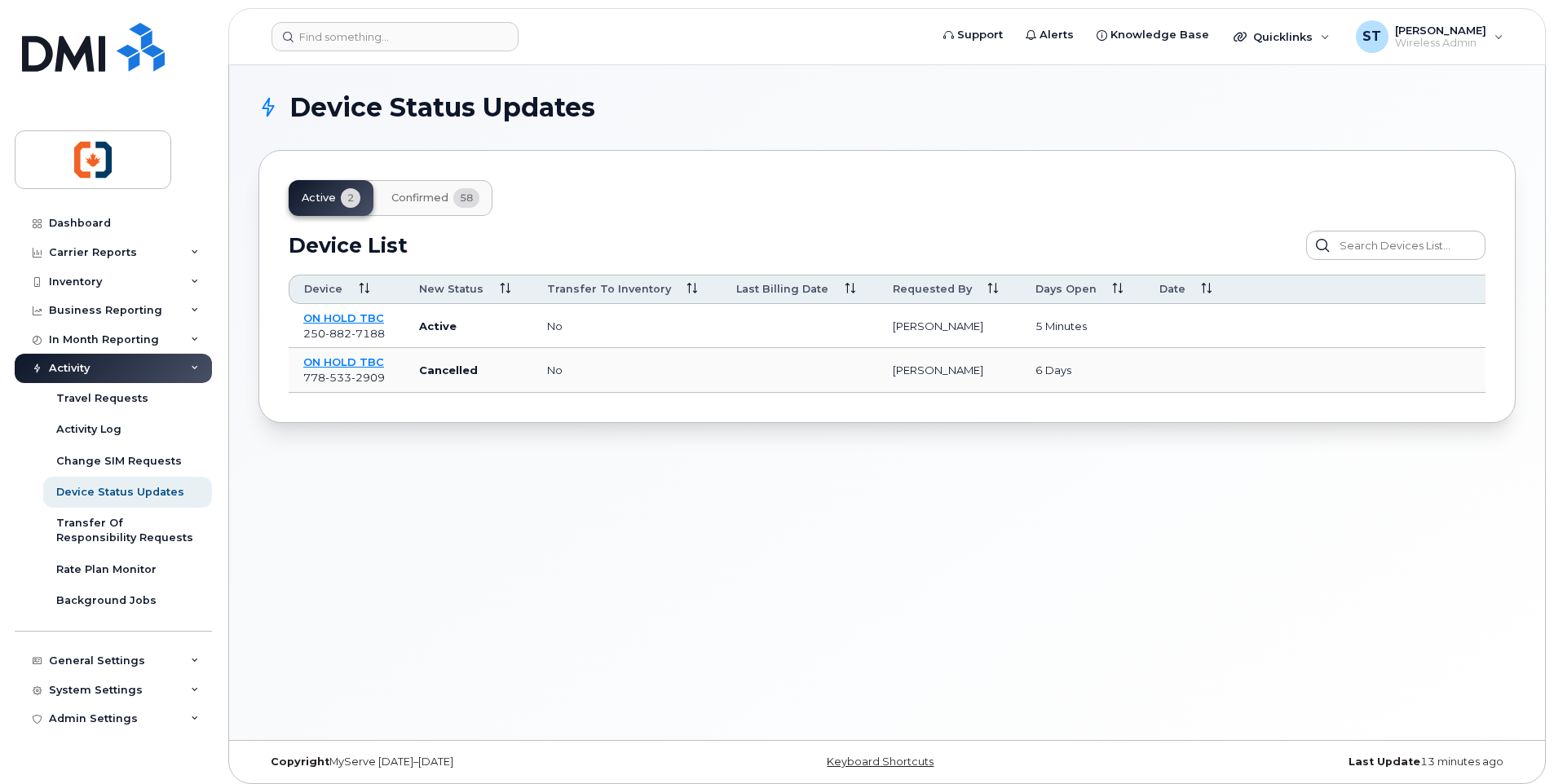
click at [471, 203] on span "58" at bounding box center [466, 198] width 26 height 20
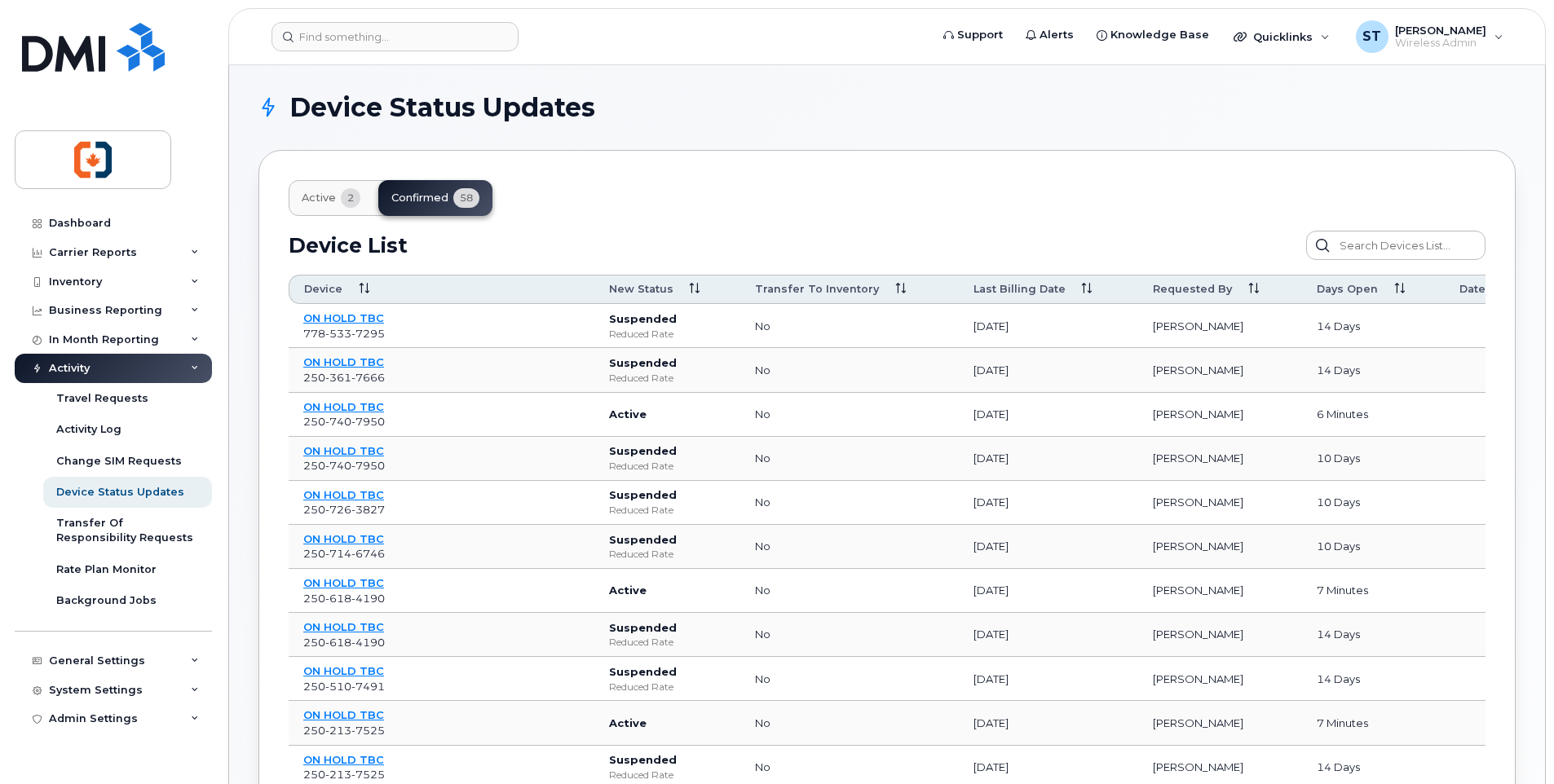
click at [331, 193] on span "Active" at bounding box center [319, 198] width 34 height 13
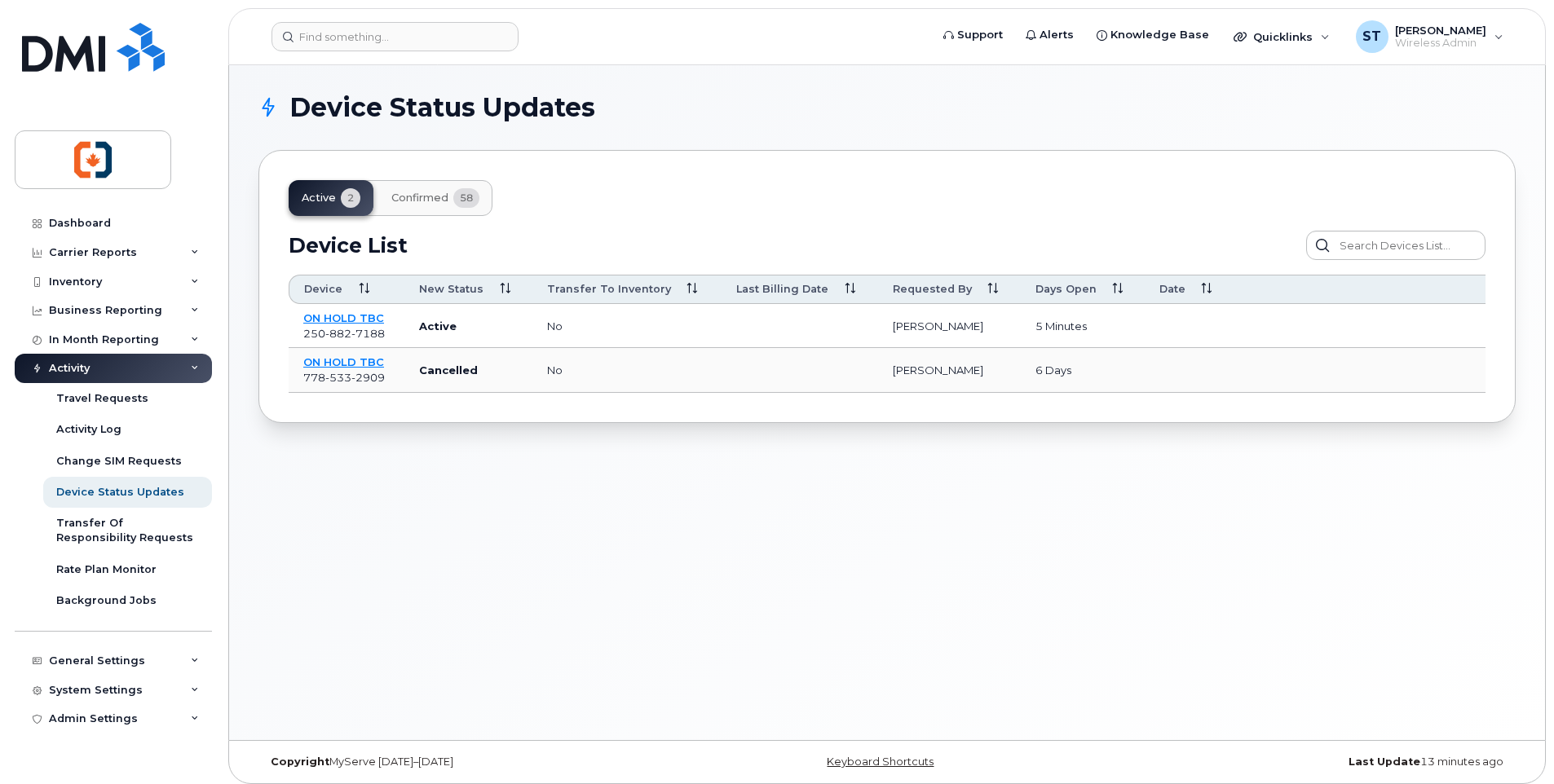
click at [418, 193] on span "Confirmed" at bounding box center [420, 198] width 57 height 13
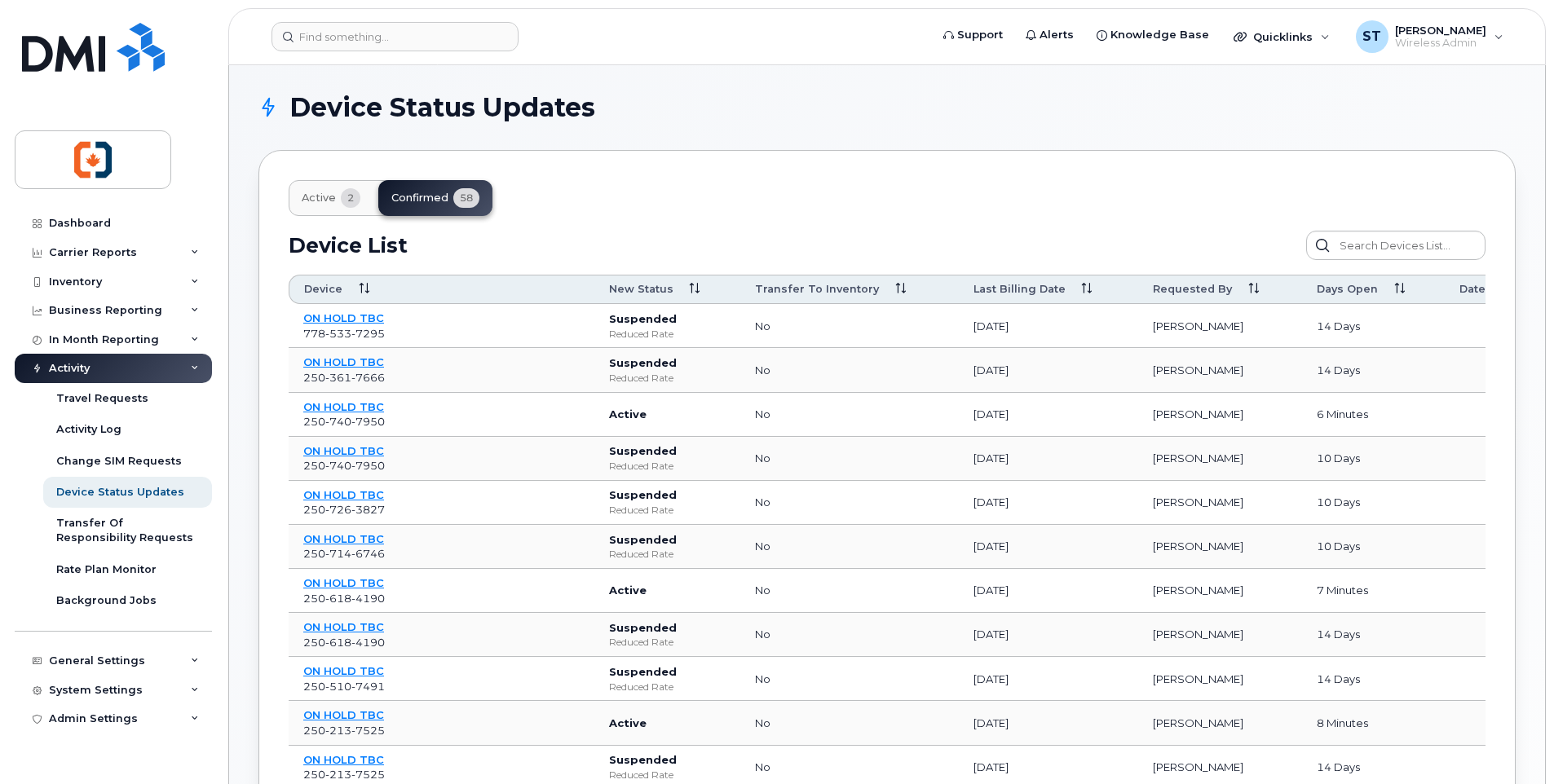
click at [689, 285] on icon at bounding box center [694, 289] width 11 height 11
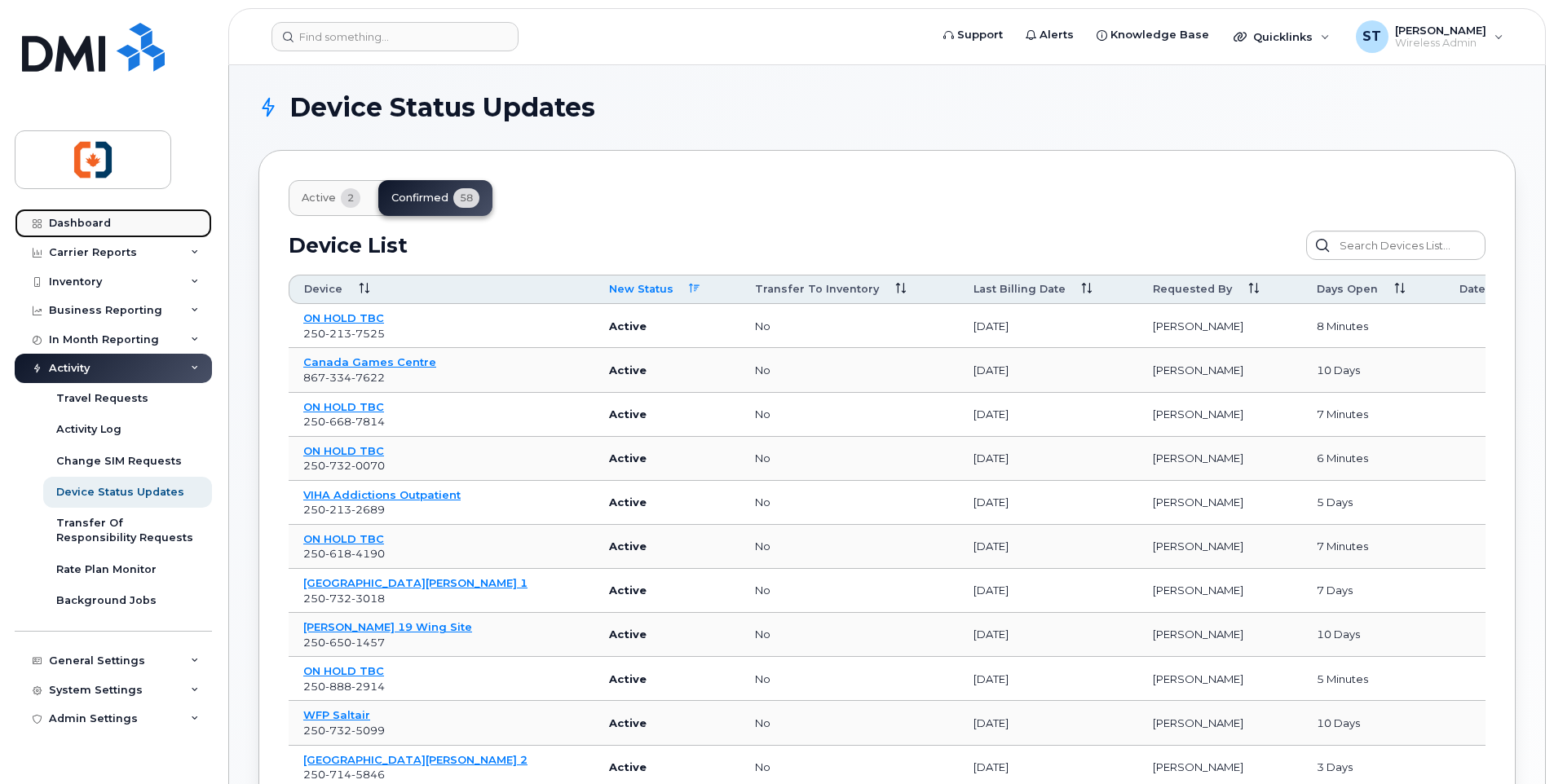
click at [85, 218] on div "Dashboard" at bounding box center [80, 223] width 62 height 13
